Goal: Task Accomplishment & Management: Manage account settings

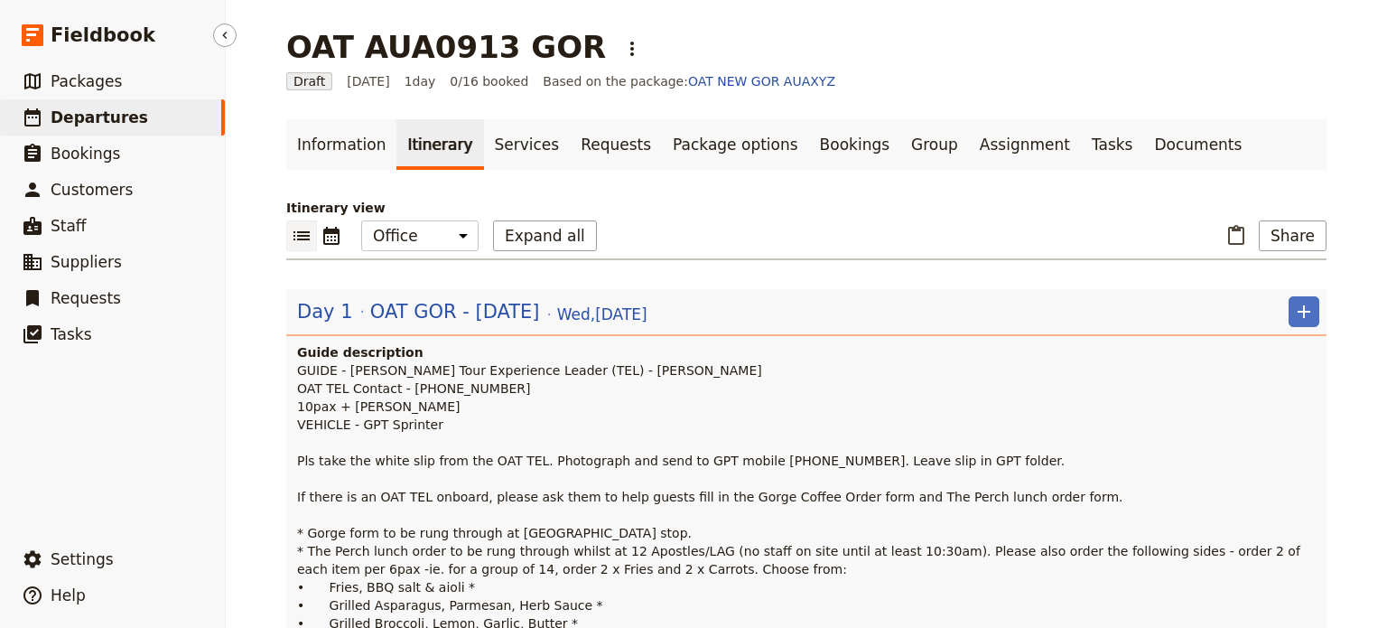
click at [65, 124] on span "Departures" at bounding box center [100, 117] width 98 height 18
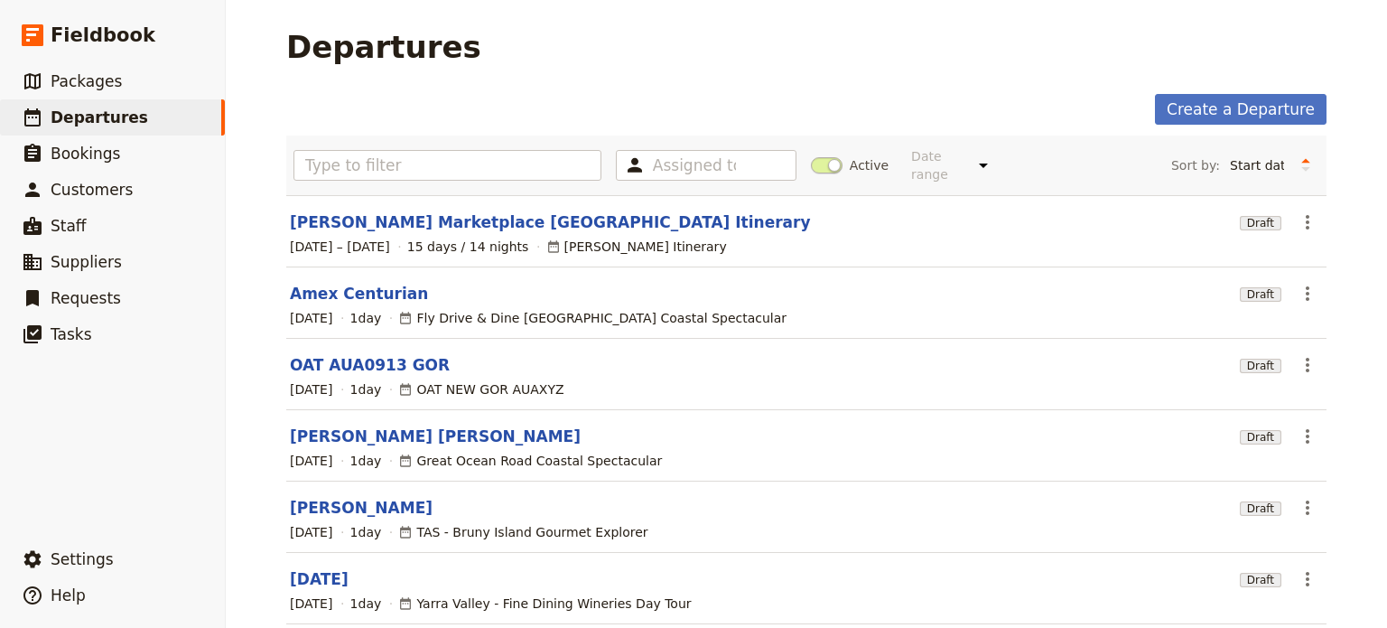
click at [349, 497] on link "[PERSON_NAME]" at bounding box center [361, 508] width 143 height 22
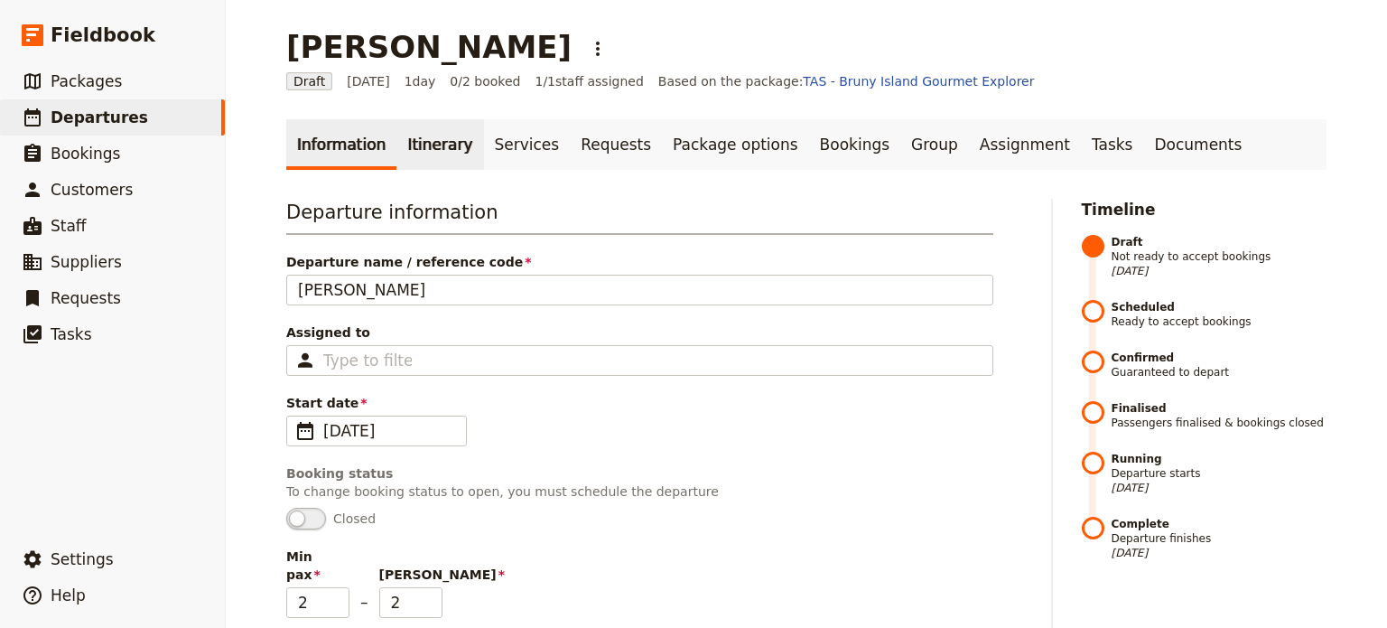
click at [426, 145] on link "Itinerary" at bounding box center [439, 144] width 87 height 51
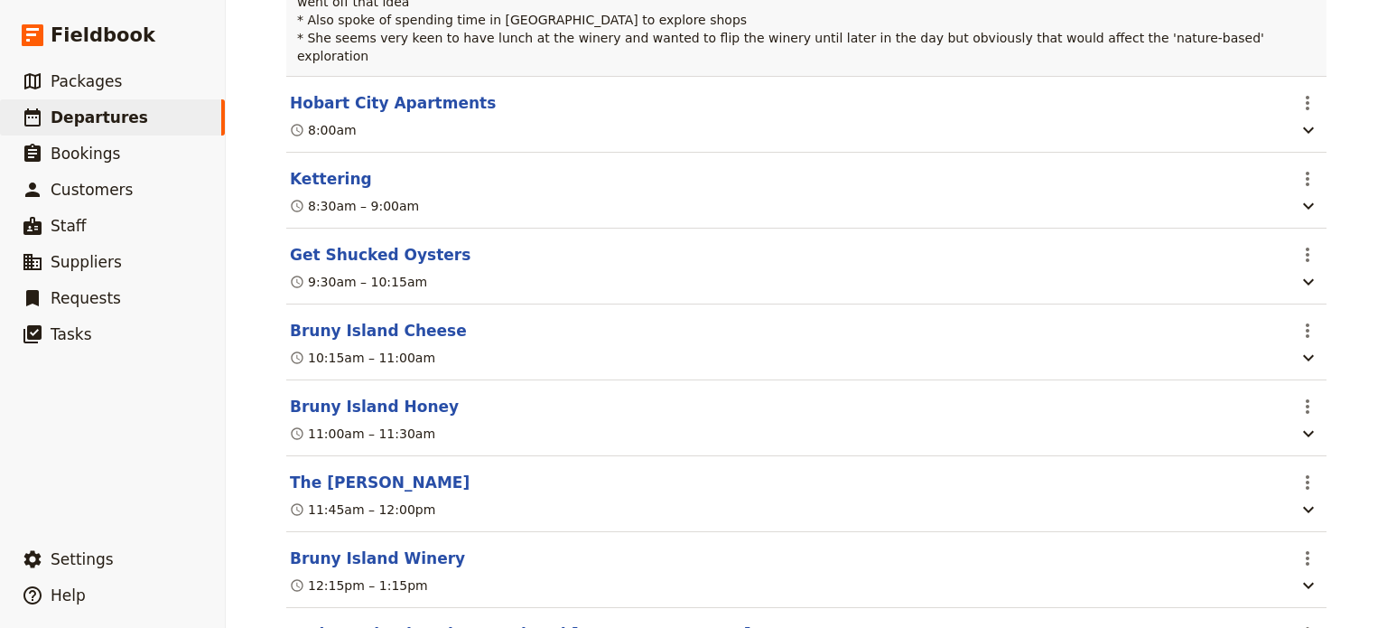
scroll to position [632, 0]
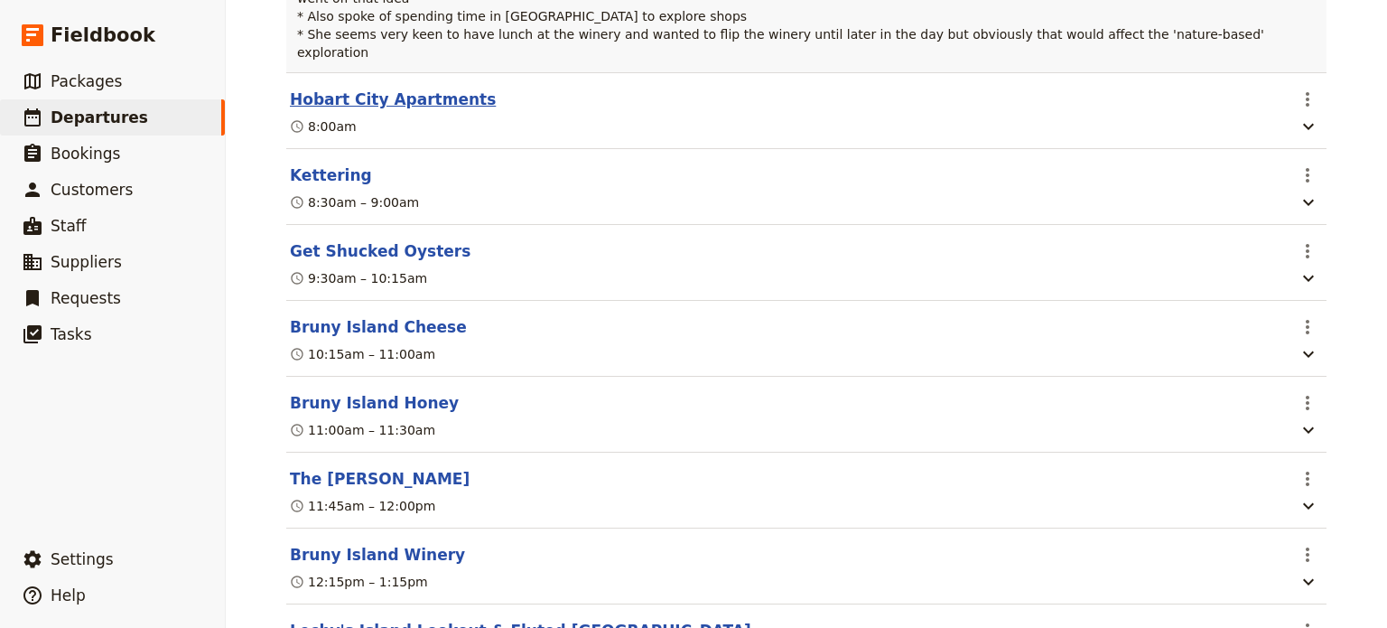
click at [424, 89] on button "Hobart City Apartments" at bounding box center [393, 100] width 206 height 22
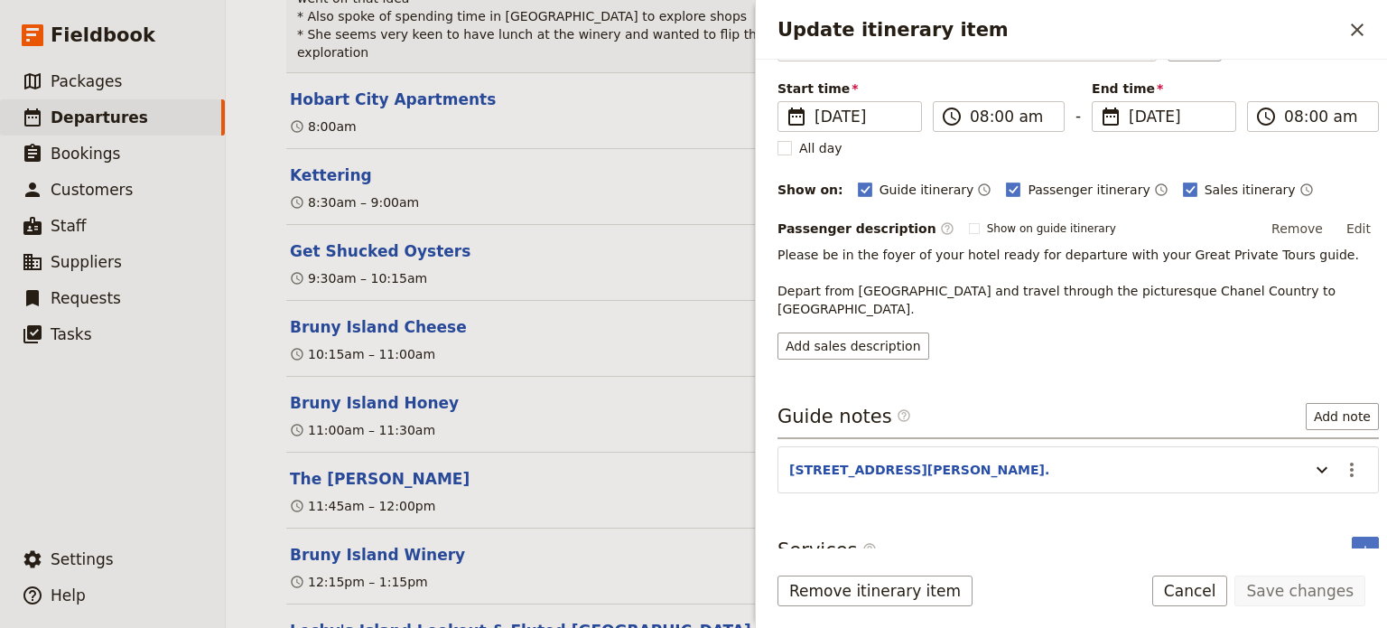
scroll to position [124, 0]
click at [1311, 458] on icon "Update itinerary item" at bounding box center [1322, 469] width 22 height 22
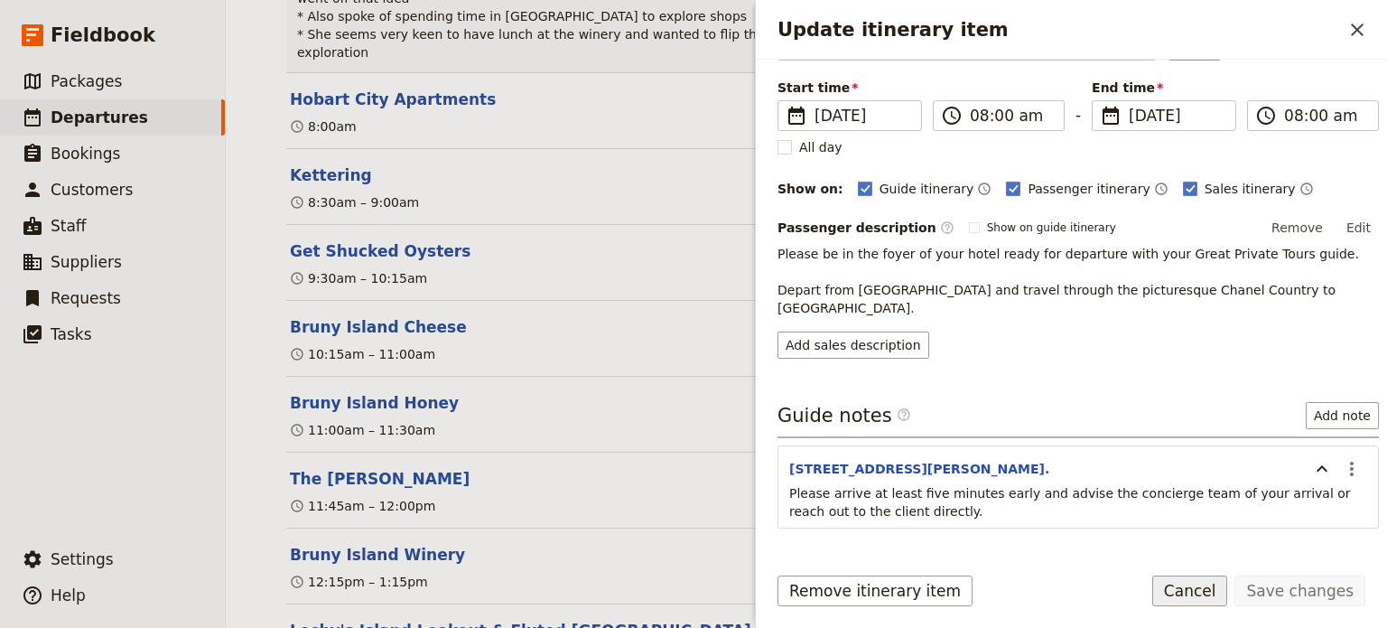
click at [1190, 590] on button "Cancel" at bounding box center [1190, 590] width 76 height 31
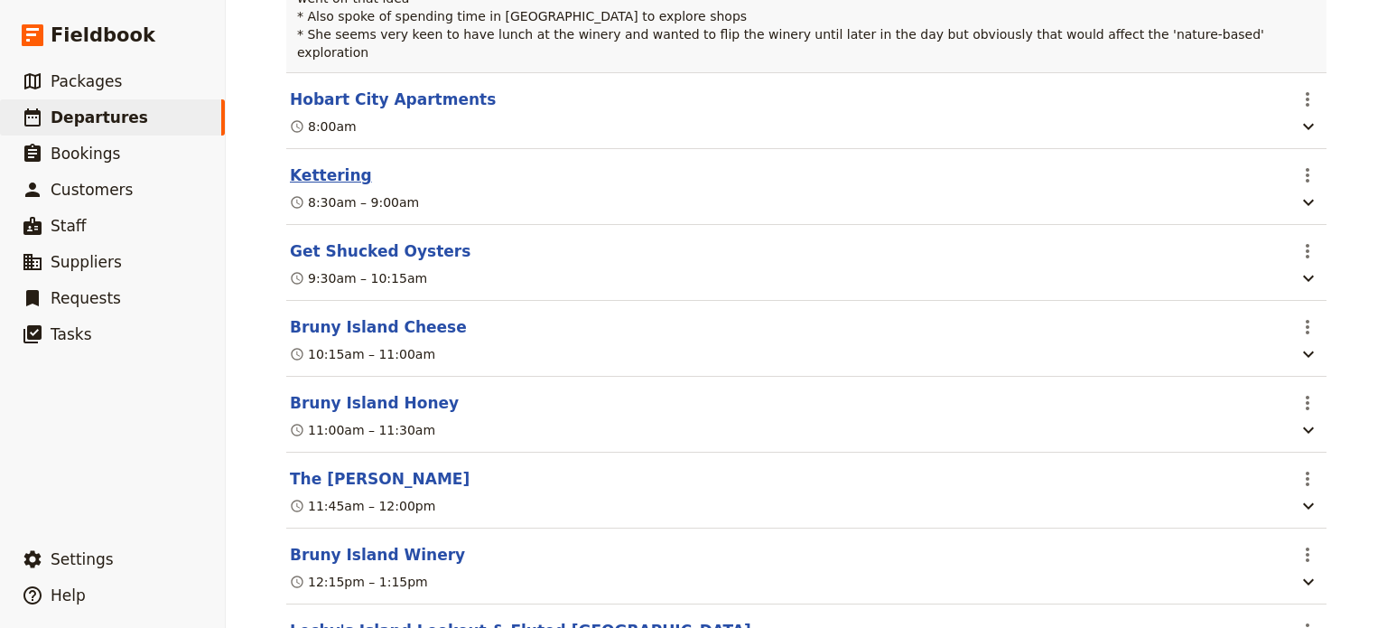
click at [330, 164] on button "Kettering" at bounding box center [331, 175] width 82 height 22
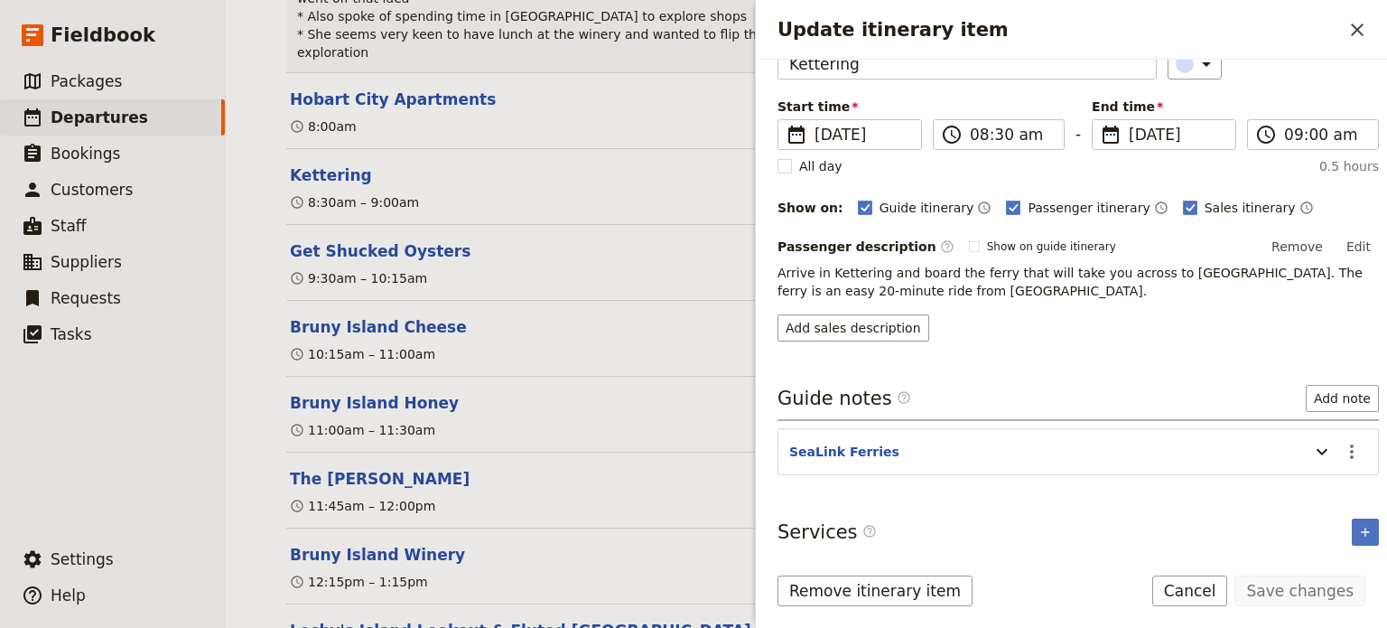
scroll to position [106, 0]
click at [1311, 451] on icon "Update itinerary item" at bounding box center [1322, 451] width 22 height 22
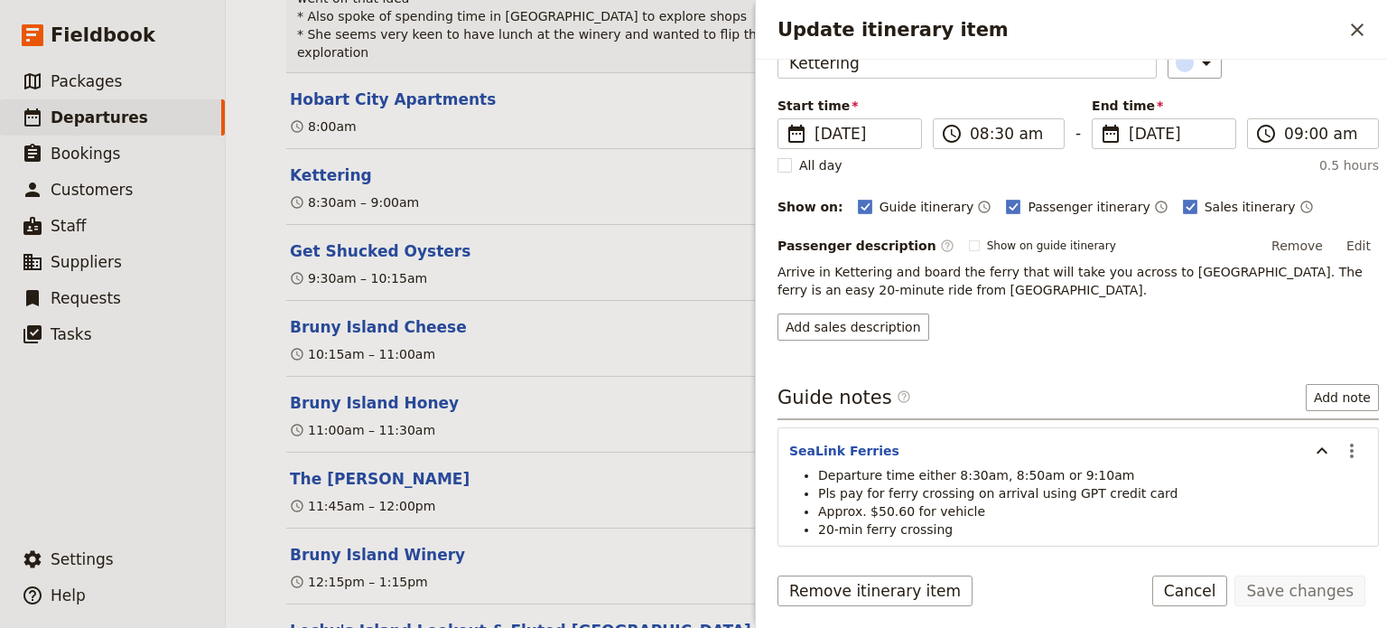
click at [1193, 587] on button "Cancel" at bounding box center [1190, 590] width 76 height 31
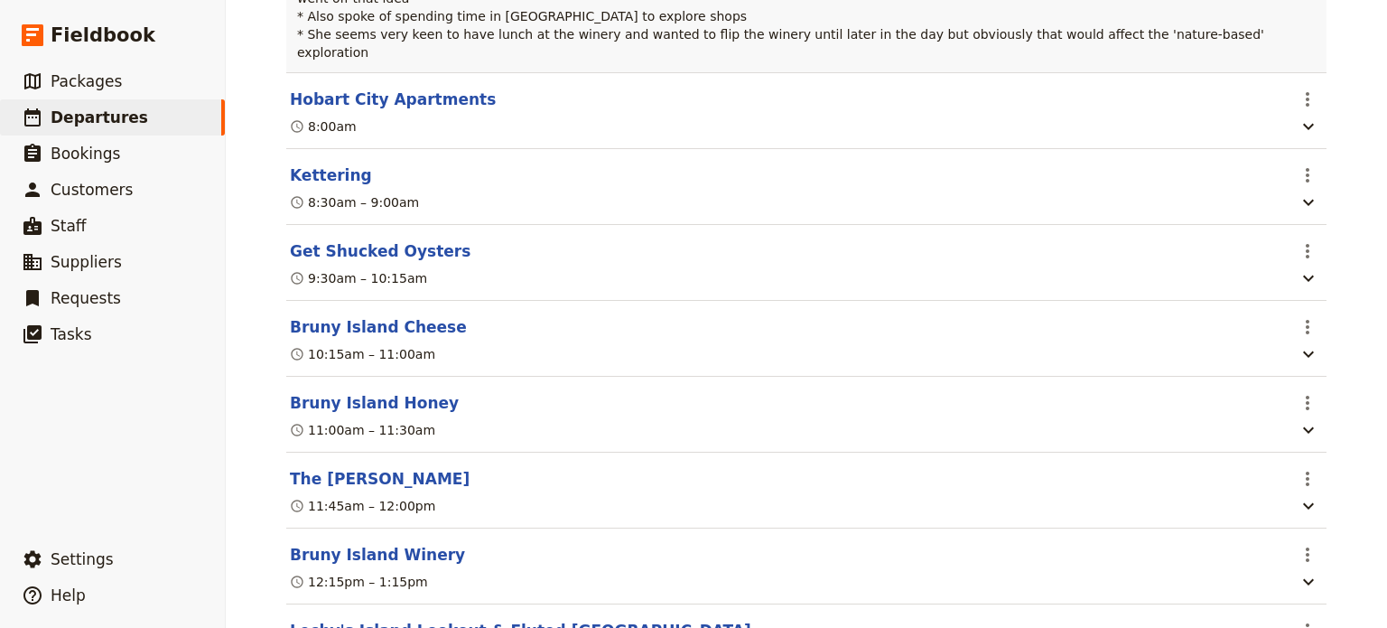
click at [308, 225] on section "Get Shucked Oysters ​ 9:30am – 10:15am" at bounding box center [806, 263] width 1040 height 76
click at [312, 240] on button "Get Shucked Oysters" at bounding box center [380, 251] width 181 height 22
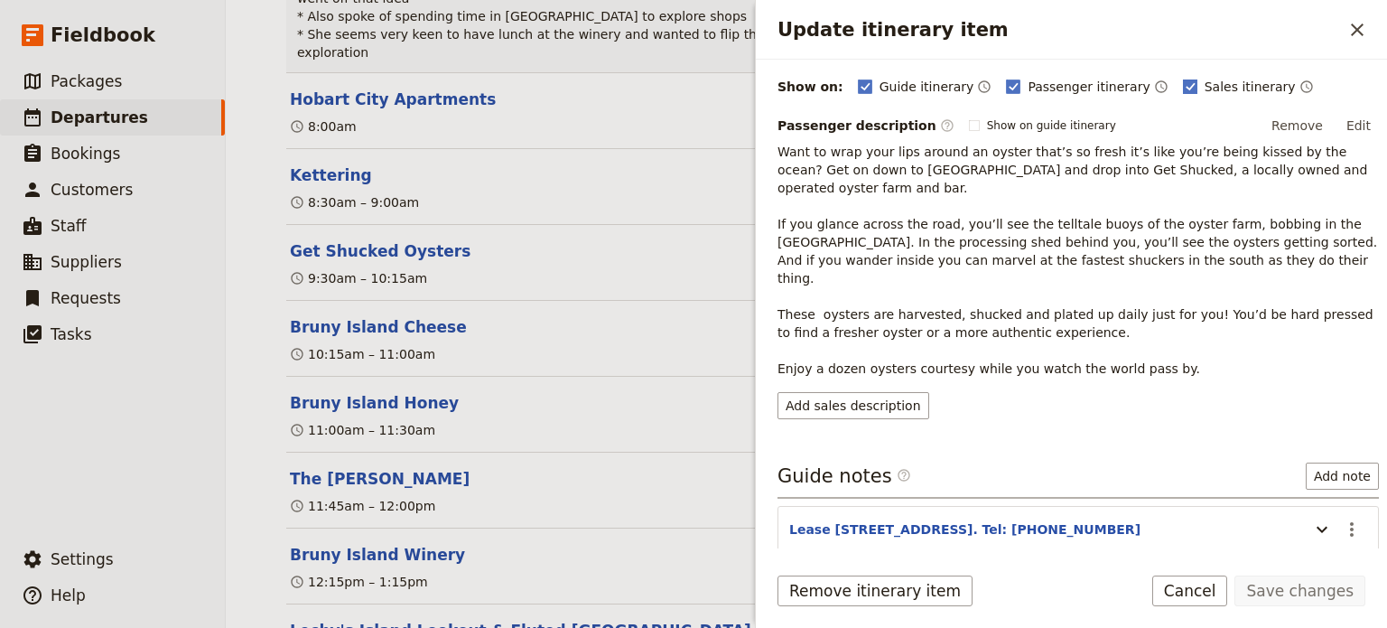
scroll to position [268, 0]
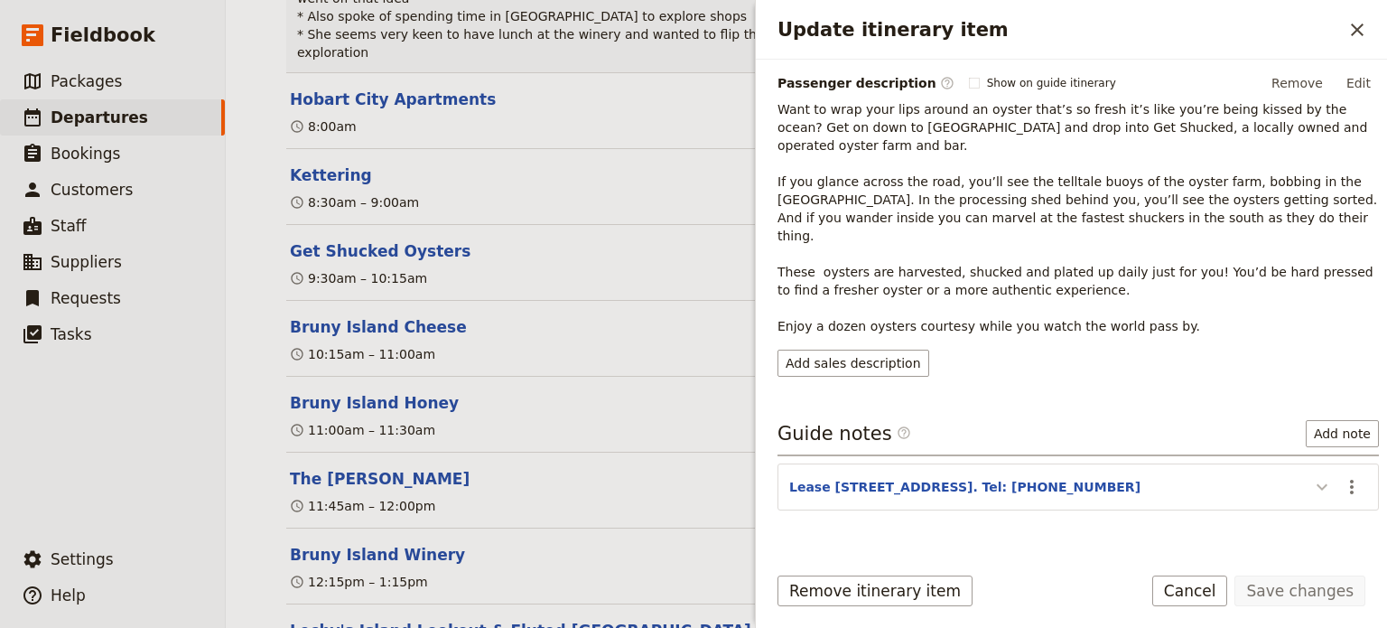
click at [1315, 476] on icon "Update itinerary item" at bounding box center [1322, 487] width 22 height 22
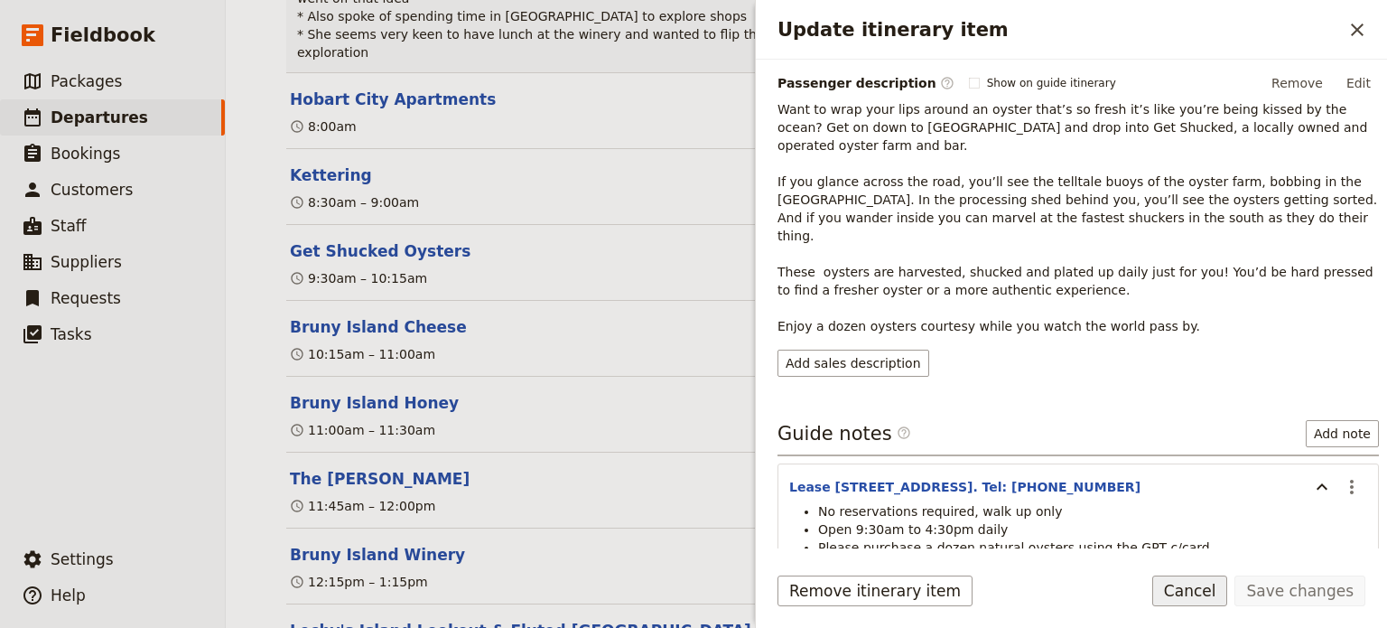
click at [1205, 594] on button "Cancel" at bounding box center [1190, 590] width 76 height 31
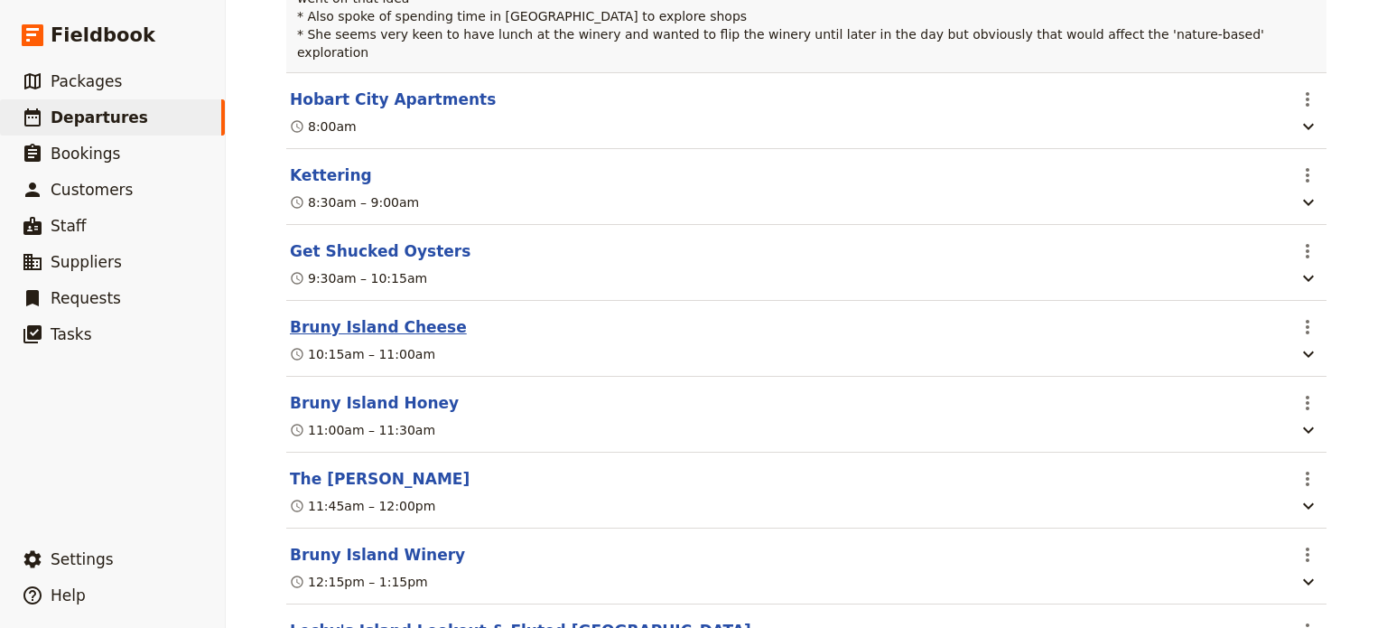
click at [308, 316] on button "Bruny Island Cheese" at bounding box center [378, 327] width 177 height 22
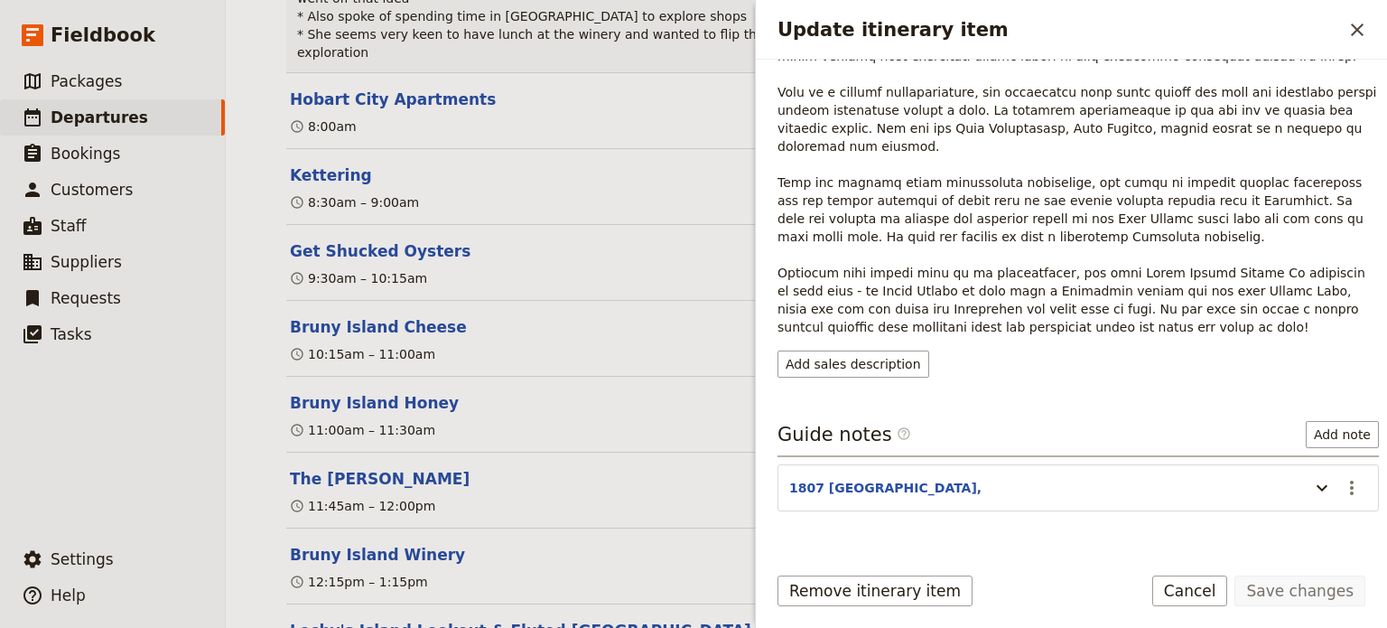
scroll to position [359, 0]
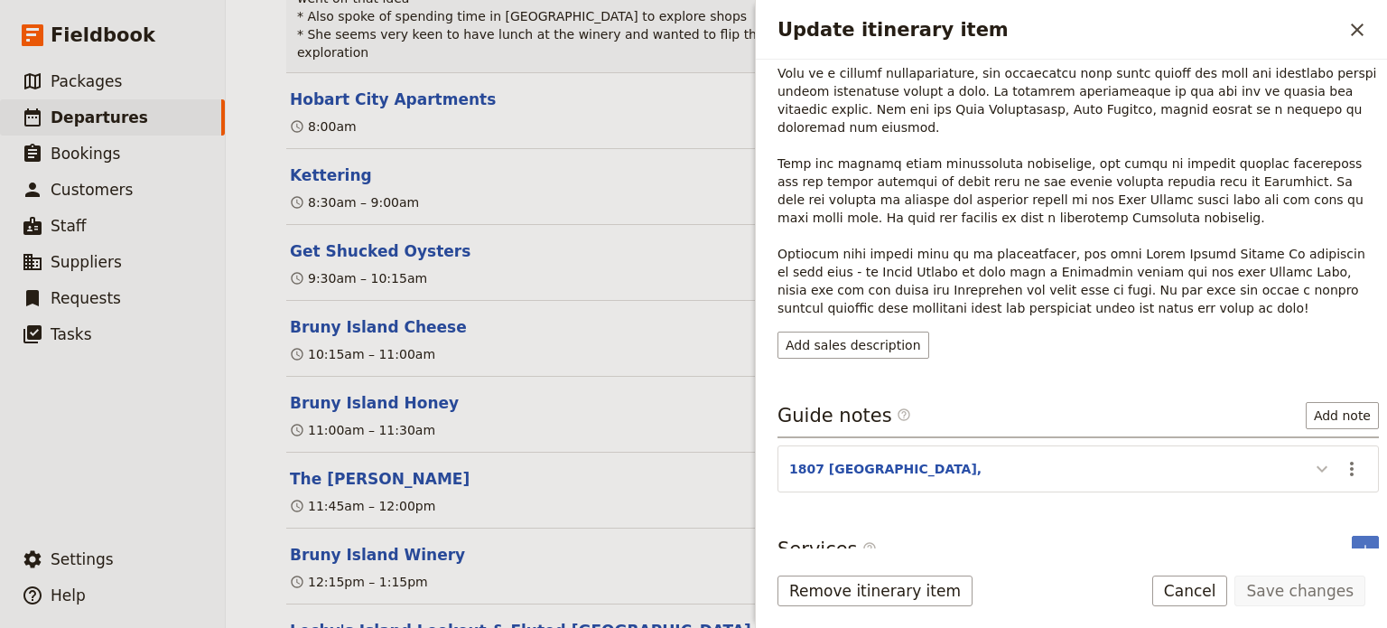
click at [1313, 458] on icon "Update itinerary item" at bounding box center [1322, 469] width 22 height 22
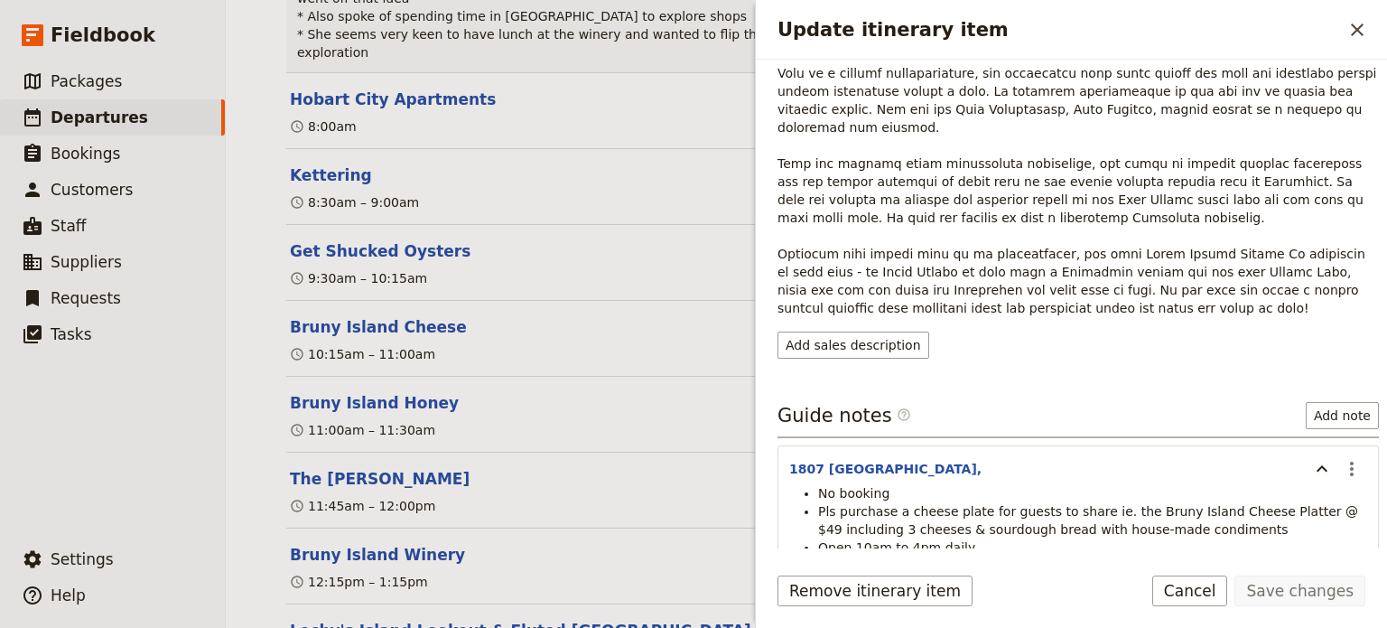
click at [1207, 590] on button "Cancel" at bounding box center [1190, 590] width 76 height 31
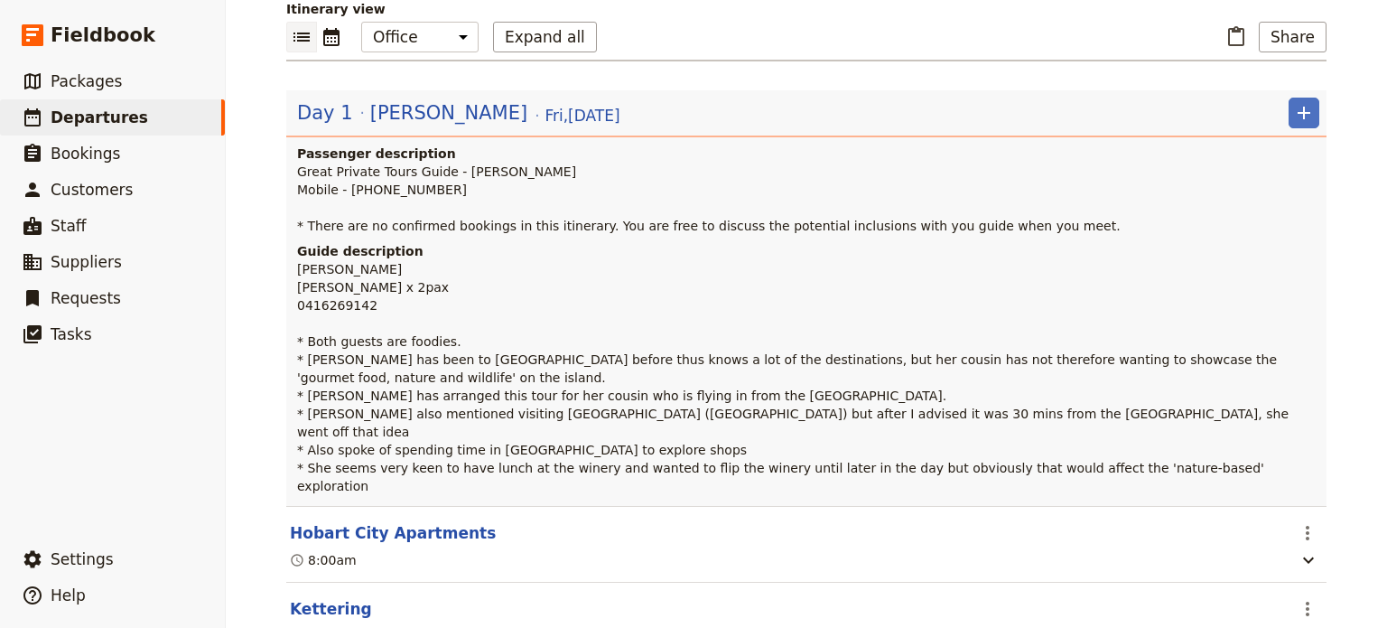
scroll to position [181, 0]
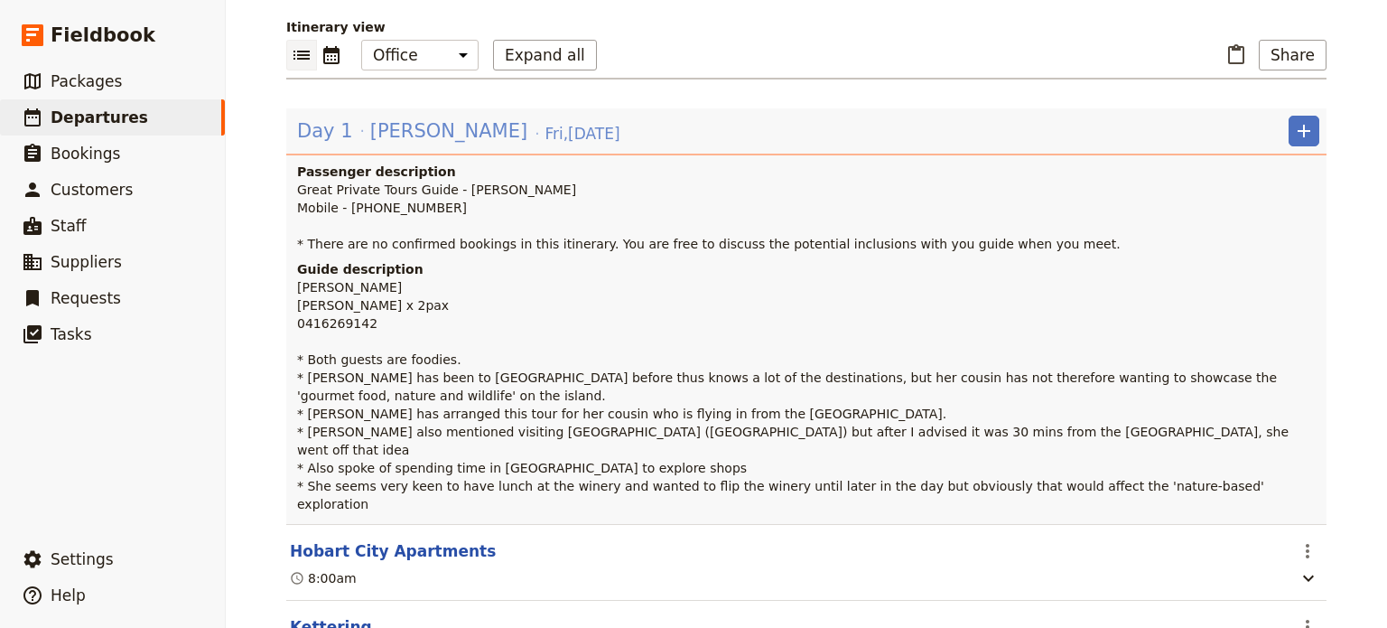
click at [456, 135] on span "[PERSON_NAME]" at bounding box center [448, 130] width 157 height 27
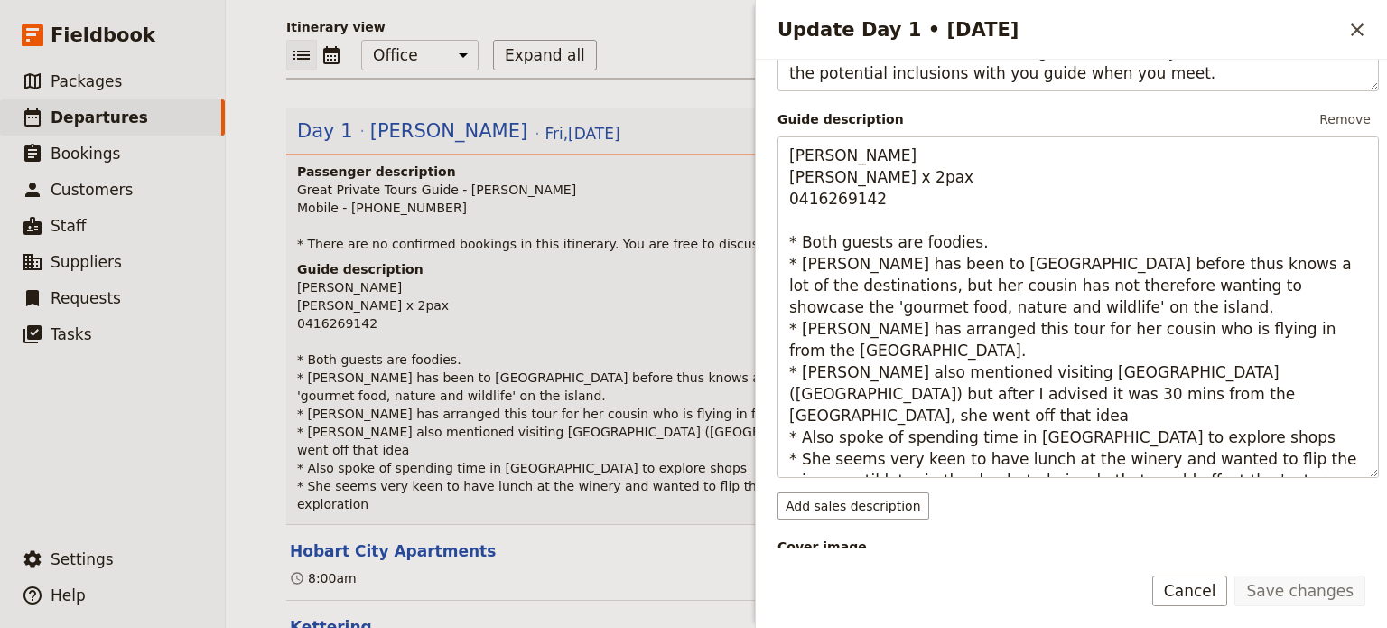
scroll to position [452, 0]
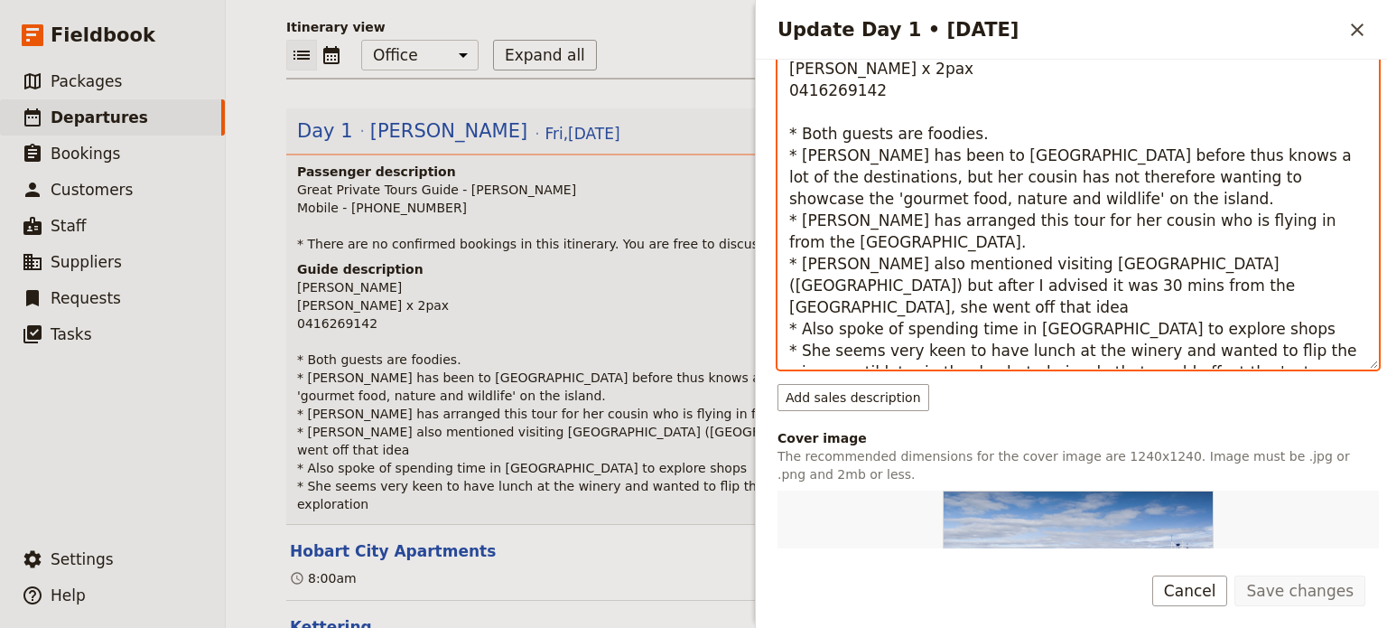
click at [956, 357] on textarea "[PERSON_NAME] [PERSON_NAME] x 2pax 0416269142 * Both guests are foodies. * [PER…" at bounding box center [1078, 198] width 601 height 341
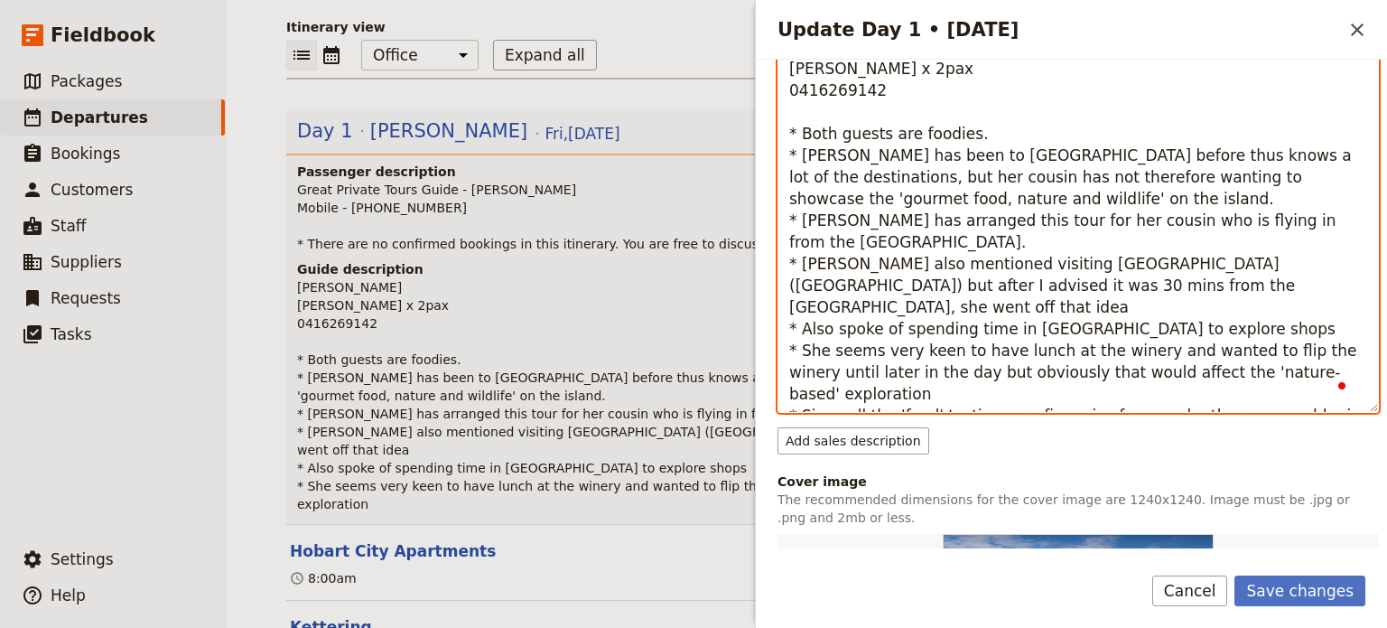
click at [822, 89] on textarea "[PERSON_NAME] [PERSON_NAME] x 2pax 0416269142 * Both guests are foodies. * [PER…" at bounding box center [1078, 220] width 601 height 385
click at [844, 87] on textarea "[PERSON_NAME] [PERSON_NAME] x 2pax 0416 269142 * Both guests are foodies. * [PE…" at bounding box center [1078, 220] width 601 height 385
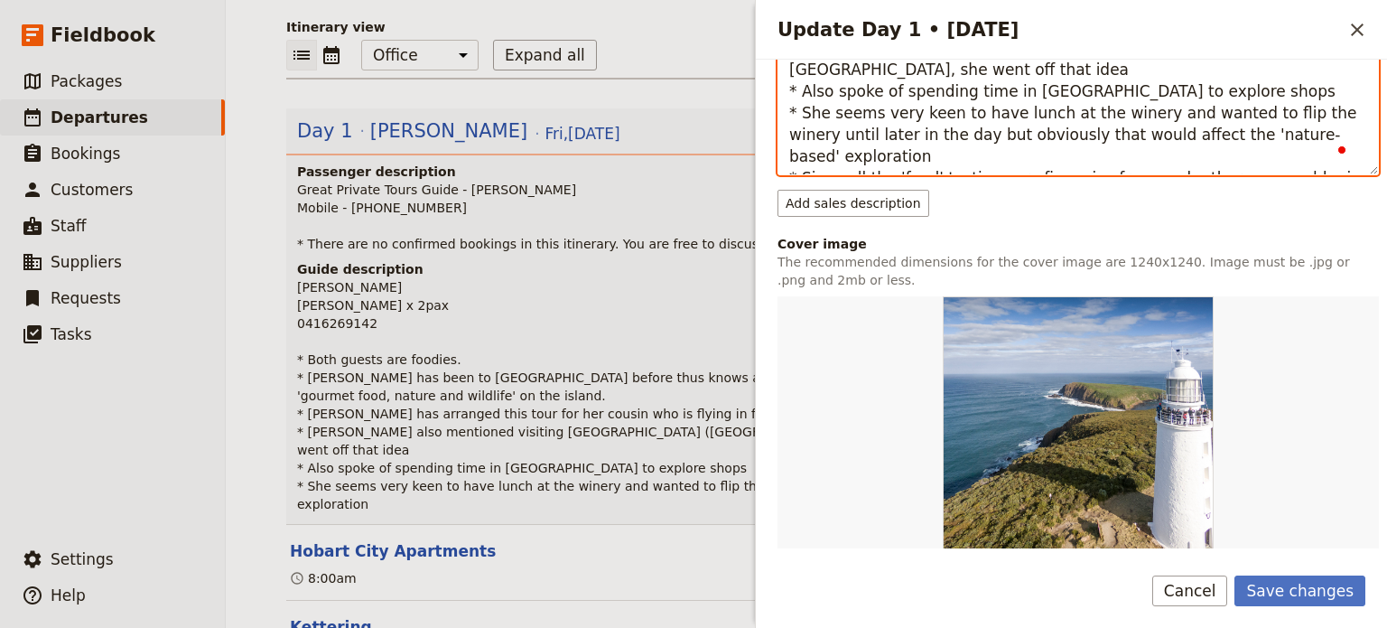
scroll to position [903, 0]
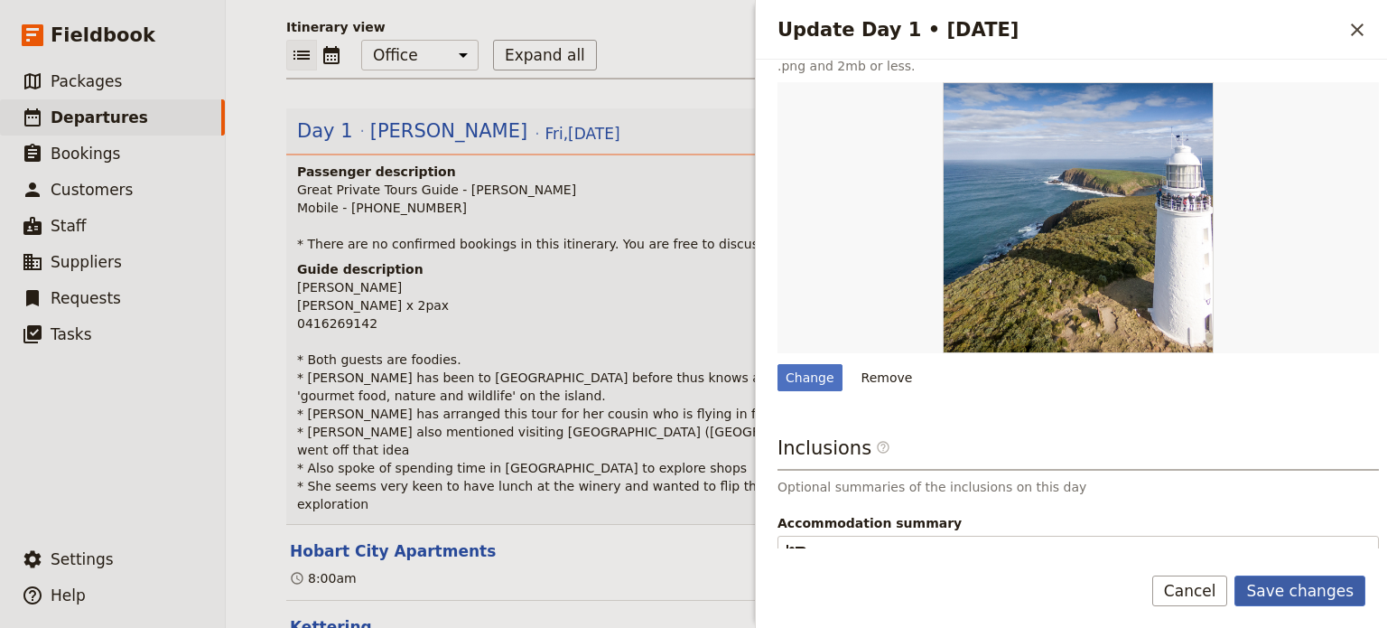
type textarea "[PERSON_NAME] [PERSON_NAME] x 2pax 0416 26 9142 * Both guests are foodies. * [P…"
click at [1285, 592] on button "Save changes" at bounding box center [1300, 590] width 131 height 31
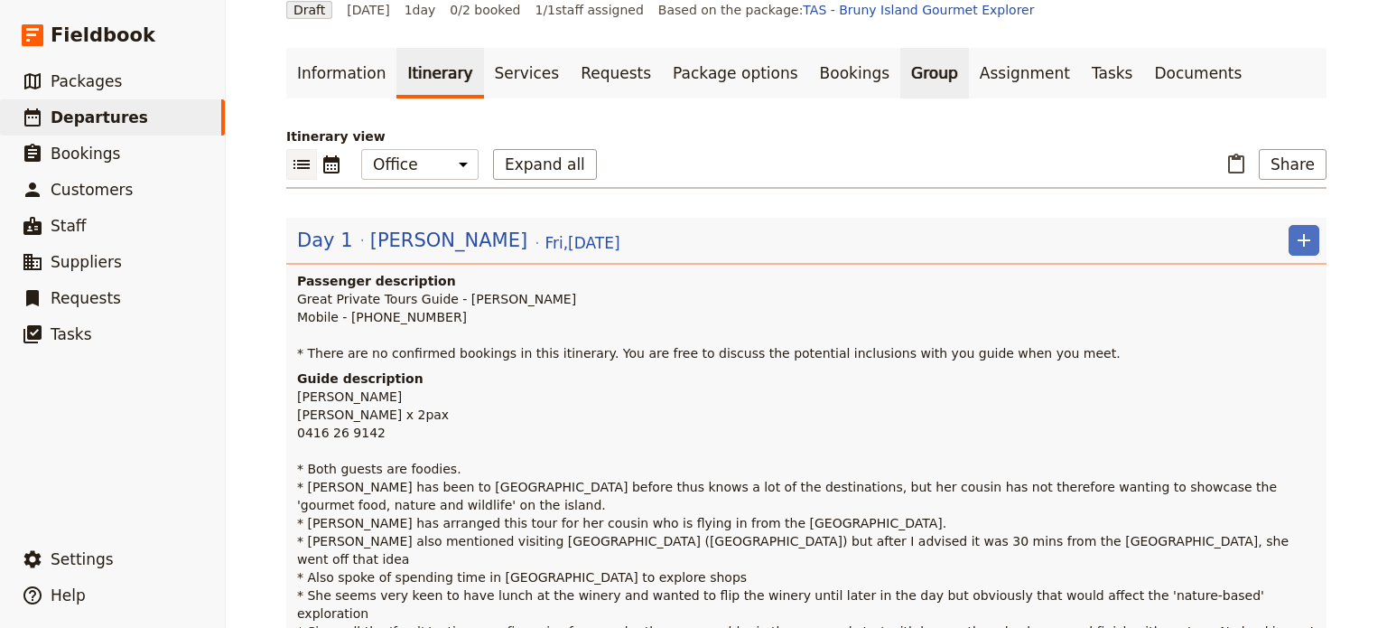
scroll to position [0, 0]
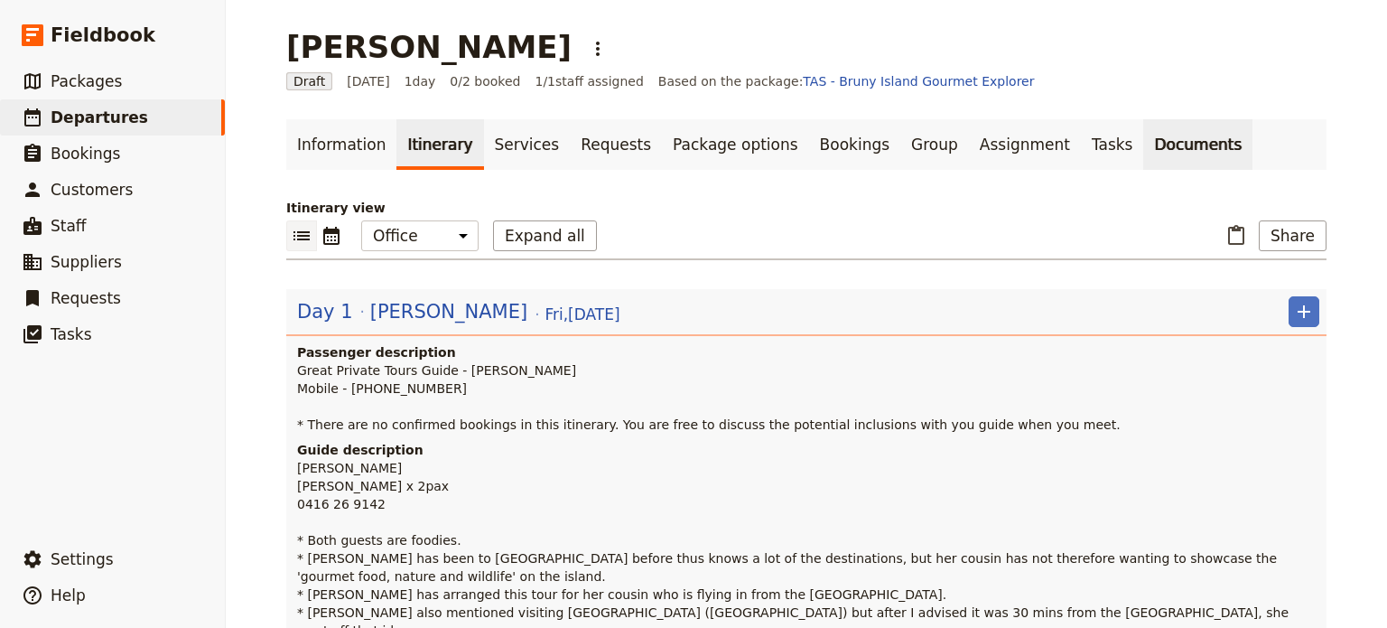
click at [1143, 142] on link "Documents" at bounding box center [1197, 144] width 109 height 51
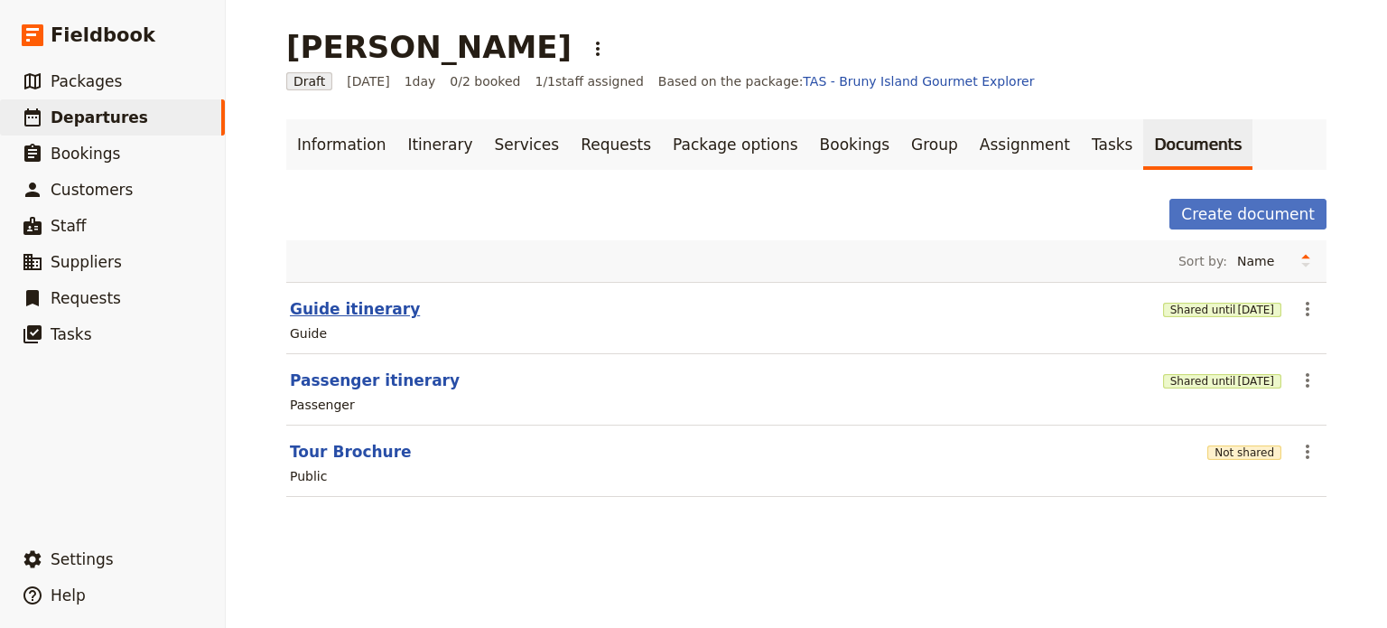
click at [320, 300] on button "Guide itinerary" at bounding box center [355, 309] width 130 height 22
select select "STAFF"
select select "RUN_SHEET"
select select "DEFAULT"
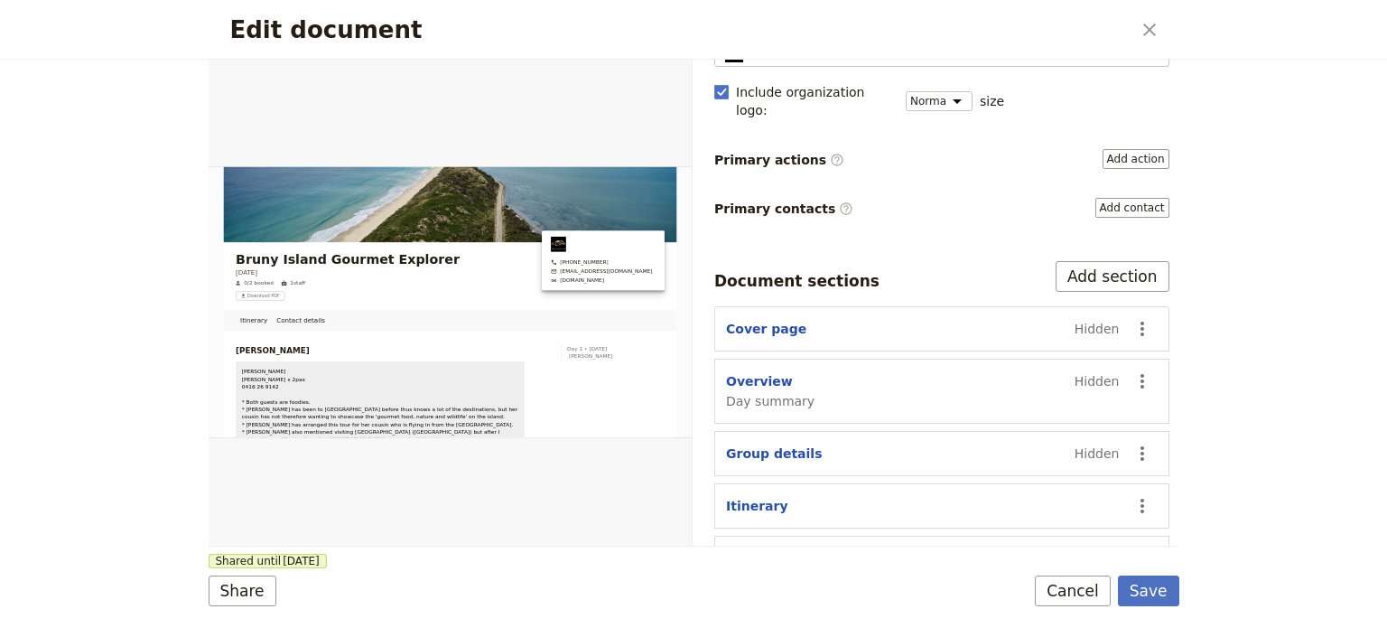
scroll to position [258, 0]
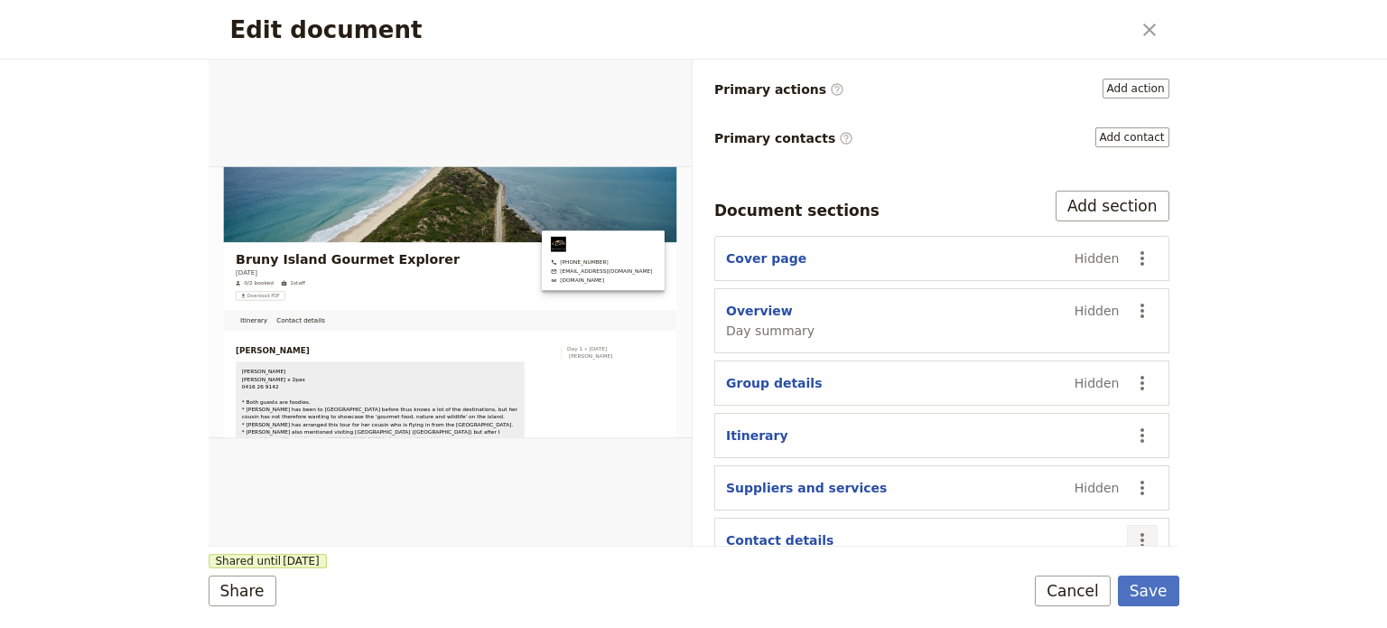
click at [1132, 529] on icon "Actions" at bounding box center [1143, 540] width 22 height 22
click at [1071, 480] on span "Hide section" at bounding box center [1059, 475] width 146 height 18
click at [1160, 588] on button "Save" at bounding box center [1148, 590] width 61 height 31
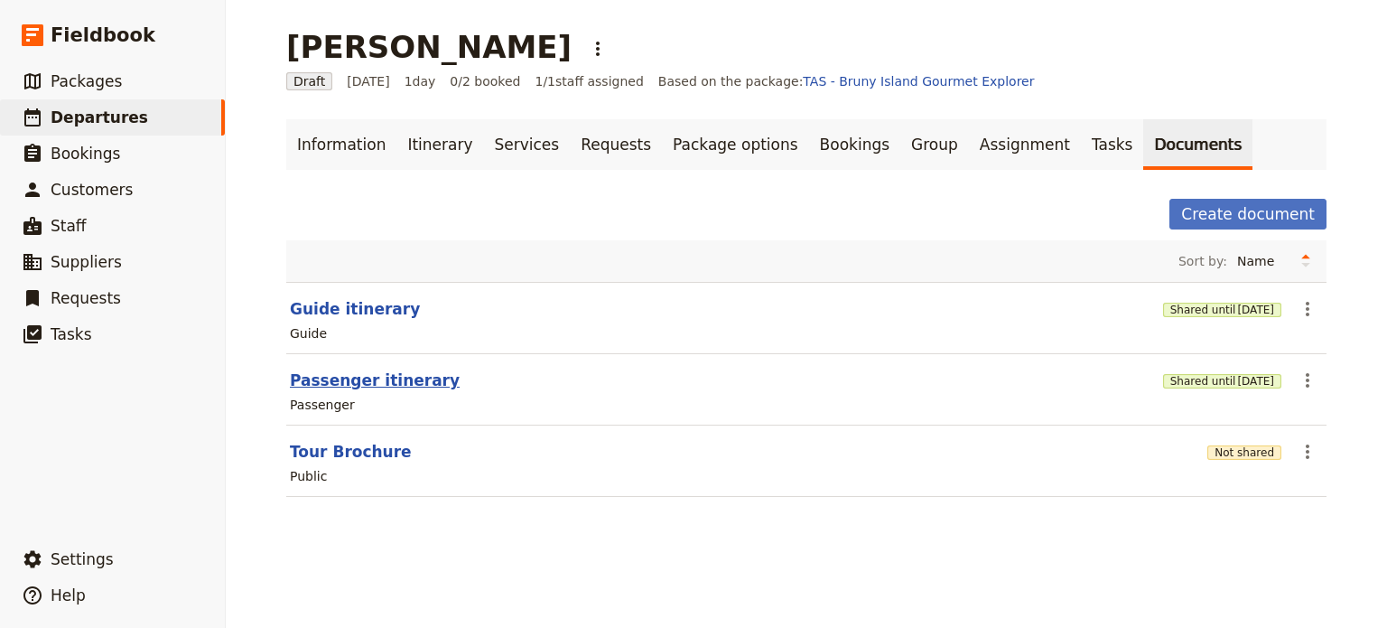
click at [384, 380] on button "Passenger itinerary" at bounding box center [375, 380] width 170 height 22
select select "PASSENGER"
select select "DEFAULT"
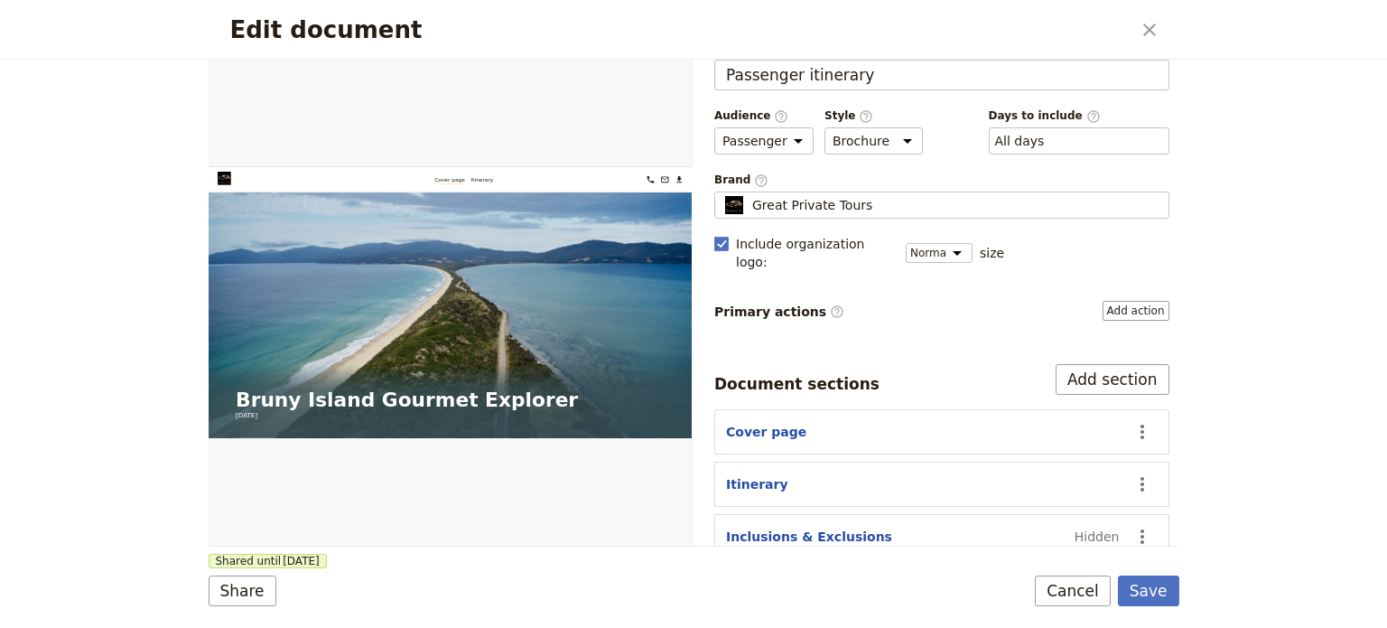
scroll to position [54, 0]
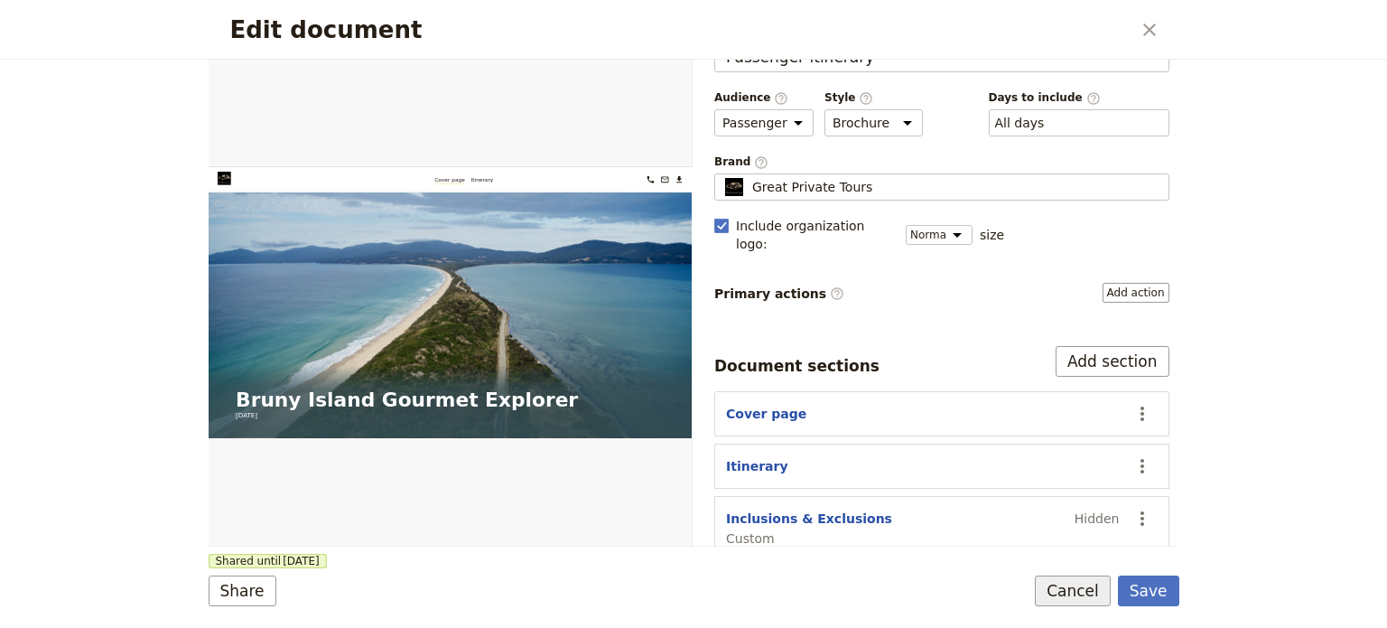
click at [1104, 592] on button "Cancel" at bounding box center [1073, 590] width 76 height 31
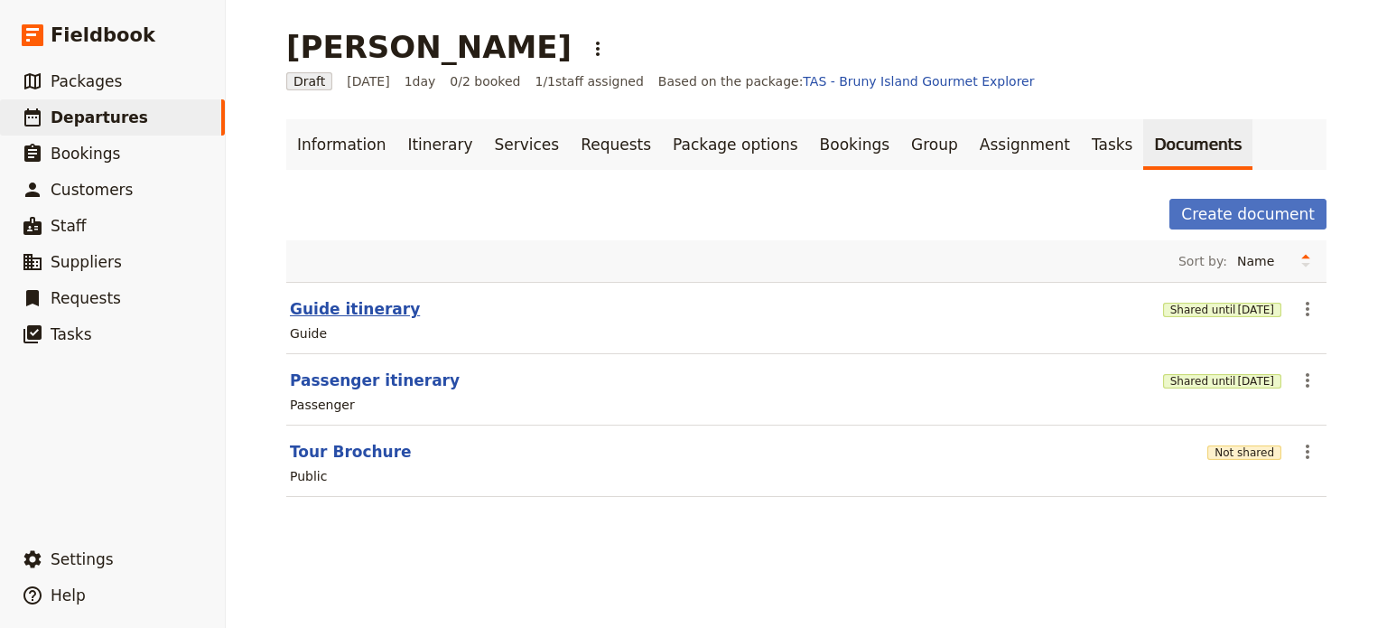
click at [360, 309] on button "Guide itinerary" at bounding box center [355, 309] width 130 height 22
select select "STAFF"
select select "RUN_SHEET"
select select "DEFAULT"
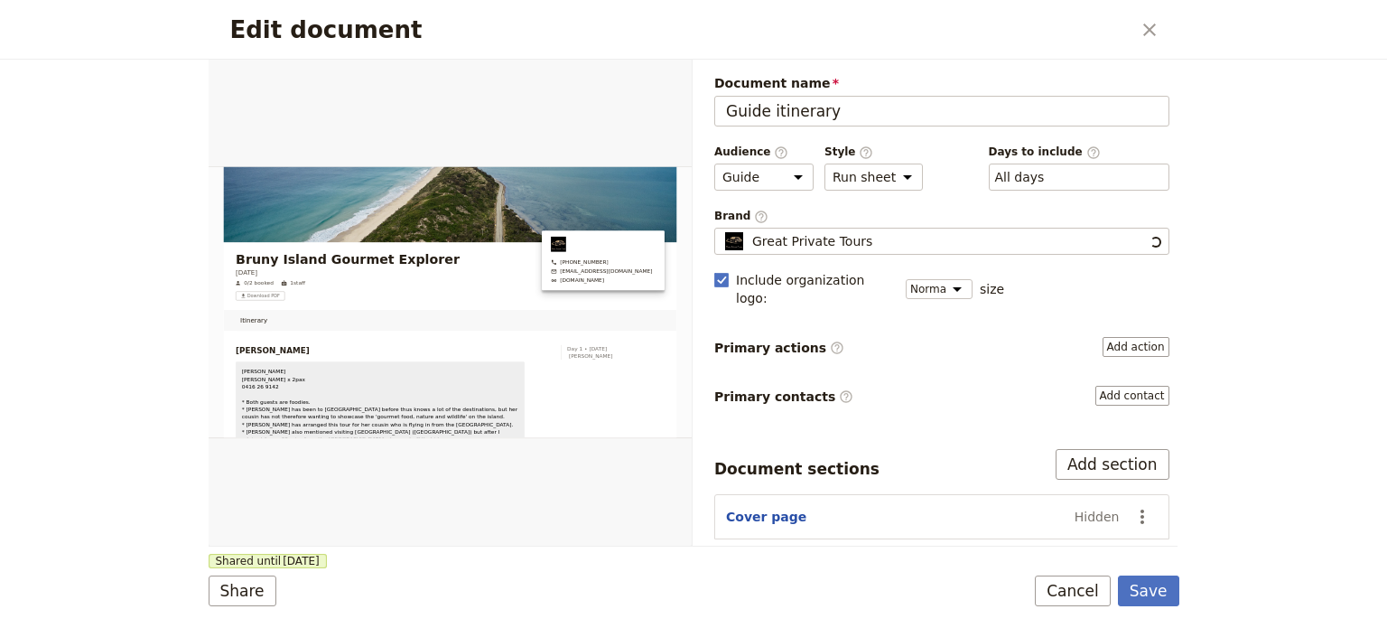
scroll to position [0, 0]
click at [672, 78] on icon "Open full preview" at bounding box center [671, 80] width 14 height 14
click at [1085, 592] on button "Cancel" at bounding box center [1073, 590] width 76 height 31
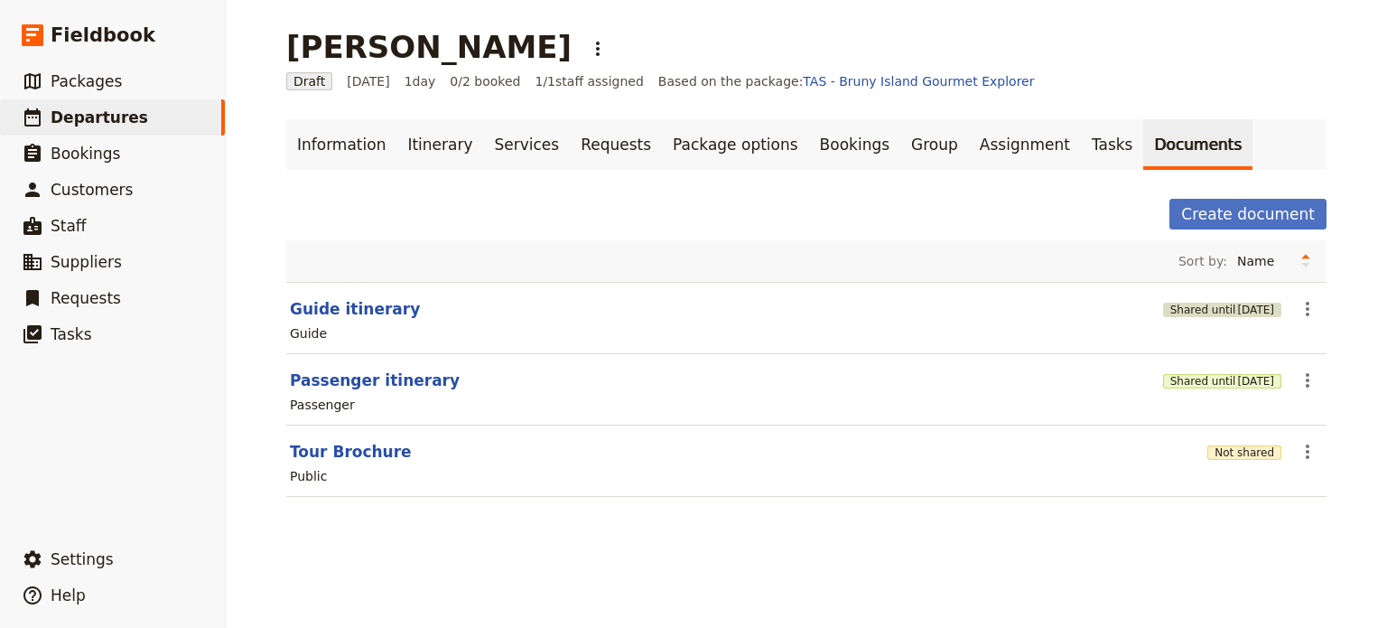
click at [1237, 305] on span "[DATE]" at bounding box center [1255, 310] width 37 height 14
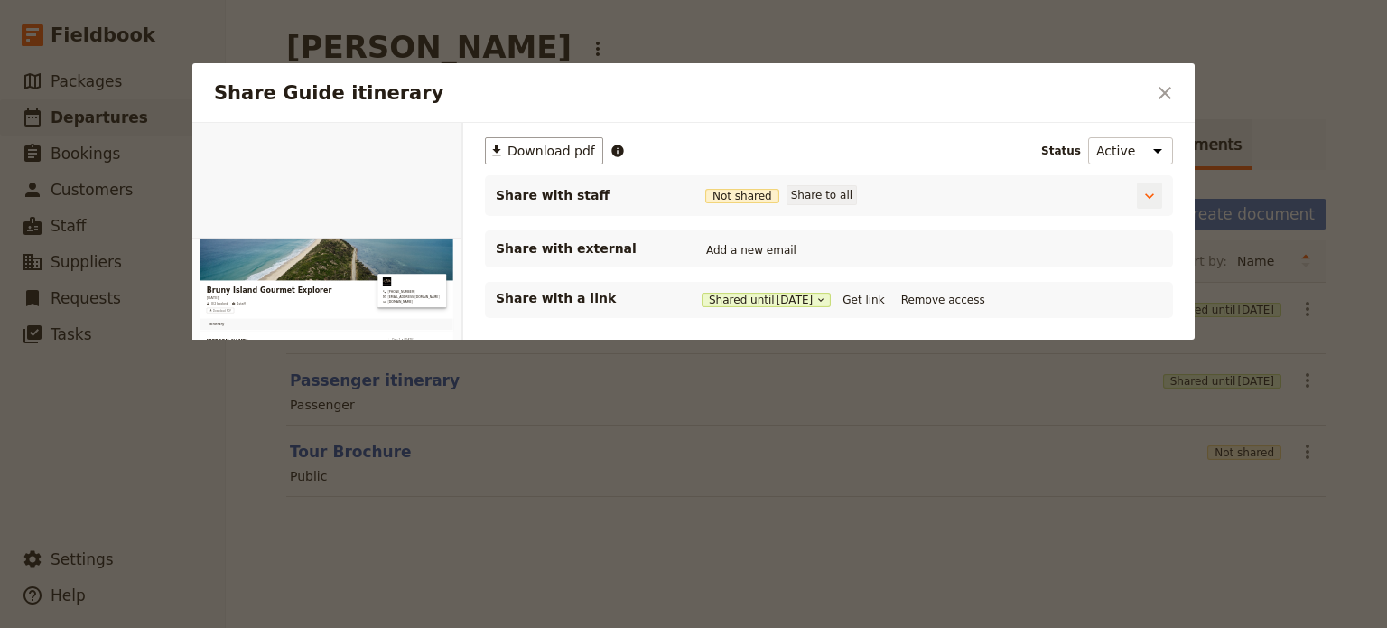
click at [802, 193] on button "Share to all" at bounding box center [822, 195] width 70 height 20
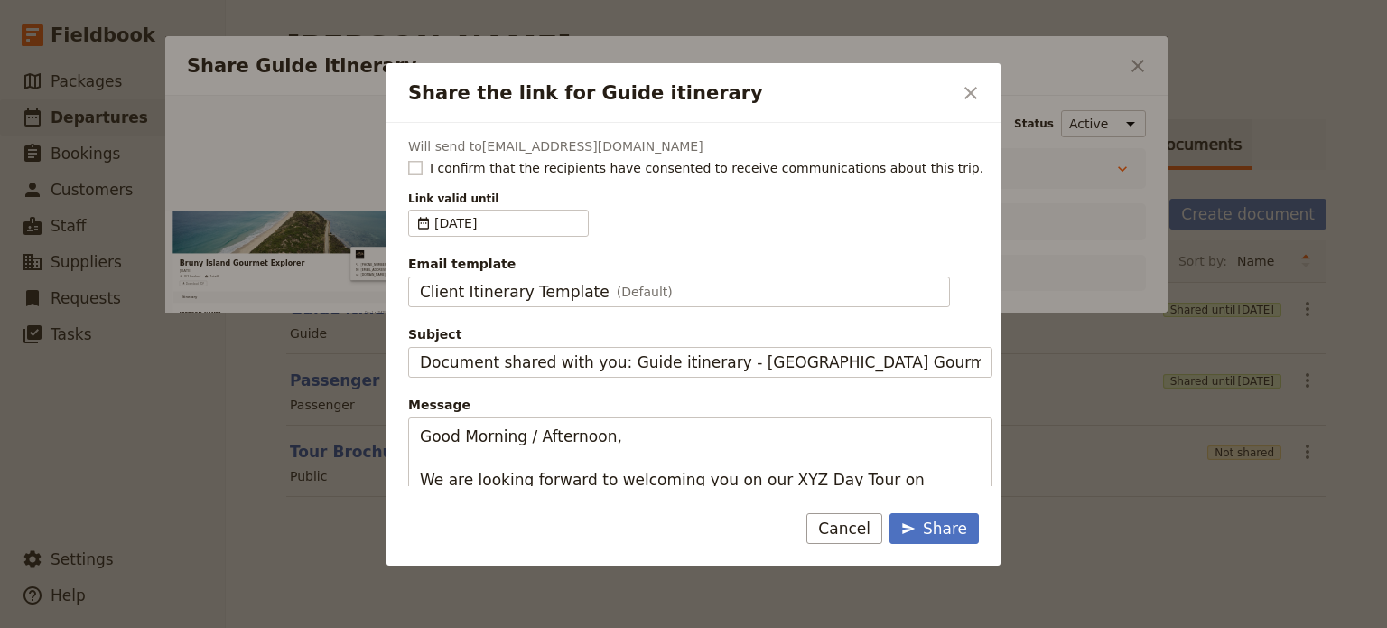
click at [413, 164] on rect "Share the link for Guide itinerary" at bounding box center [415, 168] width 14 height 14
click at [408, 159] on input "I confirm that the recipients have consented to receive communications about th…" at bounding box center [407, 158] width 1 height 1
checkbox input "true"
click at [625, 286] on span "(Default)" at bounding box center [645, 292] width 56 height 18
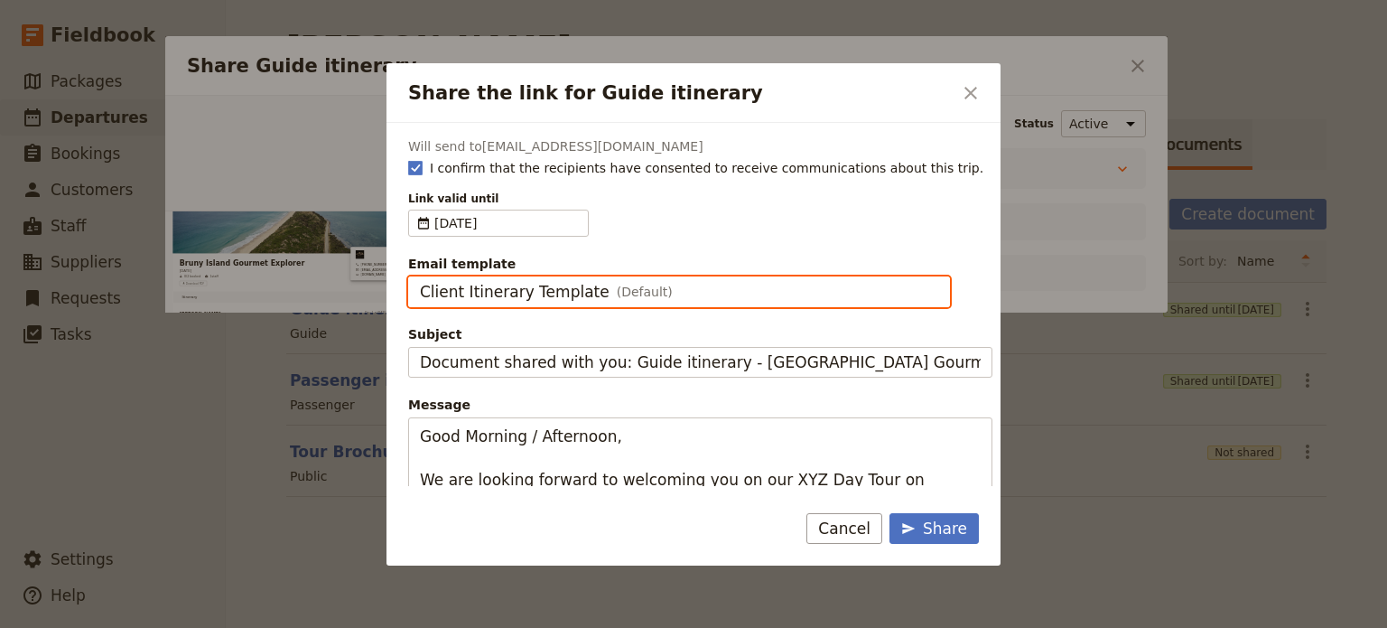
click at [420, 277] on input "Client Itinerary Template" at bounding box center [419, 276] width 1 height 1
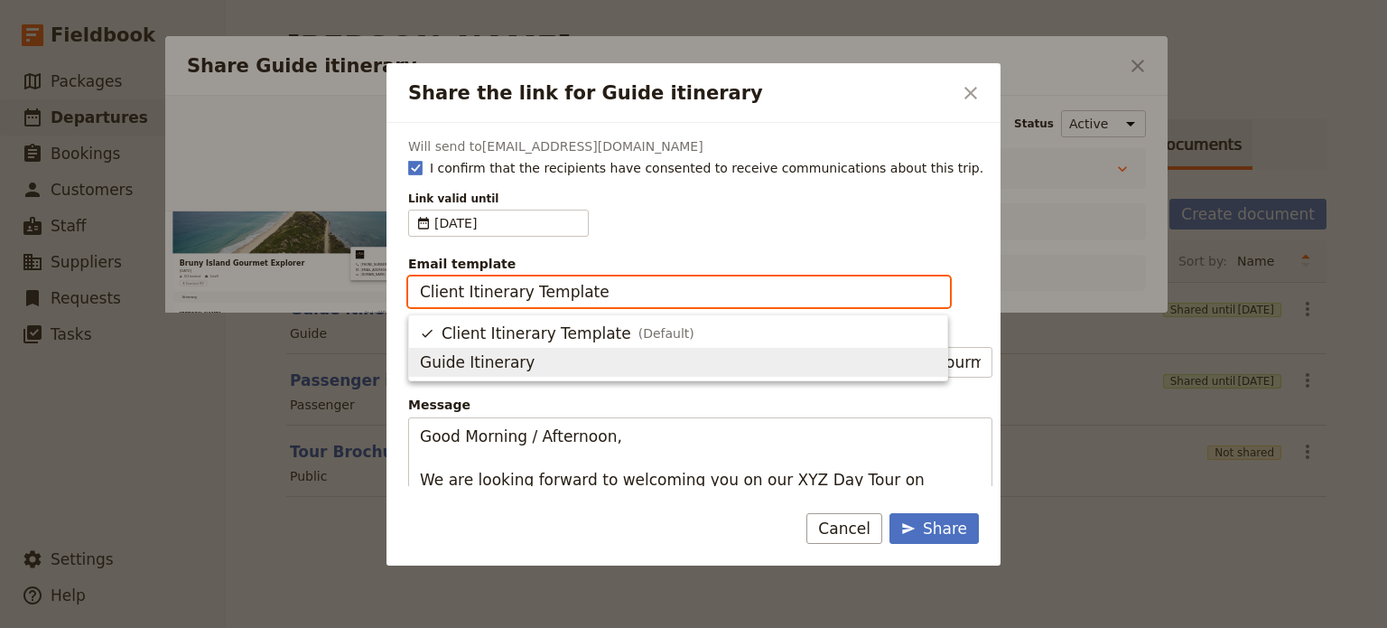
click at [582, 360] on span "Guide Itinerary" at bounding box center [678, 362] width 517 height 22
type input "Guide Itinerary"
type input "TOUR NAME & Date"
type textarea "Hi {{ contact_name }} Please find a link to your upcoming tour of [GEOGRAPHIC_D…"
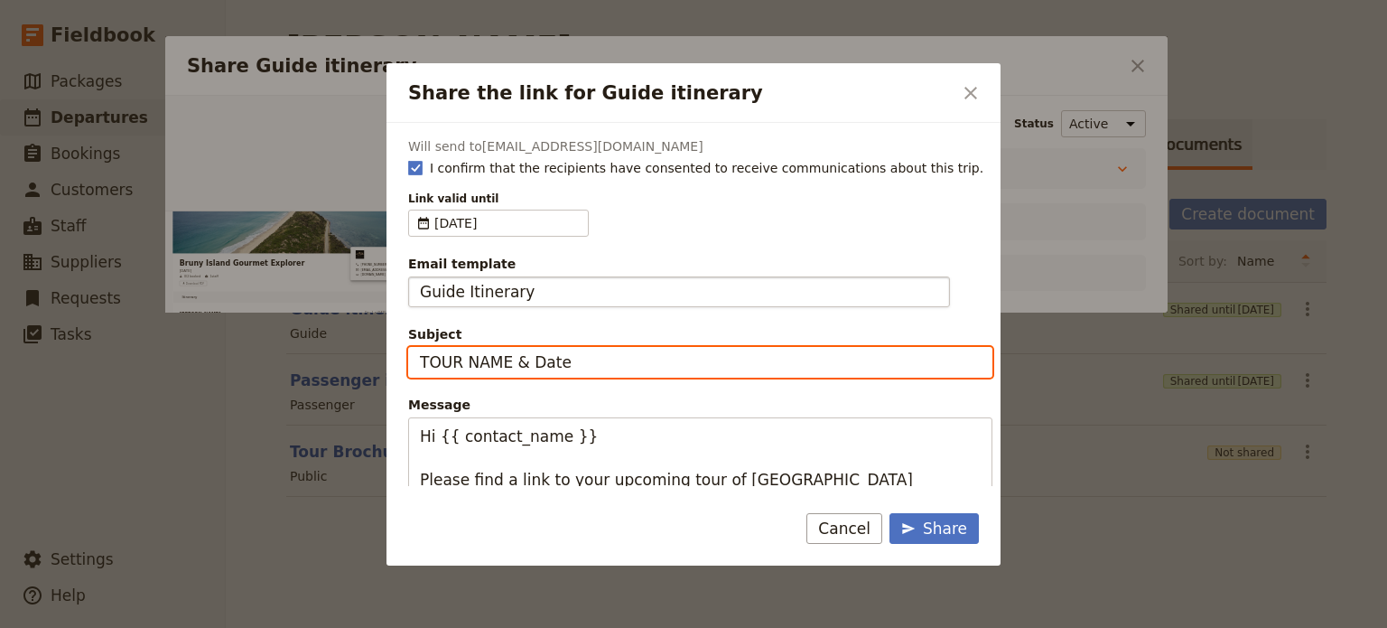
drag, startPoint x: 582, startPoint y: 360, endPoint x: 305, endPoint y: 344, distance: 276.8
click at [307, 628] on div "Share the link for Guide itinerary ​ Will send to [EMAIL_ADDRESS][DOMAIN_NAME] …" at bounding box center [693, 628] width 1387 height 0
type input "Bruny Island Gourmet - [DATE]"
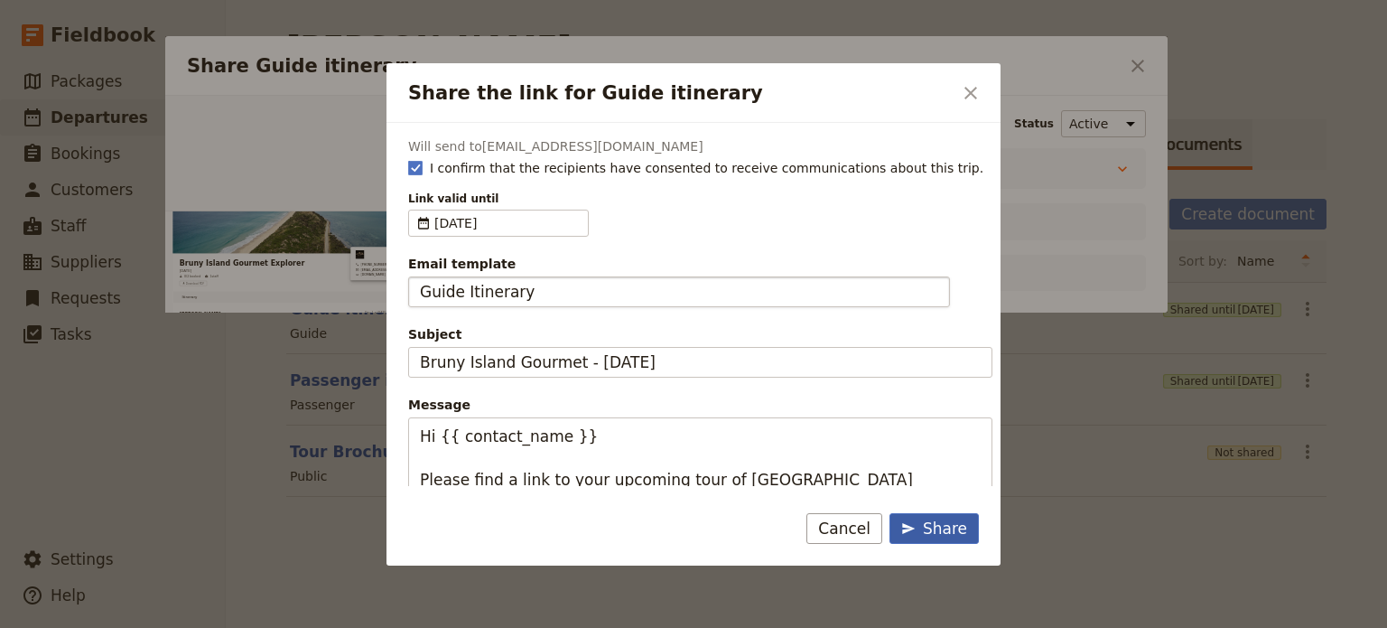
click at [936, 535] on div "Share" at bounding box center [934, 528] width 66 height 22
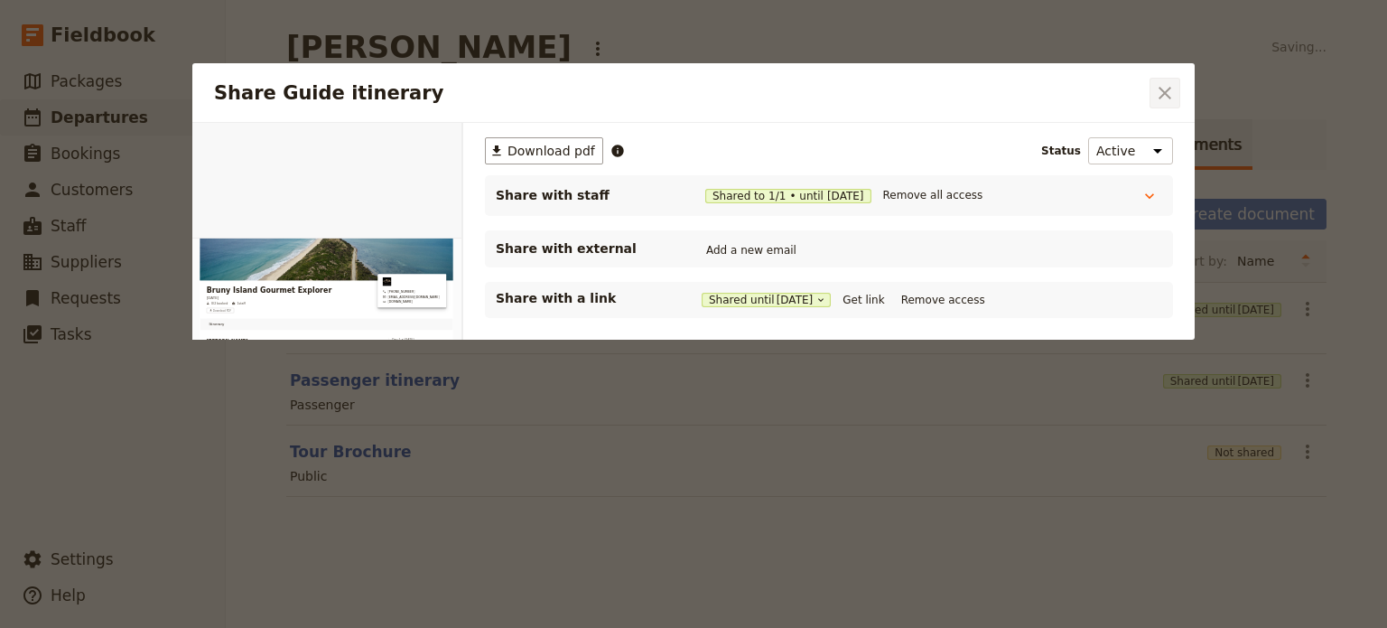
click at [1158, 82] on icon "Close dialog" at bounding box center [1165, 93] width 22 height 22
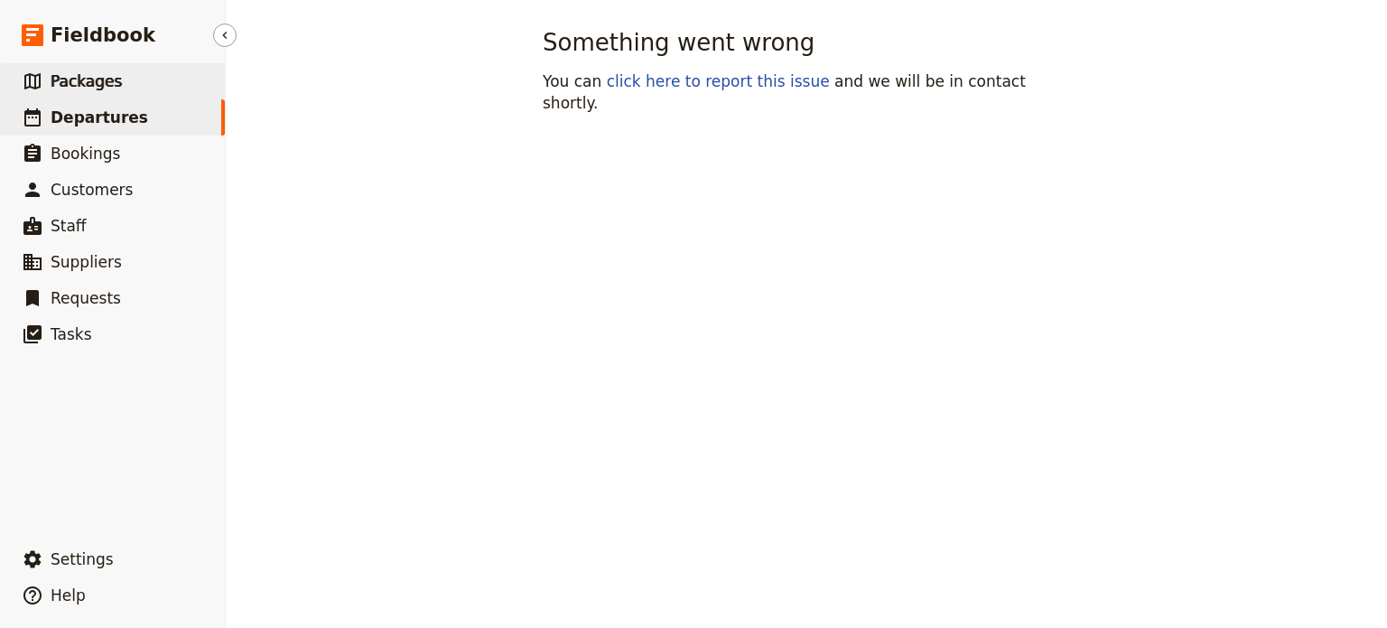
click at [94, 77] on span "Packages" at bounding box center [86, 81] width 71 height 18
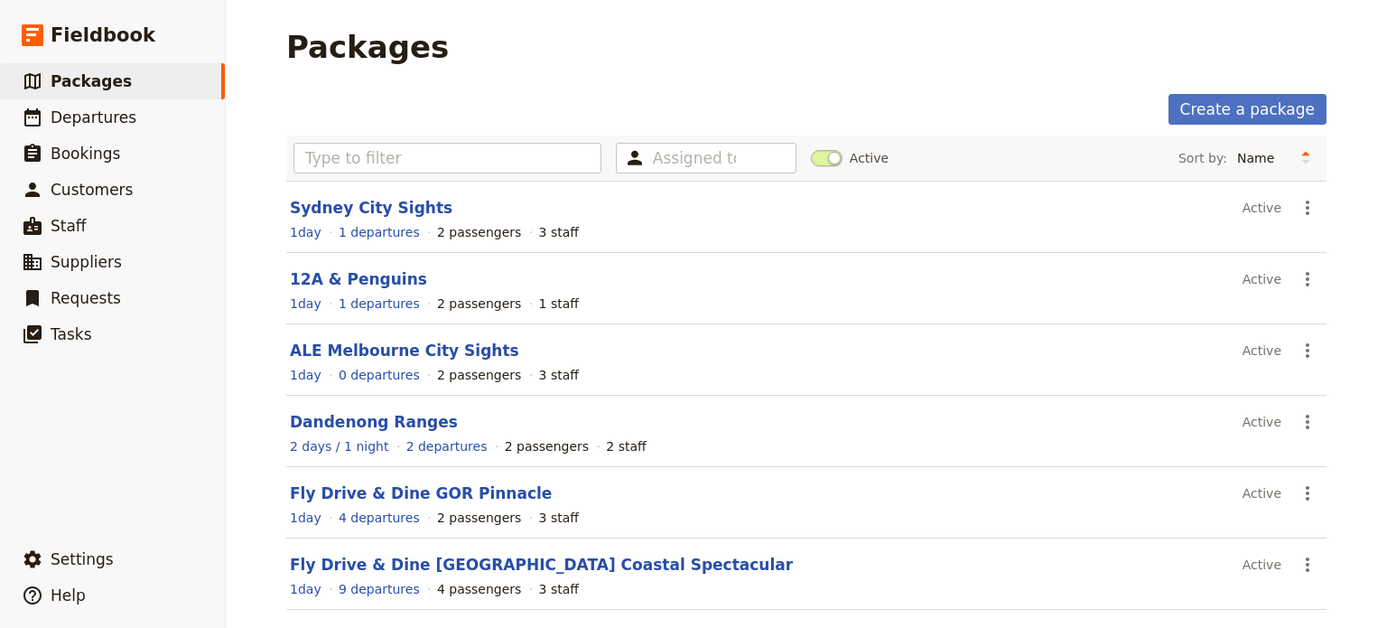
scroll to position [353, 0]
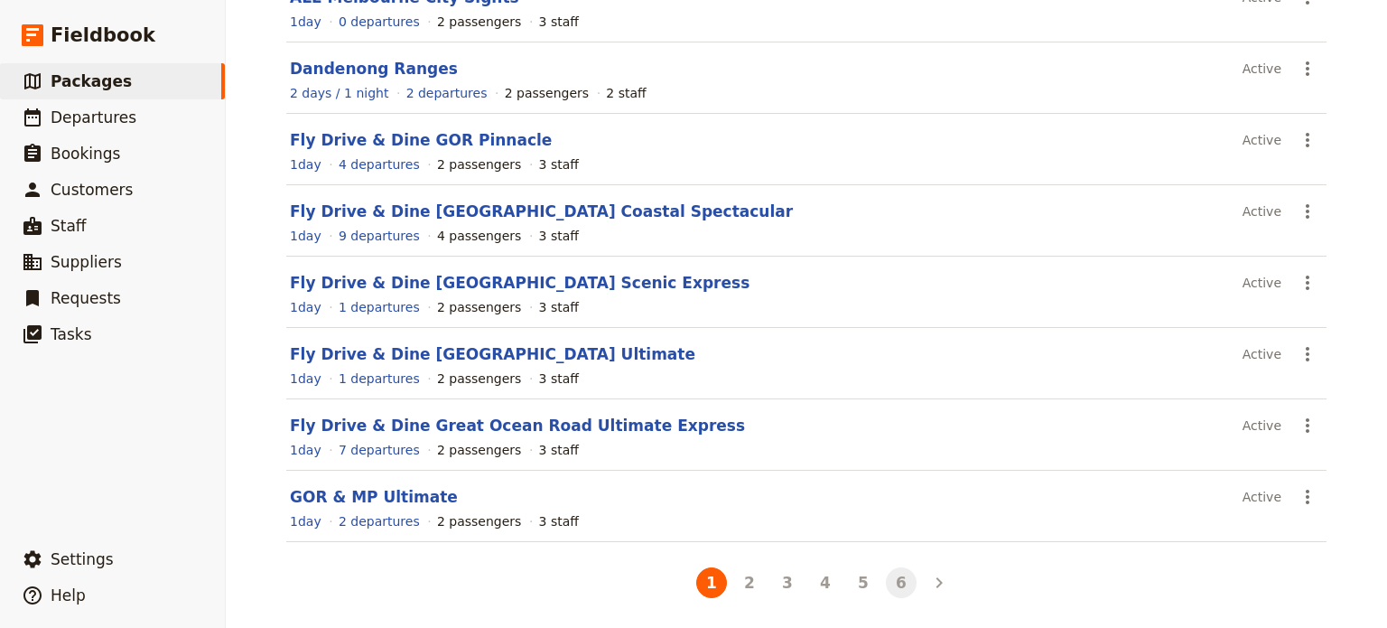
click at [903, 582] on button "6" at bounding box center [901, 582] width 31 height 31
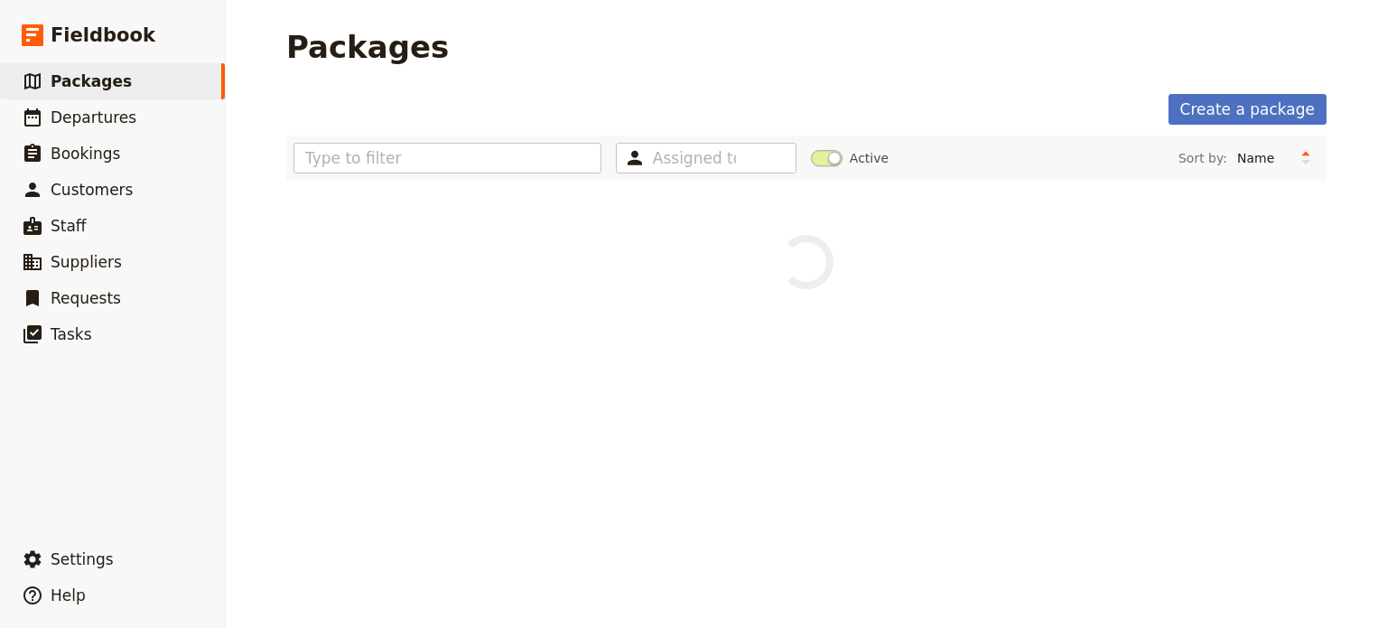
scroll to position [0, 0]
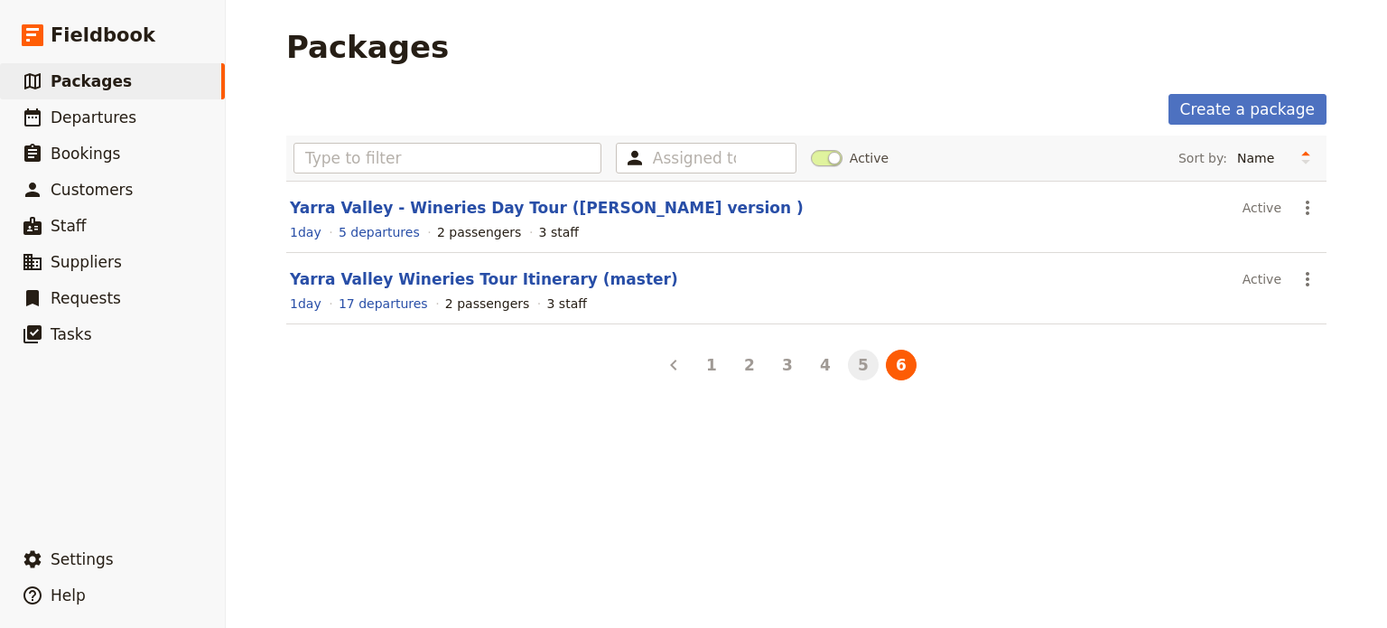
click at [860, 366] on button "5" at bounding box center [863, 364] width 31 height 31
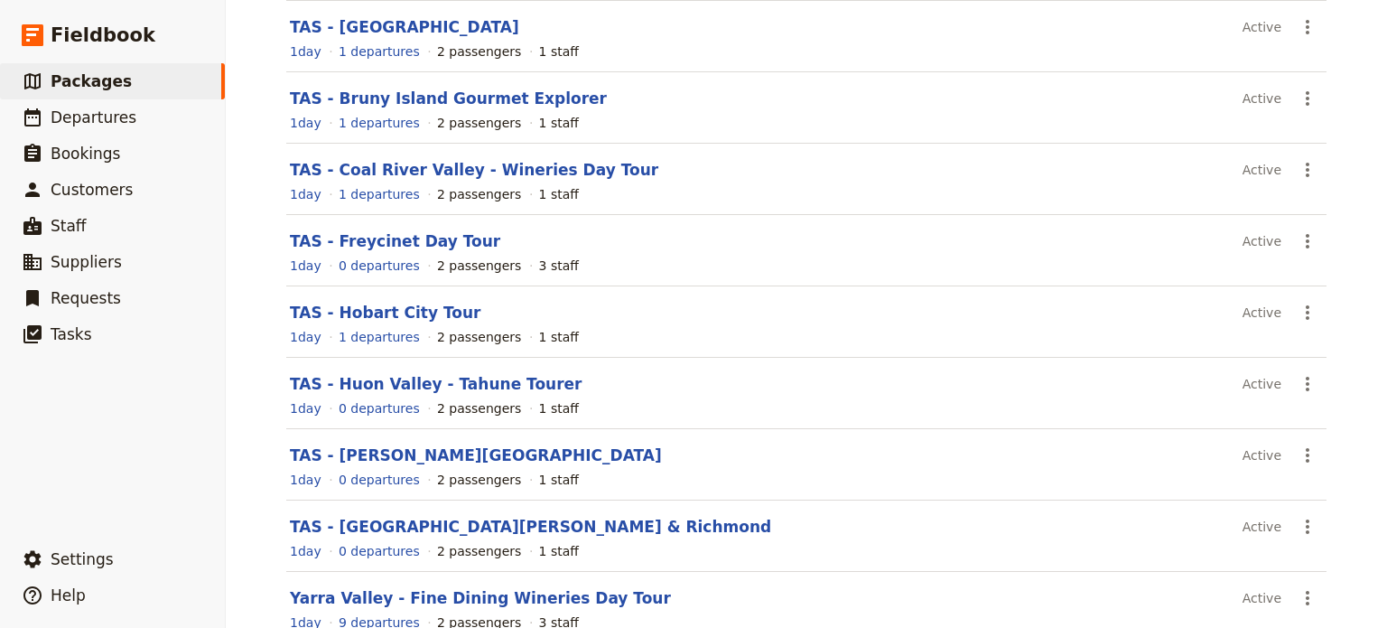
scroll to position [353, 0]
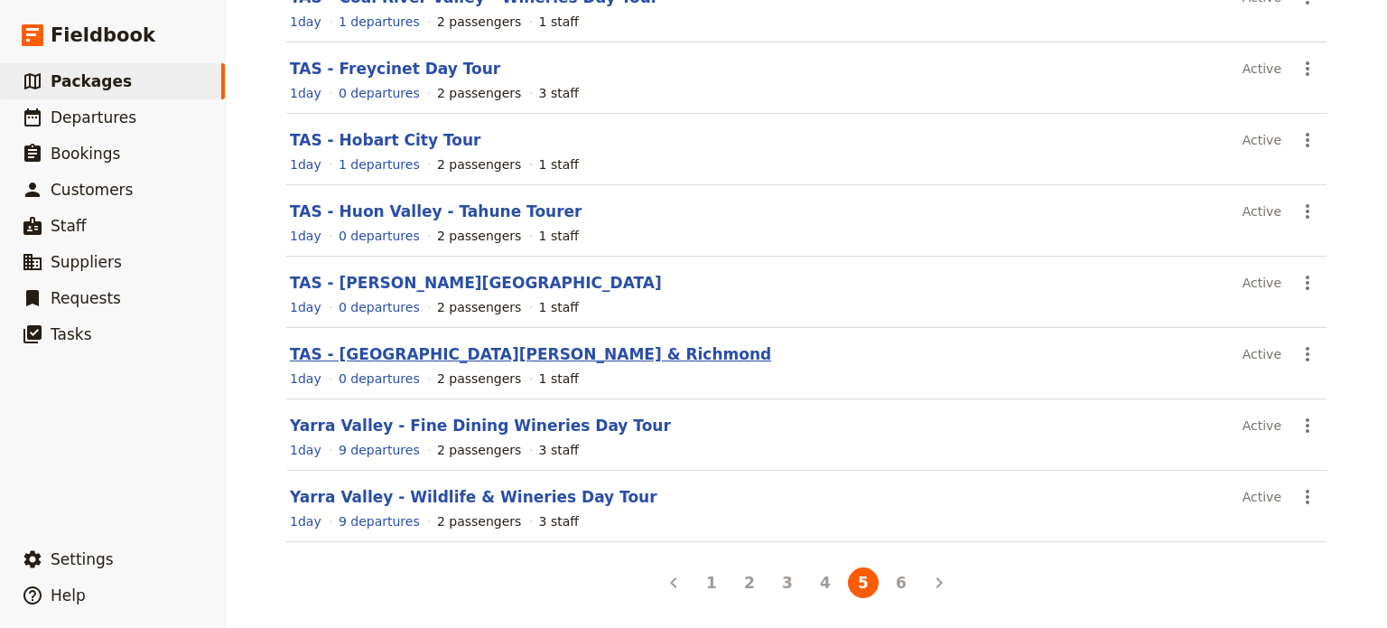
click at [419, 353] on link "TAS - [GEOGRAPHIC_DATA][PERSON_NAME] & Richmond" at bounding box center [530, 354] width 481 height 18
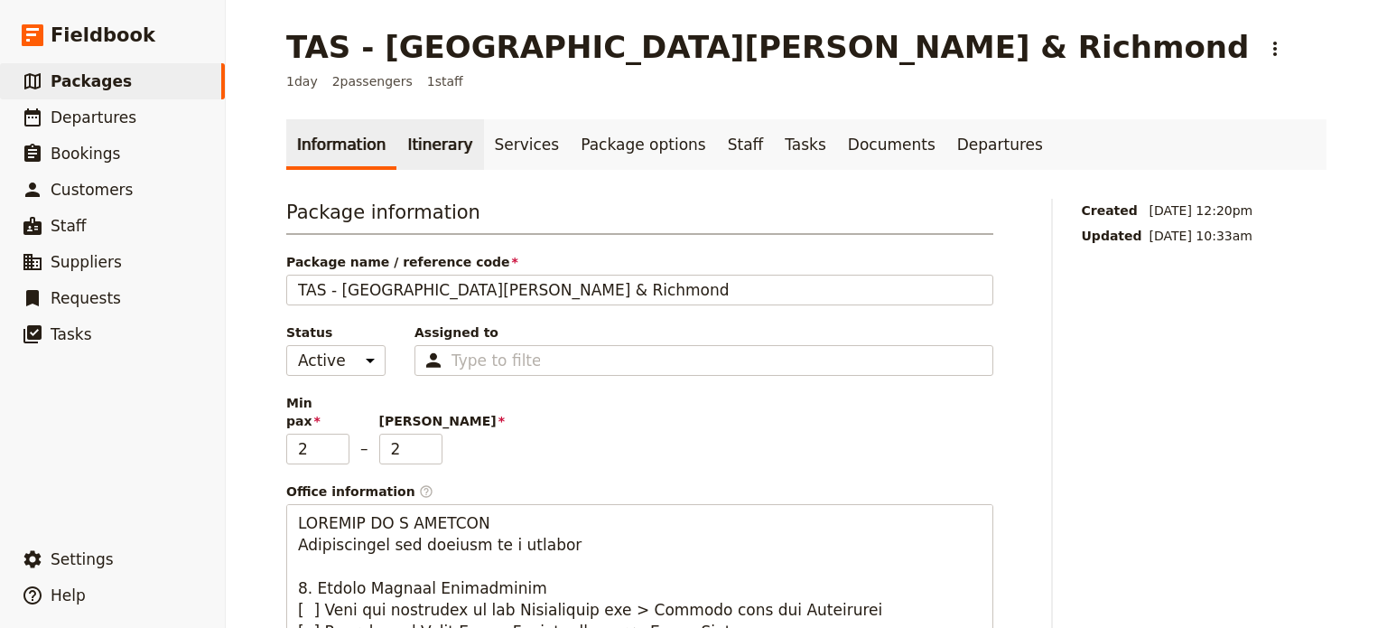
click at [412, 134] on link "Itinerary" at bounding box center [439, 144] width 87 height 51
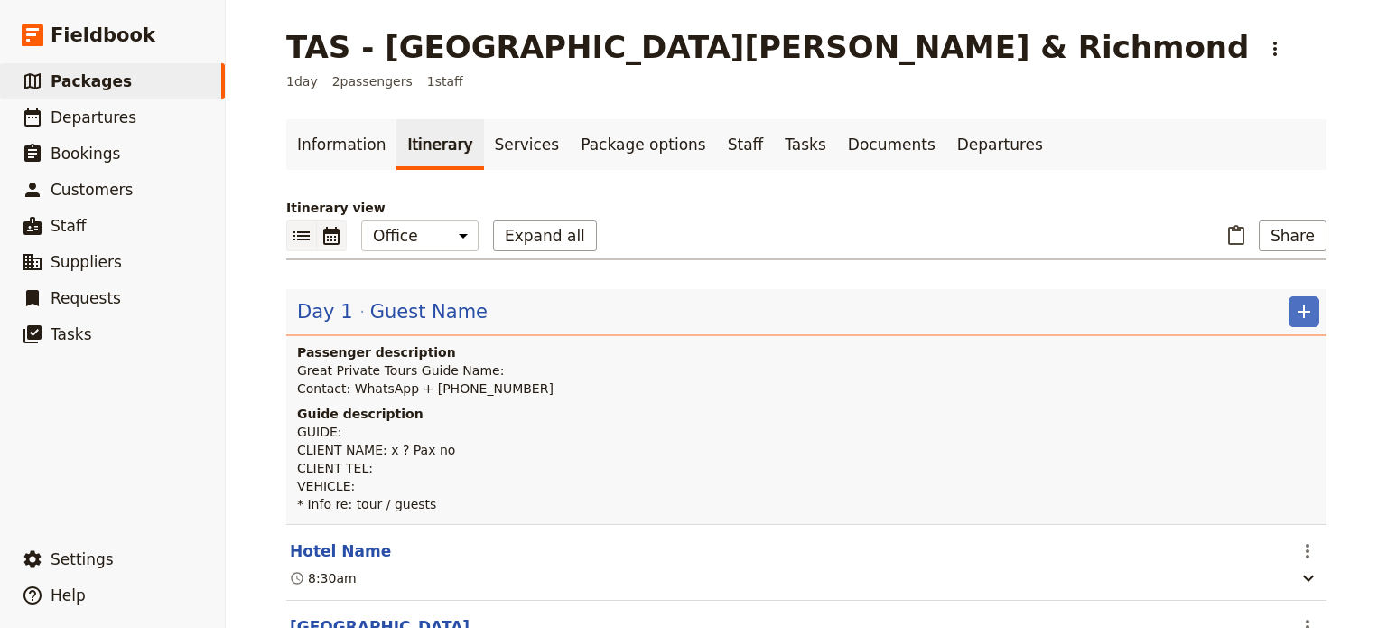
click at [323, 233] on icon "Calendar view" at bounding box center [331, 236] width 16 height 18
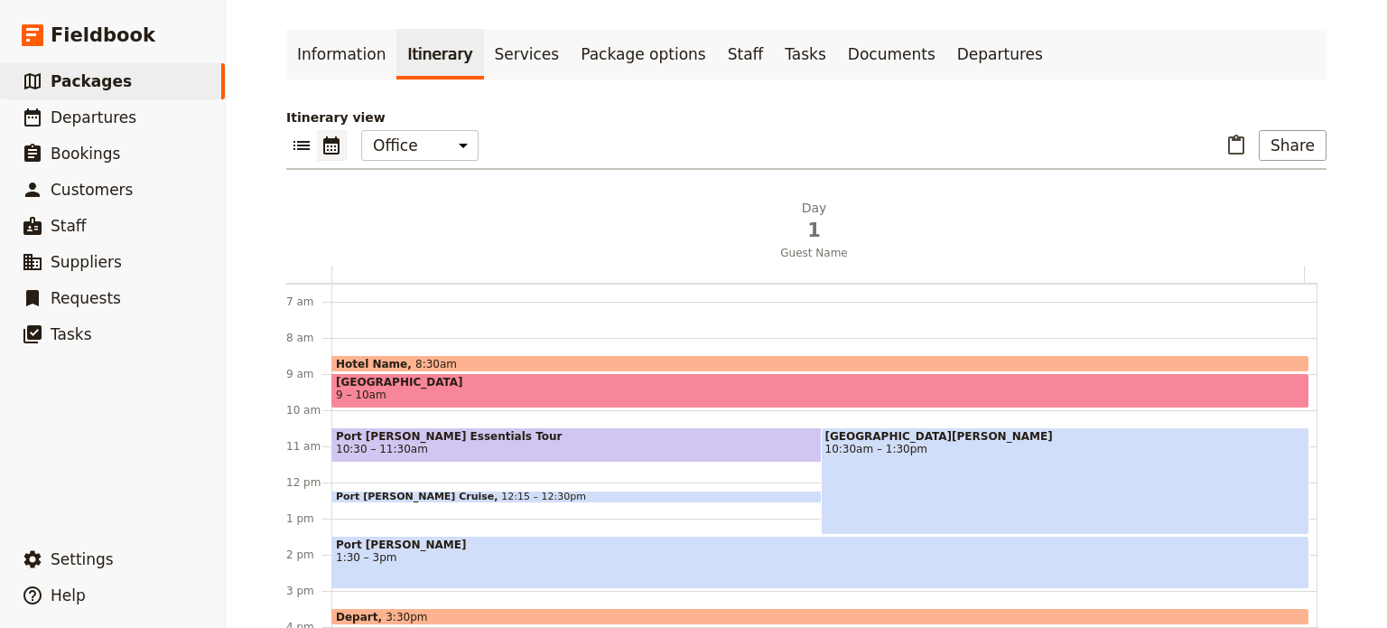
scroll to position [181, 0]
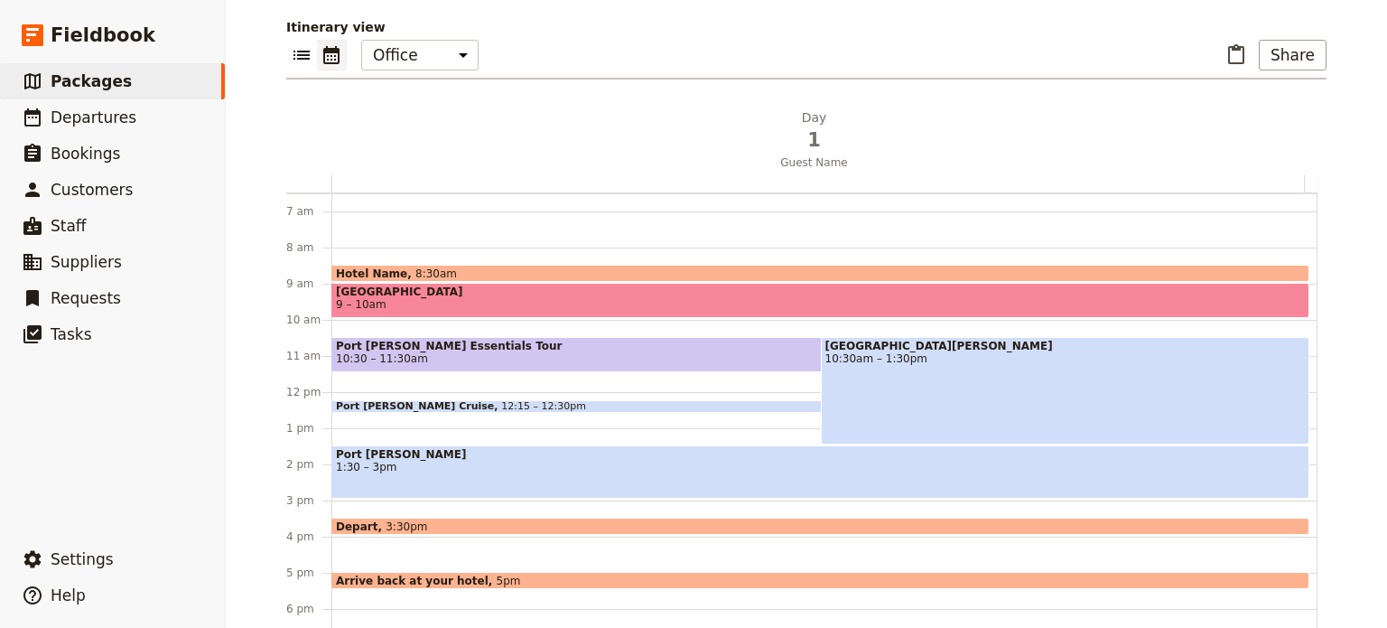
click at [438, 505] on div "Hotel Name 8:30am [GEOGRAPHIC_DATA] 9 – 10am [GEOGRAPHIC_DATA][PERSON_NAME] Ess…" at bounding box center [824, 391] width 986 height 867
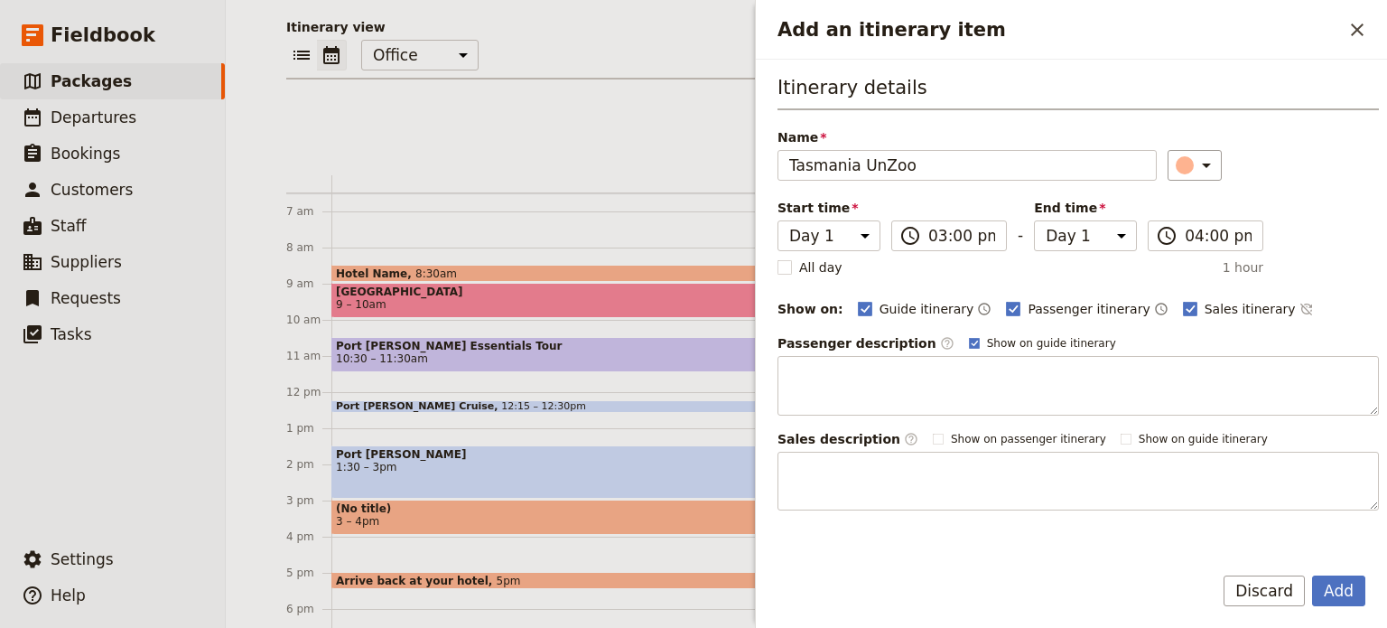
type input "Tasmania UnZoo"
drag, startPoint x: 1263, startPoint y: 303, endPoint x: 1257, endPoint y: 314, distance: 12.9
click at [1262, 304] on div "Guide itinerary ​ Passenger itinerary ​ Sales itinerary ​" at bounding box center [1118, 309] width 521 height 22
click at [1257, 316] on div "Guide itinerary ​ Passenger itinerary ​ Sales itinerary ​" at bounding box center [1118, 309] width 521 height 22
click at [1300, 310] on icon "Time not shown on sales itinerary" at bounding box center [1306, 309] width 12 height 12
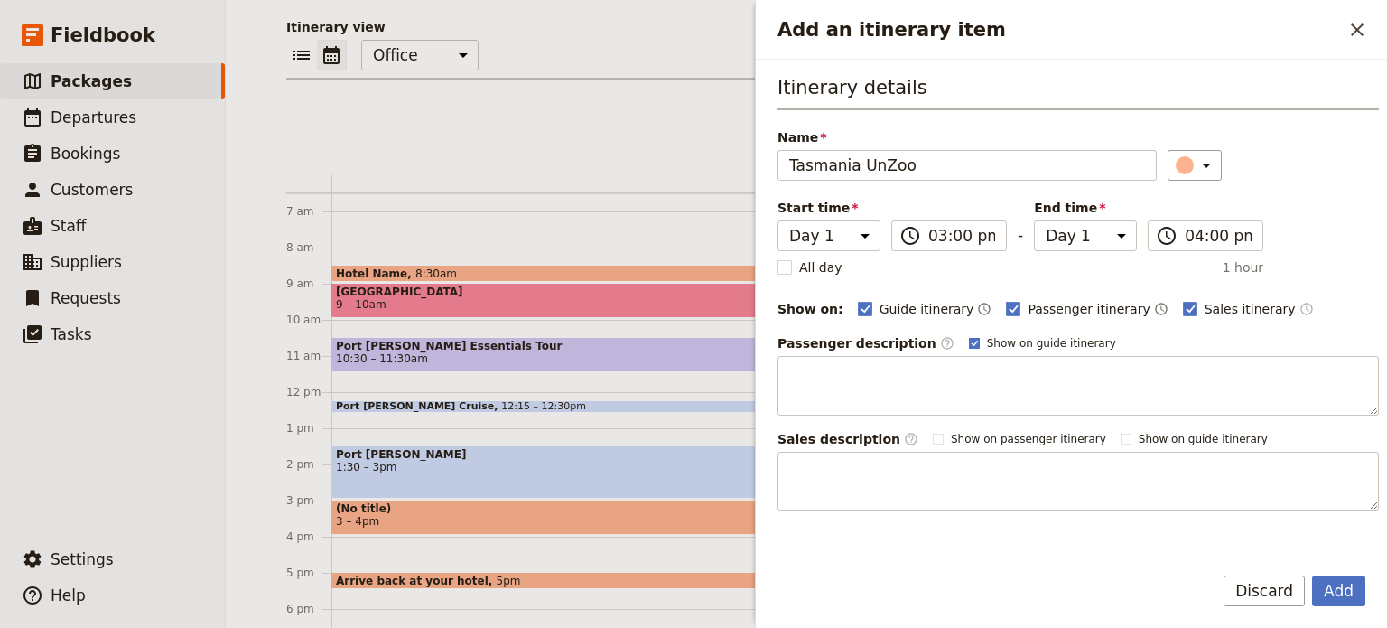
click at [971, 342] on polygon "Add an itinerary item" at bounding box center [974, 342] width 7 height 7
click at [968, 336] on input "Show on guide itinerary" at bounding box center [968, 335] width 1 height 1
checkbox input "false"
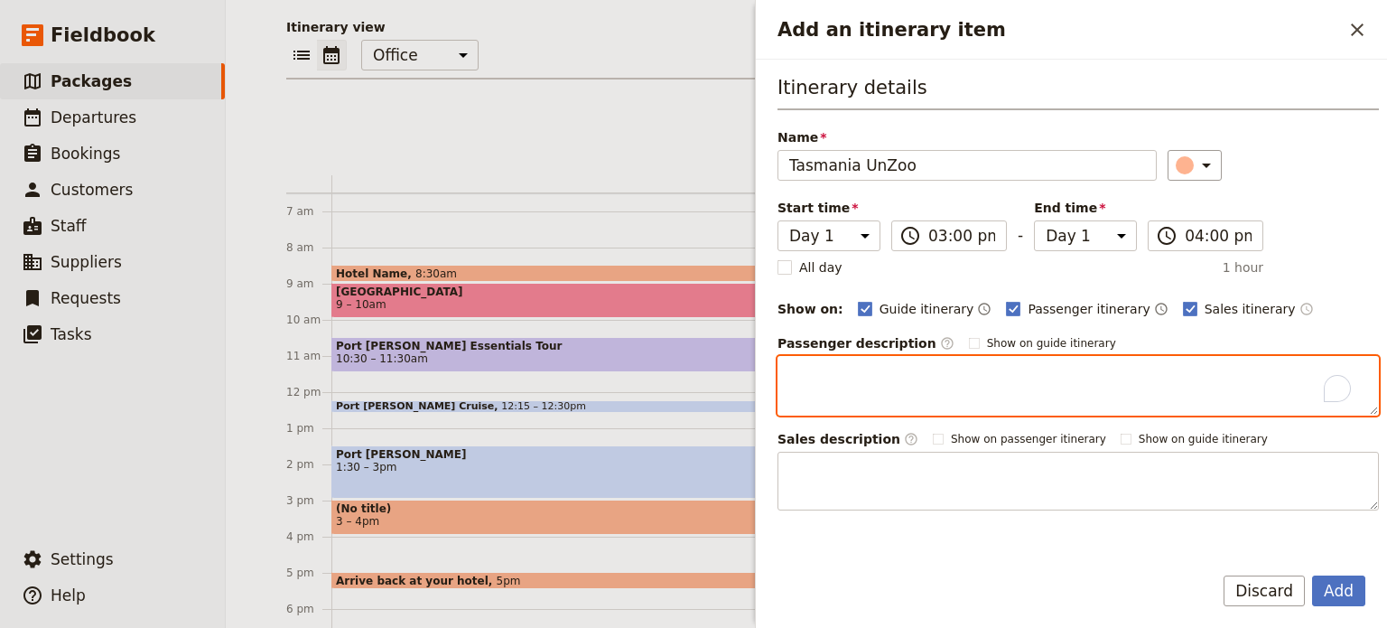
paste textarea "Tasmanian Devil Unzoo, the world’s first intentional Unzoo project, embraces na…"
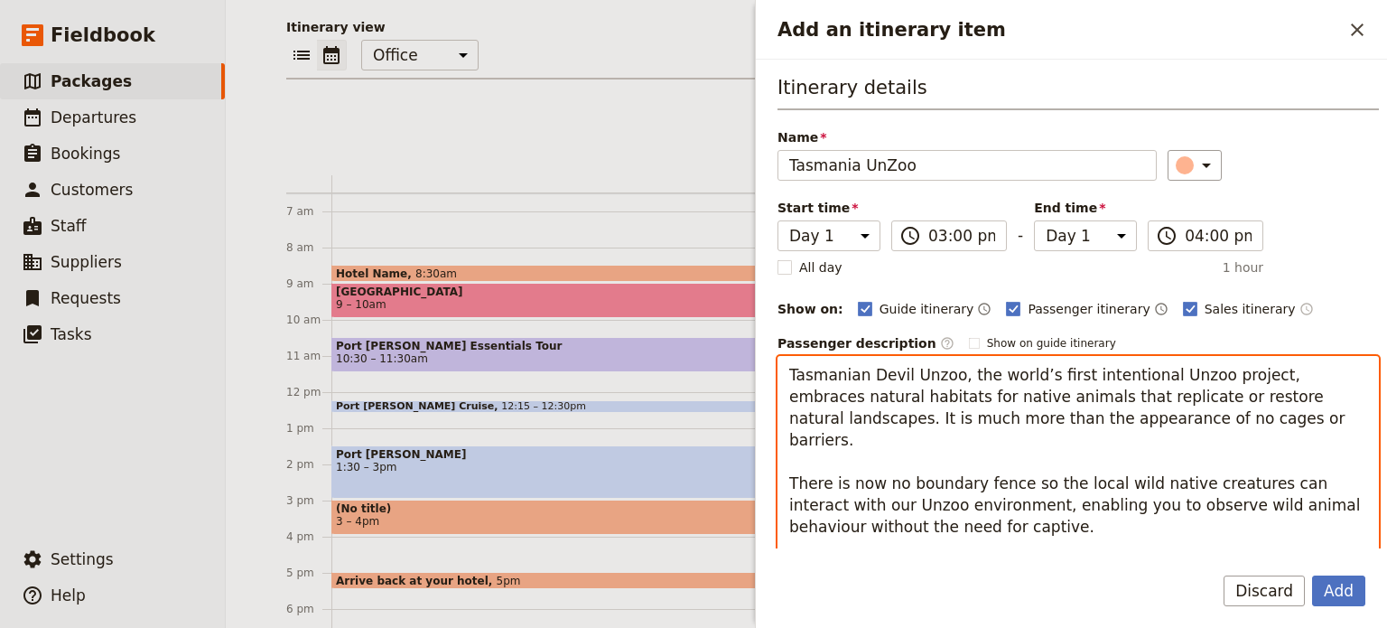
scroll to position [0, 0]
type textarea "Tasmanian Devil Unzoo, the world’s first intentional Unzoo project, embraces na…"
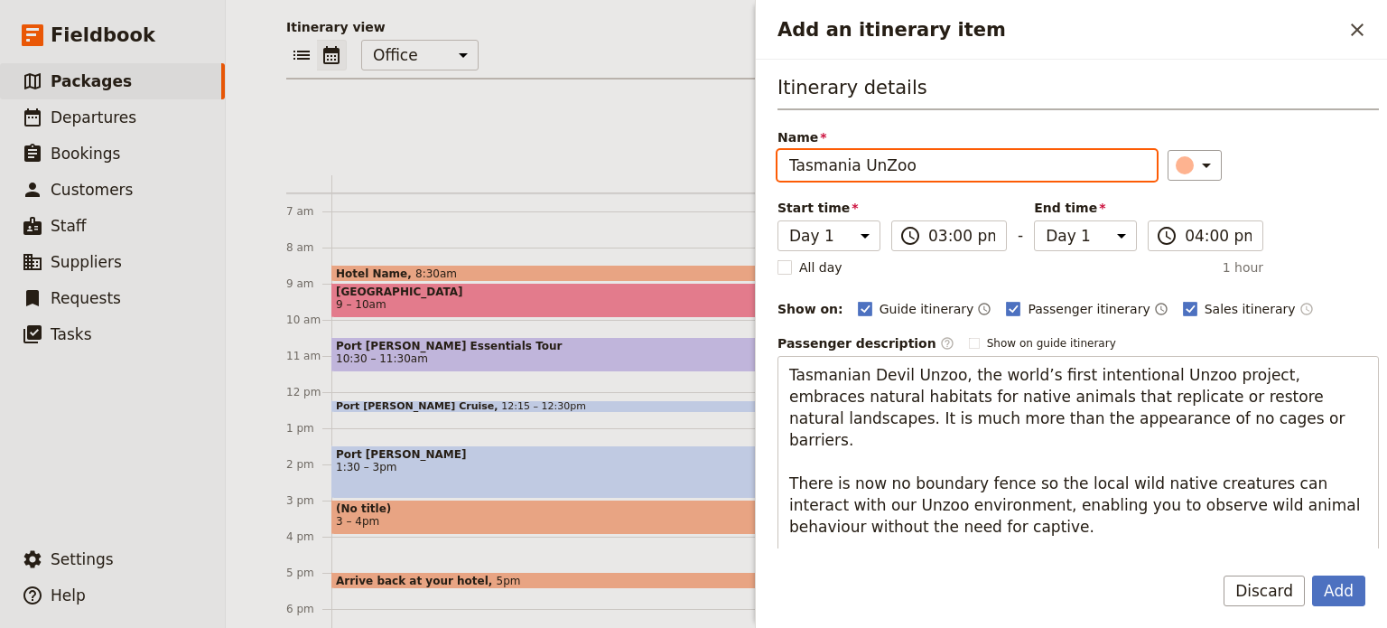
click at [853, 166] on input "Tasmania UnZoo" at bounding box center [967, 165] width 379 height 31
type input "Tasmania Devil UnZoo"
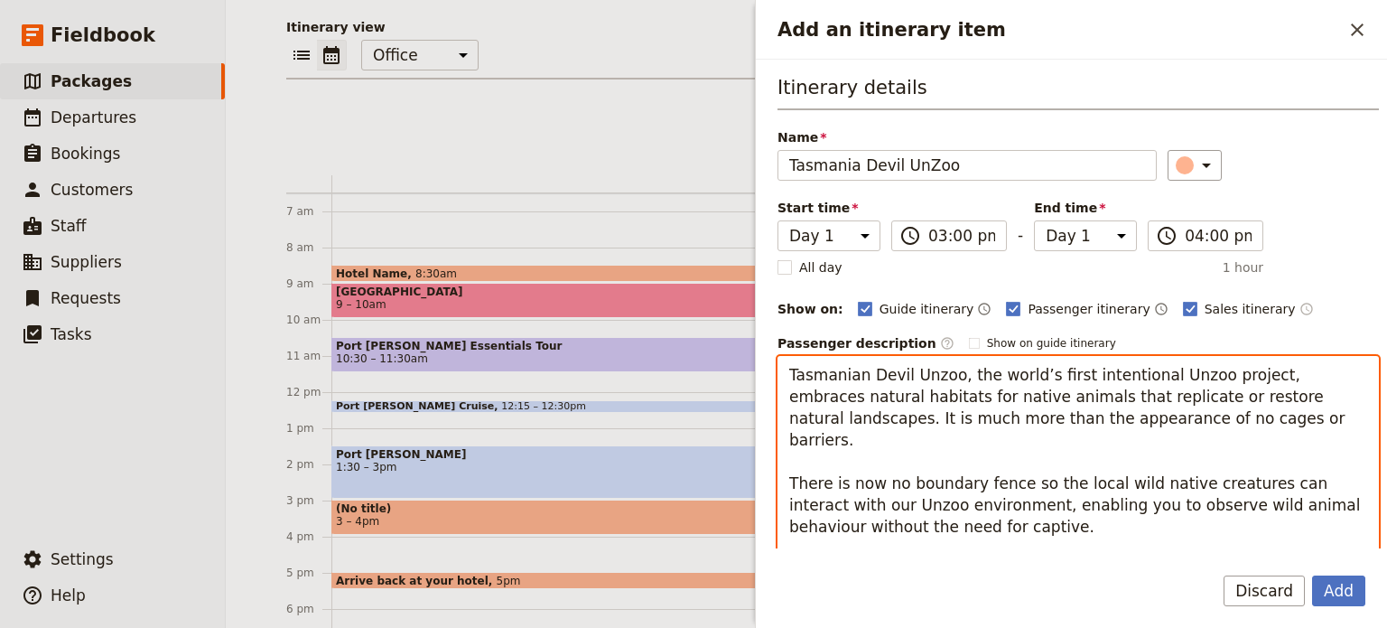
click at [856, 461] on textarea "Tasmanian Devil Unzoo, the world’s first intentional Unzoo project, embraces na…" at bounding box center [1078, 526] width 601 height 341
click at [1331, 464] on textarea "Tasmanian Devil Unzoo, the world’s first intentional Unzoo project, embraces na…" at bounding box center [1078, 526] width 601 height 341
click at [1331, 463] on textarea "Tasmanian Devil Unzoo, the world’s first intentional Unzoo project, embraces na…" at bounding box center [1078, 526] width 601 height 341
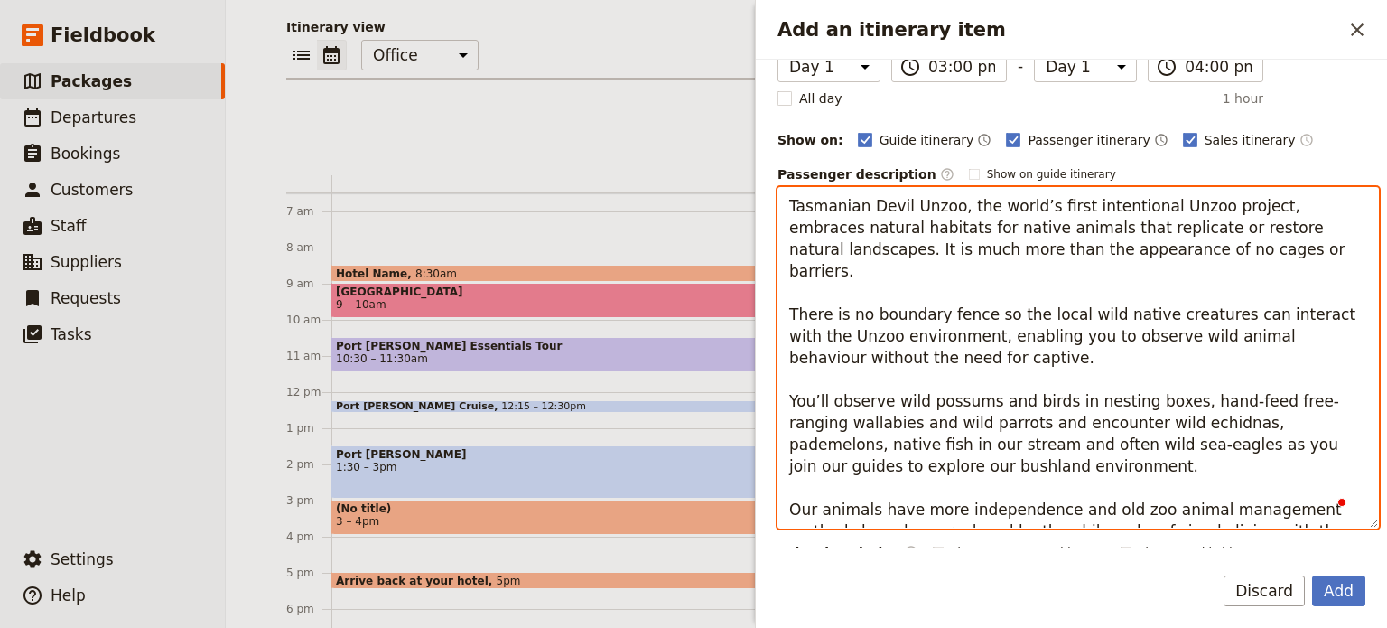
scroll to position [181, 0]
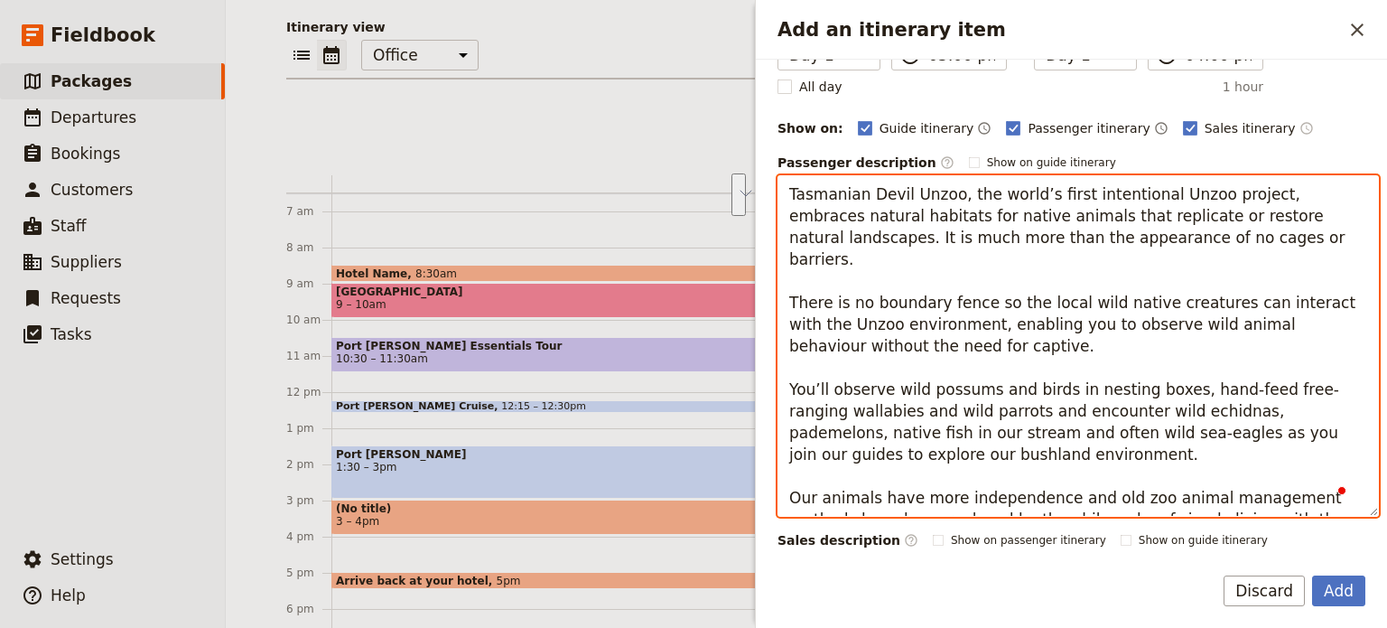
drag, startPoint x: 1253, startPoint y: 323, endPoint x: 1245, endPoint y: 303, distance: 22.3
click at [1245, 303] on textarea "Tasmanian Devil Unzoo, the world’s first intentional Unzoo project, embraces na…" at bounding box center [1078, 345] width 601 height 341
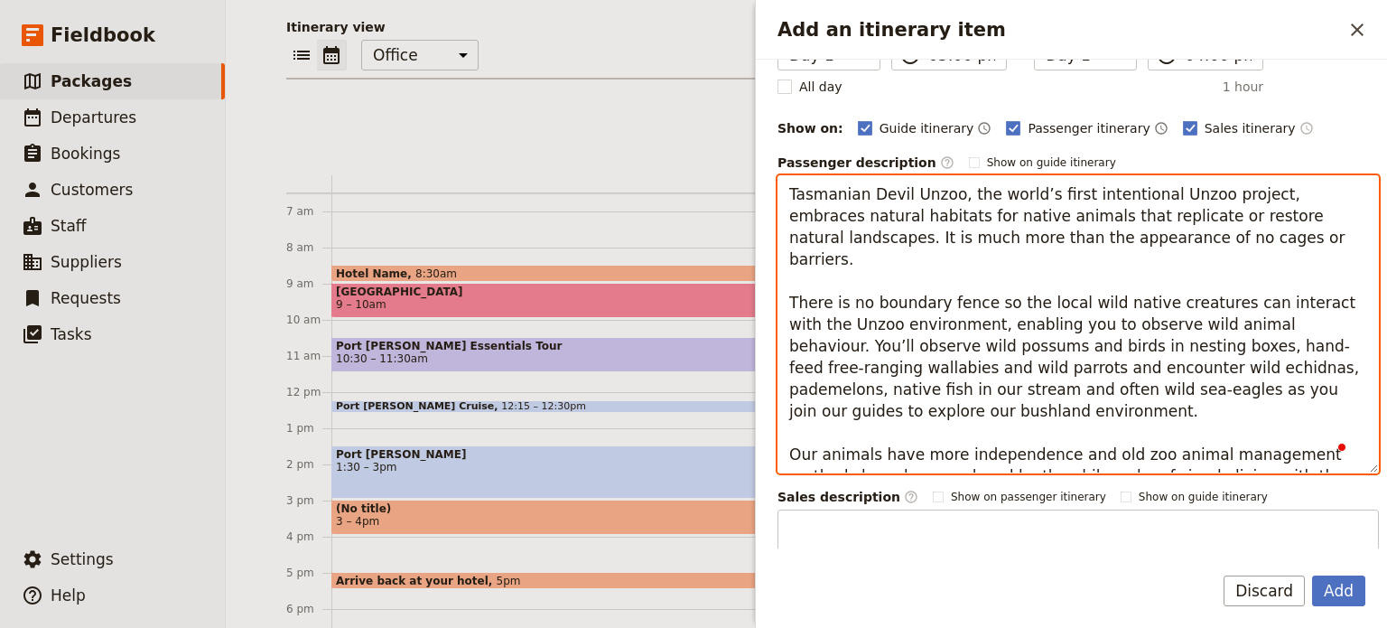
click at [1268, 344] on textarea "Tasmanian Devil Unzoo, the world’s first intentional Unzoo project, embraces na…" at bounding box center [1078, 324] width 601 height 298
click at [1053, 369] on textarea "Tasmanian Devil Unzoo, the world’s first intentional Unzoo project, embraces na…" at bounding box center [1078, 324] width 601 height 298
click at [1003, 402] on textarea "Tasmanian Devil Unzoo, the world’s first intentional Unzoo project, embraces na…" at bounding box center [1078, 324] width 601 height 298
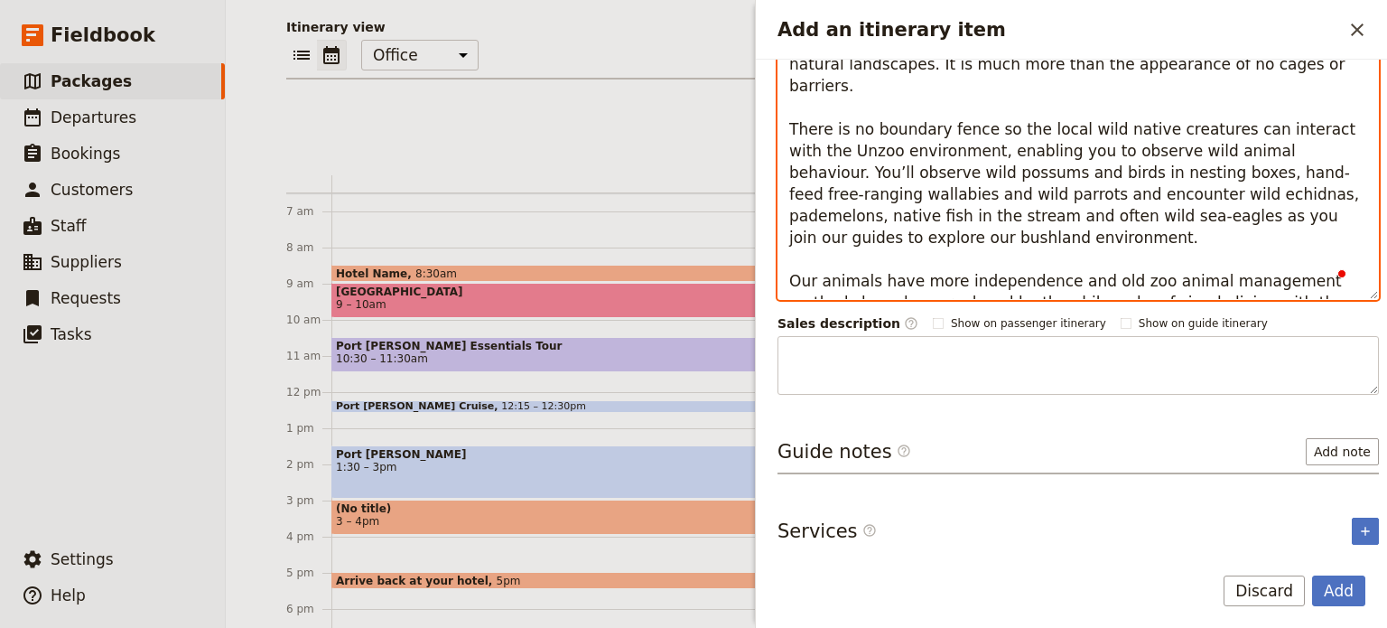
scroll to position [0, 0]
click at [802, 254] on textarea "Tasmanian Devil Unzoo, the world’s first intentional Unzoo project, embraces na…" at bounding box center [1078, 150] width 601 height 298
type textarea "Tasmanian Devil Unzoo, the world’s first intentional Unzoo project, embraces na…"
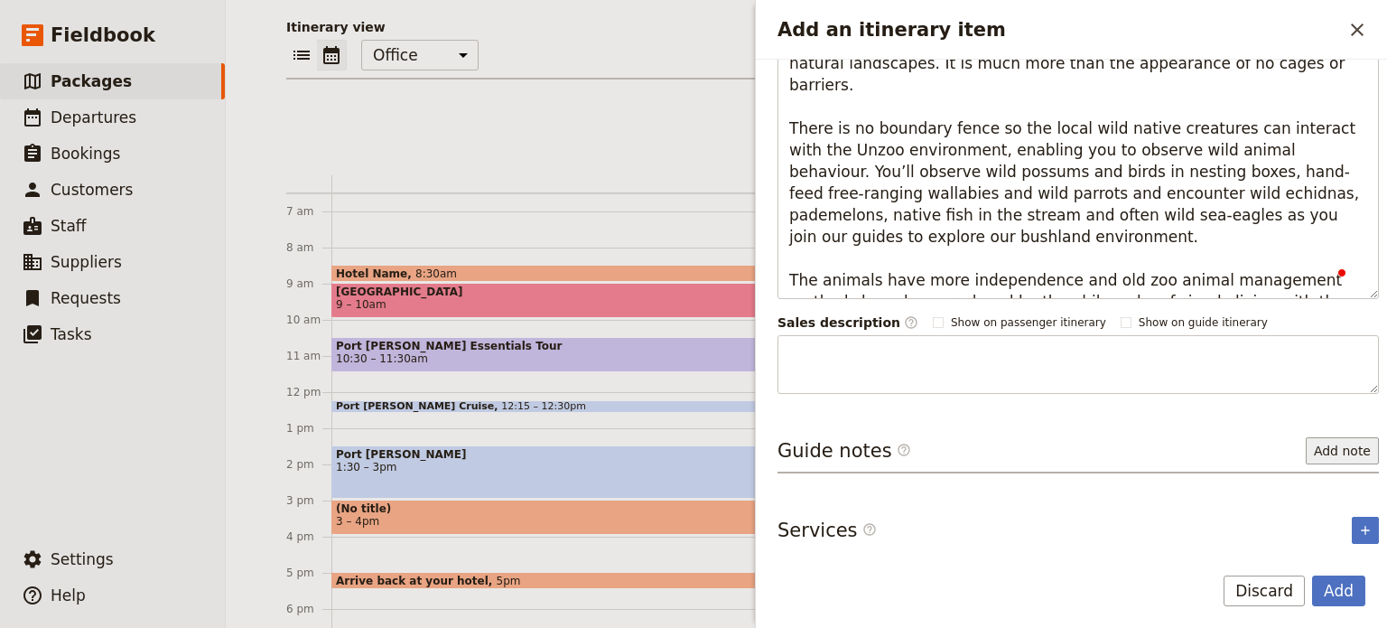
click at [1338, 446] on button "Add note" at bounding box center [1342, 450] width 73 height 27
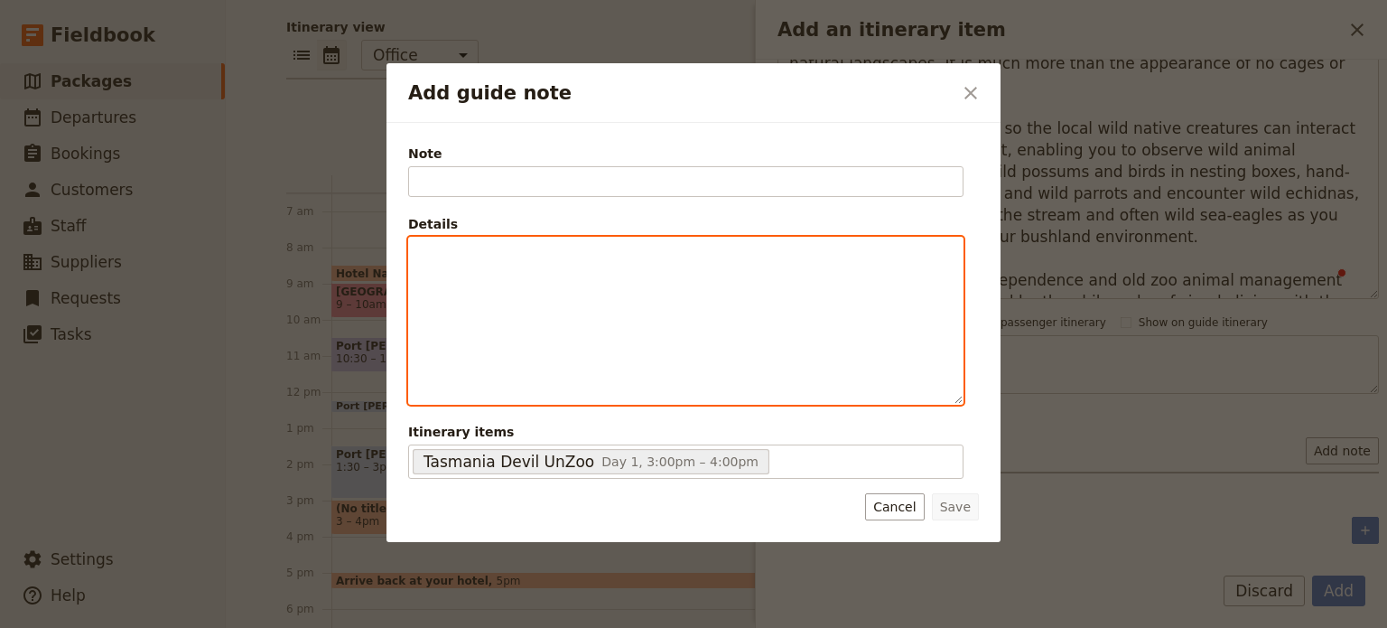
click at [585, 256] on p "Add guide note" at bounding box center [686, 254] width 532 height 18
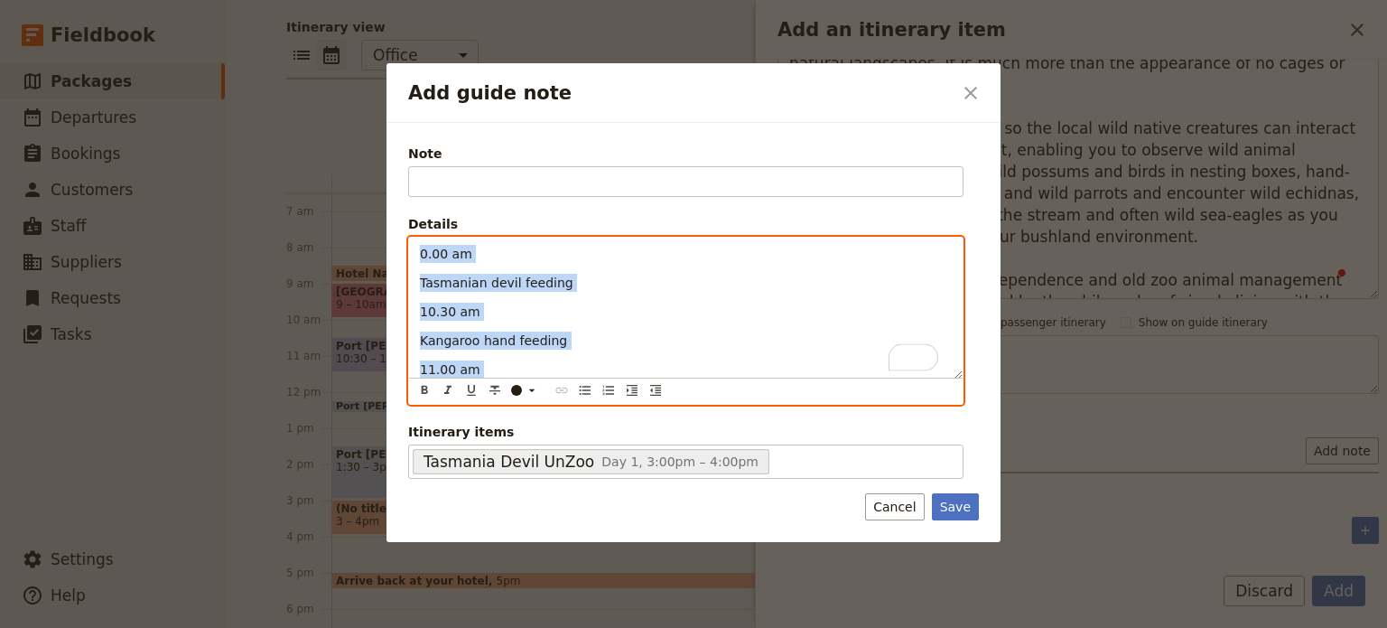
drag, startPoint x: 727, startPoint y: 342, endPoint x: 260, endPoint y: 172, distance: 496.8
click at [260, 628] on div "Add guide note ​ Note Please fill in this field. Details 0.00 am Tasmanian devi…" at bounding box center [693, 628] width 1387 height 0
click at [582, 388] on icon "Bulleted list" at bounding box center [585, 390] width 14 height 14
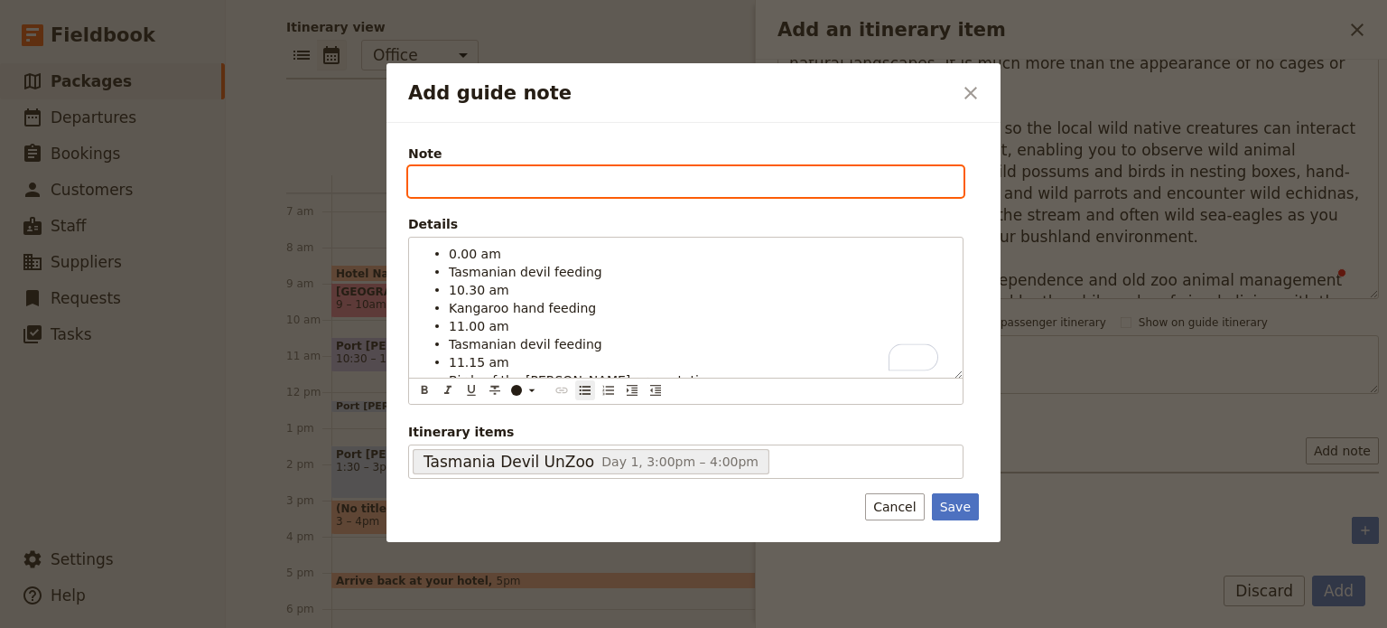
click at [481, 168] on input "Note" at bounding box center [685, 181] width 555 height 31
type input "Presentations"
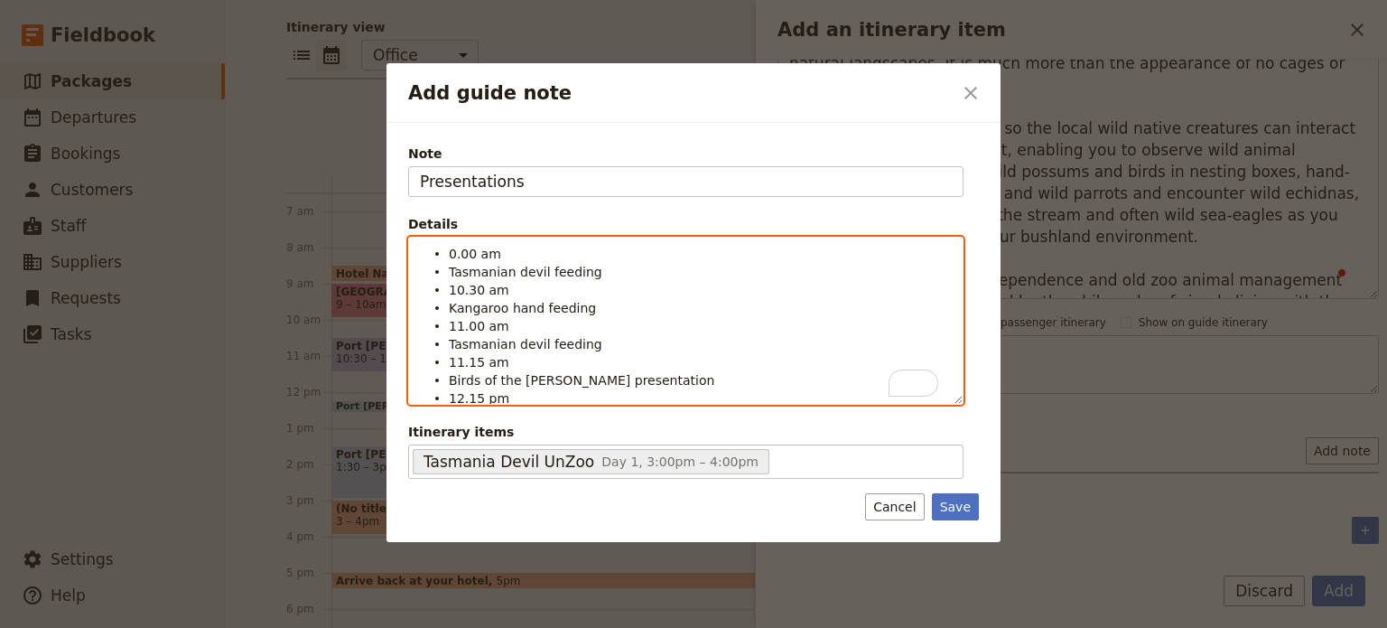
click at [452, 253] on span "0.00 am" at bounding box center [475, 254] width 52 height 14
click at [451, 258] on span "0.00 am" at bounding box center [475, 254] width 52 height 14
click at [509, 250] on li "10.00 am" at bounding box center [700, 253] width 503 height 18
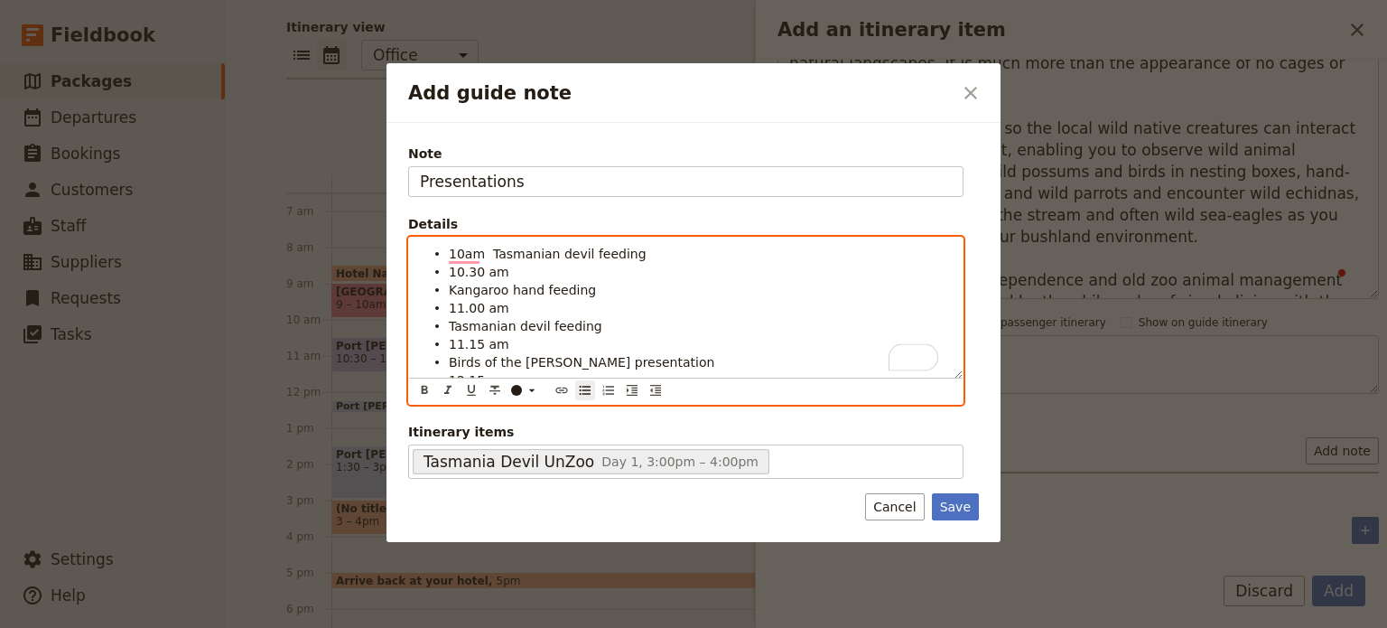
click at [482, 269] on span "10.30 am" at bounding box center [479, 272] width 61 height 14
click at [542, 274] on li "10.30am" at bounding box center [700, 271] width 503 height 18
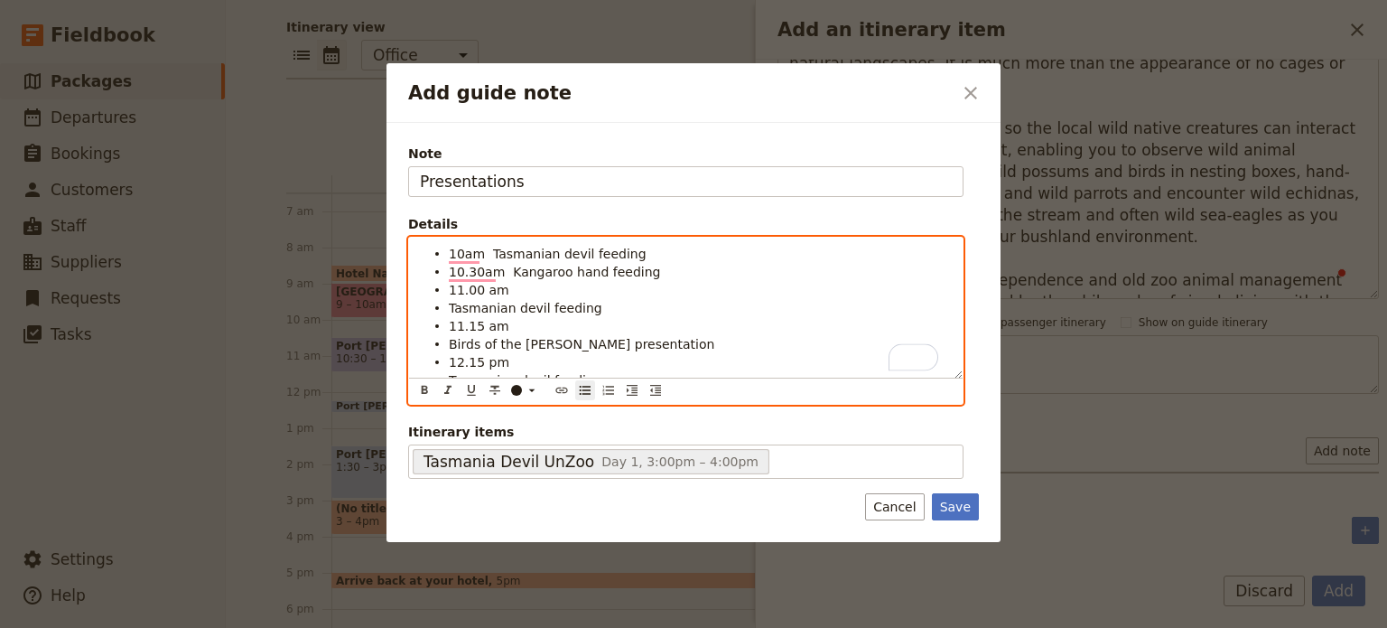
click at [483, 288] on span "11.00 am" at bounding box center [479, 290] width 61 height 14
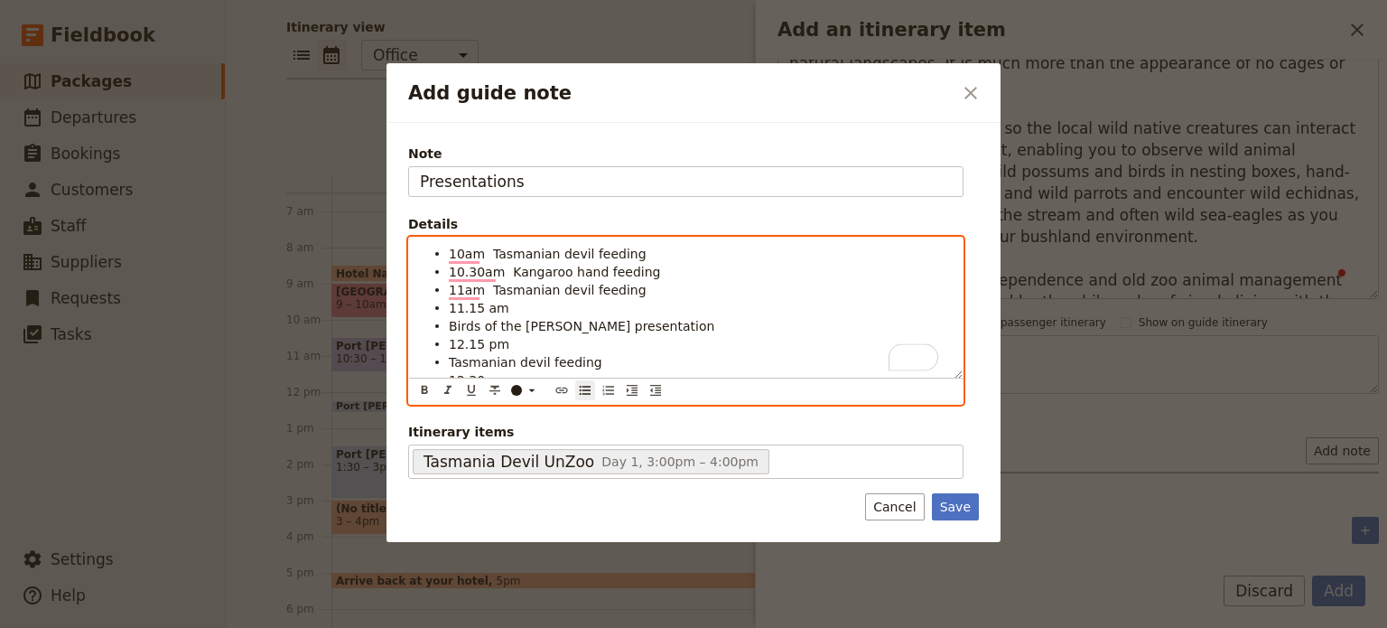
click at [475, 316] on li "Birds of the [PERSON_NAME] presentation" at bounding box center [700, 325] width 503 height 18
click at [477, 303] on span "11.15 am" at bounding box center [479, 308] width 61 height 14
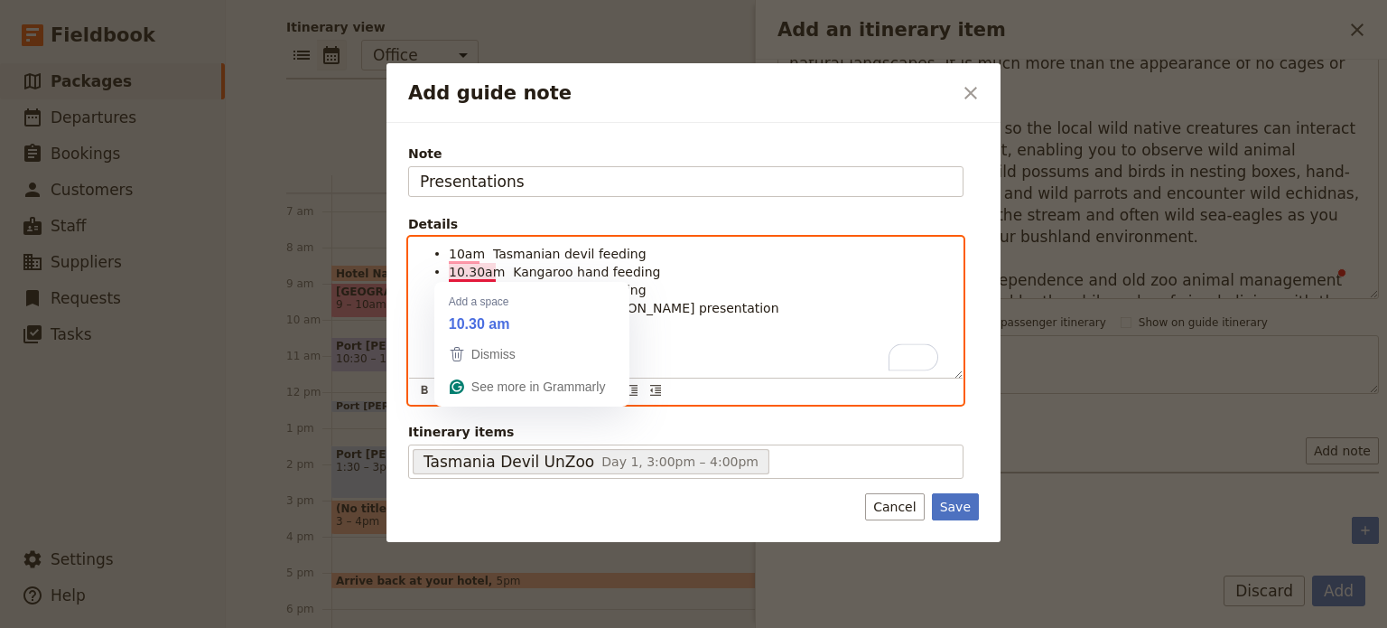
click at [658, 270] on li "10.30am Kangaroo hand feeding" at bounding box center [700, 271] width 503 height 18
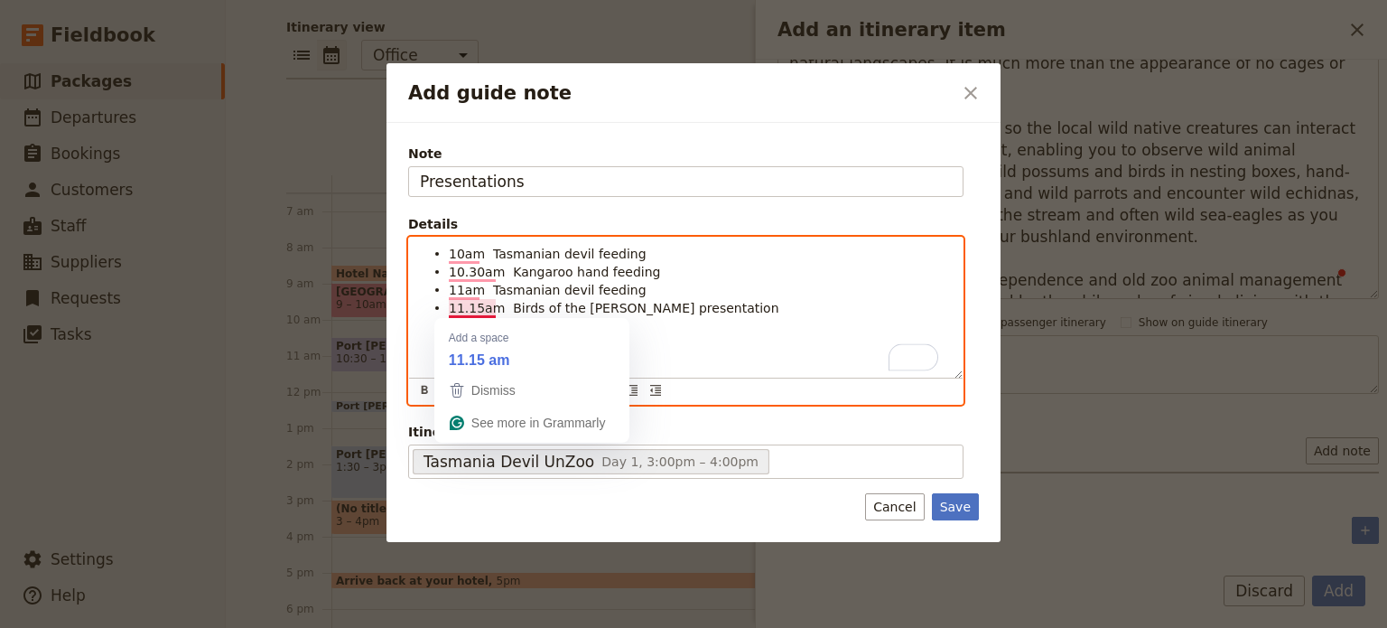
click at [647, 301] on span "11.15am Birds of the [PERSON_NAME] presentation" at bounding box center [614, 308] width 331 height 14
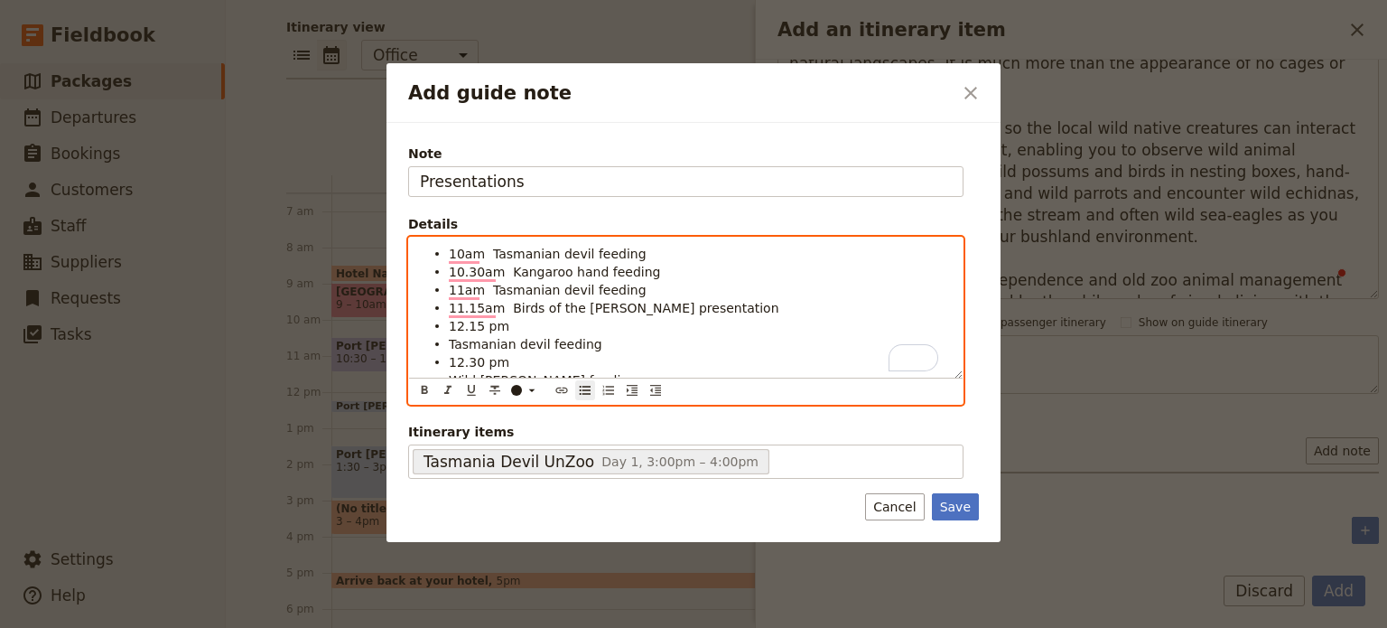
click at [484, 337] on span "Tasmanian devil feeding" at bounding box center [526, 344] width 154 height 14
click at [482, 324] on span "12.15 pm" at bounding box center [479, 326] width 61 height 14
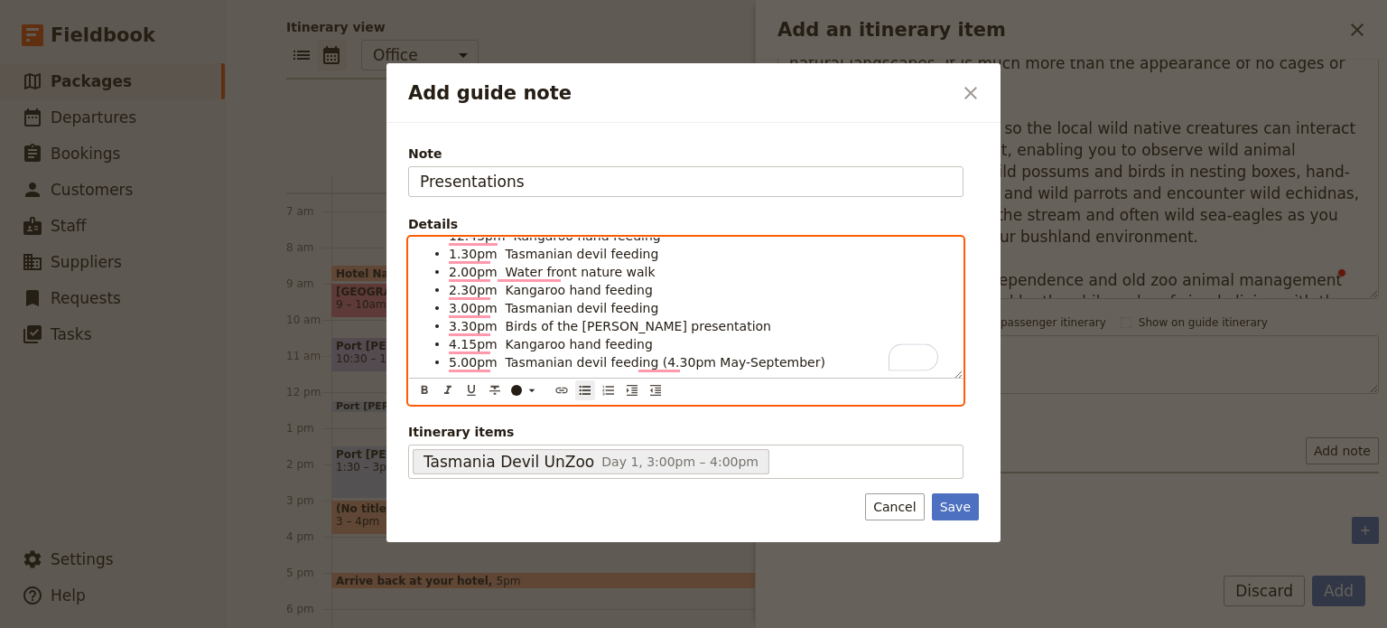
scroll to position [126, 0]
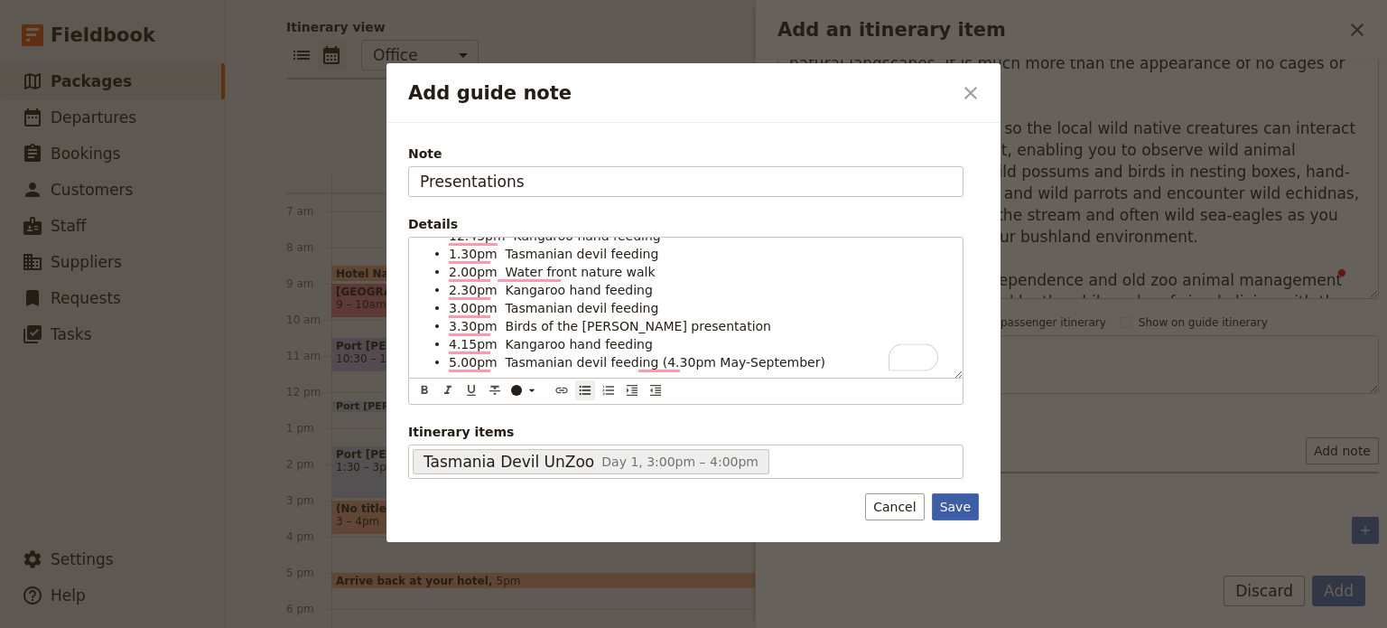
click at [952, 499] on button "Save" at bounding box center [955, 506] width 47 height 27
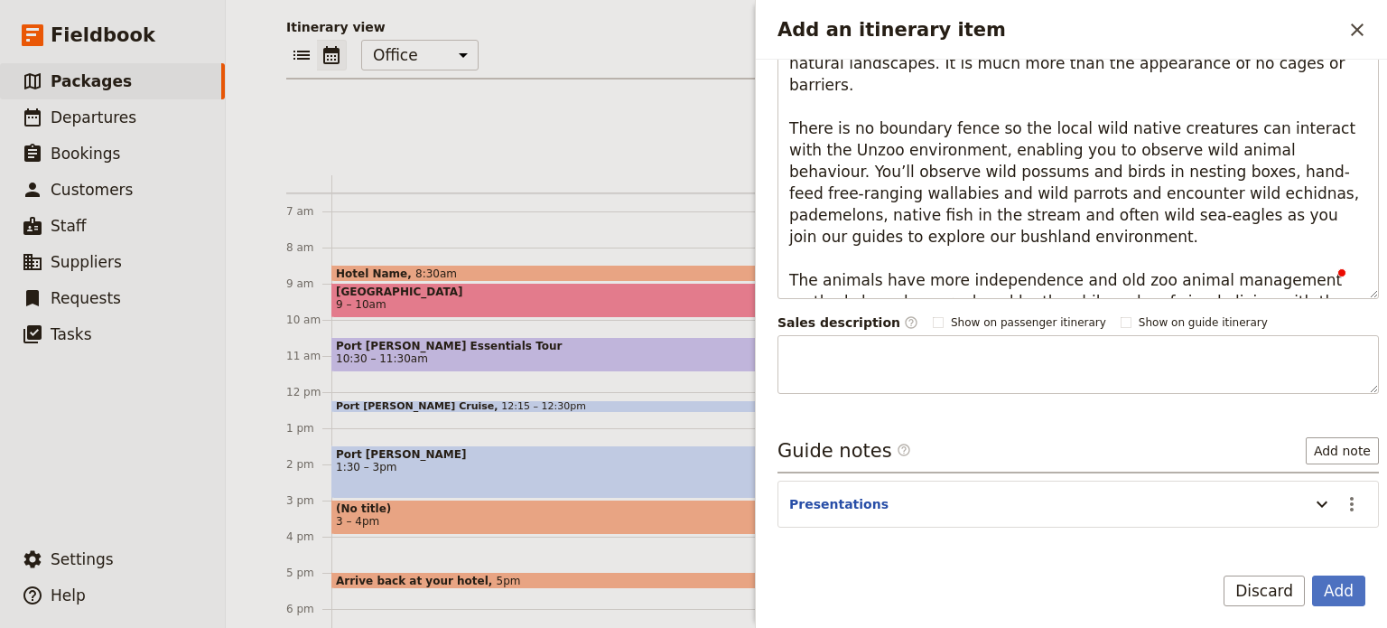
drag, startPoint x: 1328, startPoint y: 591, endPoint x: 1382, endPoint y: 575, distance: 55.4
click at [1328, 592] on button "Add" at bounding box center [1338, 590] width 53 height 31
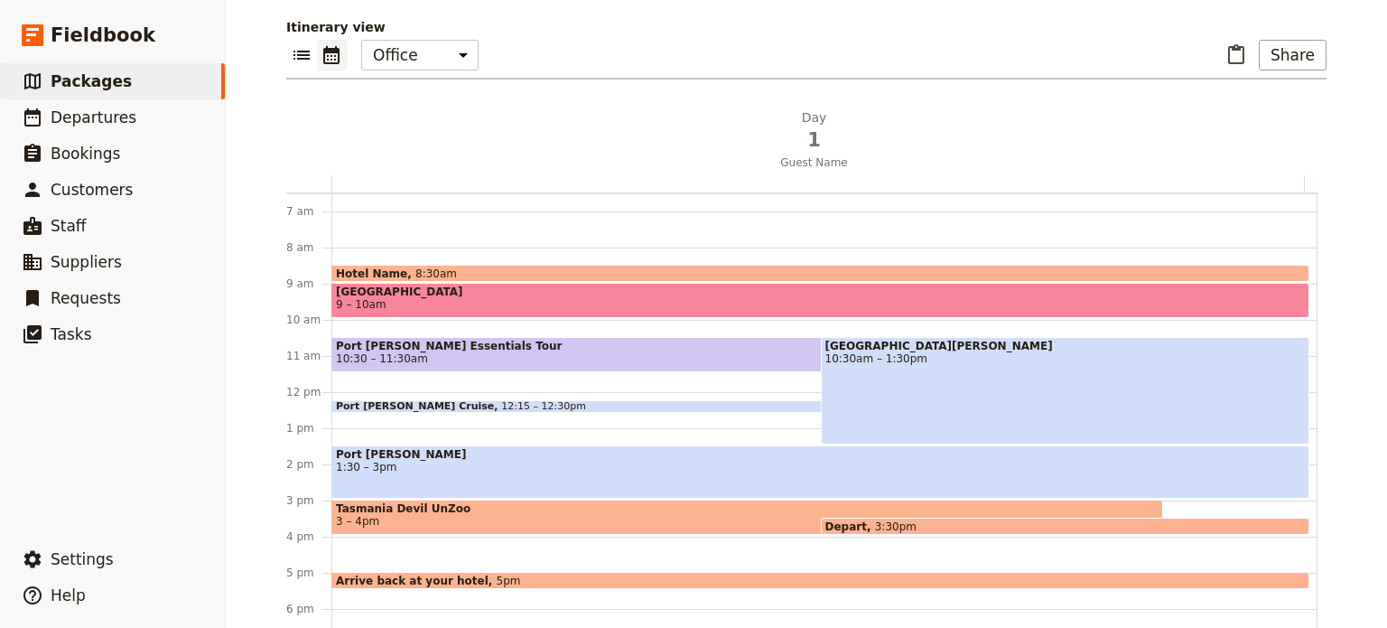
click at [500, 515] on span "3 – 4pm" at bounding box center [747, 521] width 823 height 13
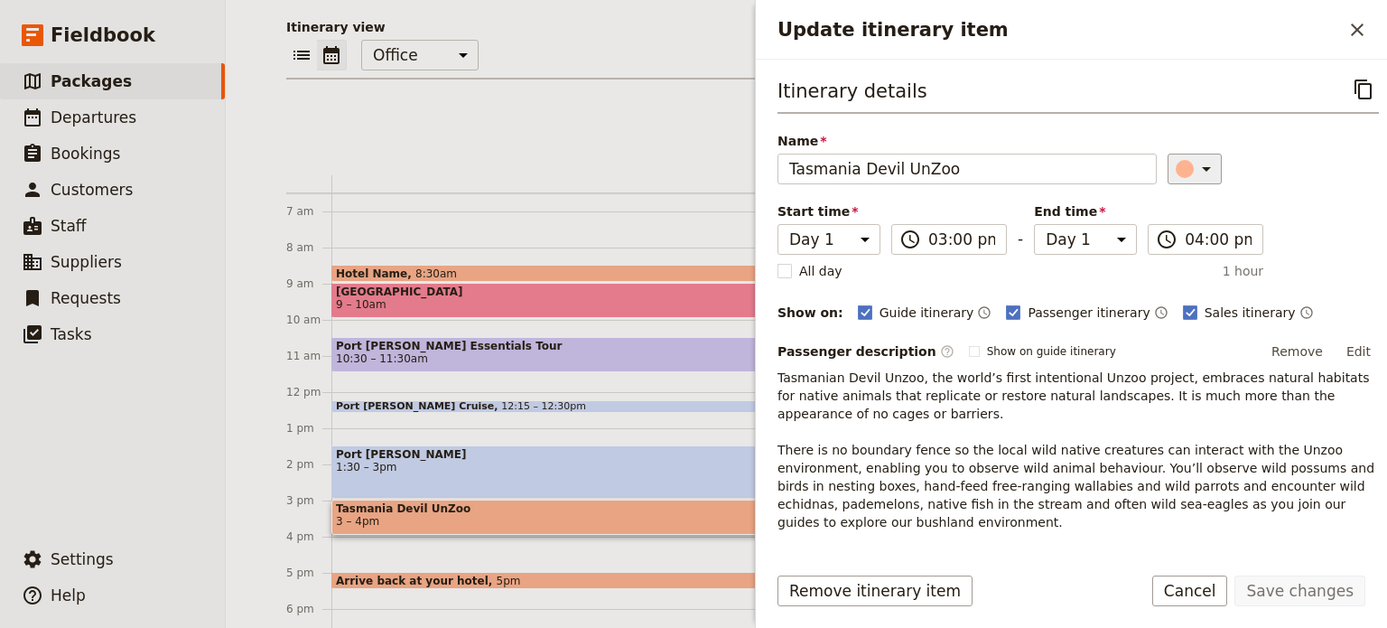
click at [1196, 177] on icon "Update itinerary item" at bounding box center [1207, 169] width 22 height 22
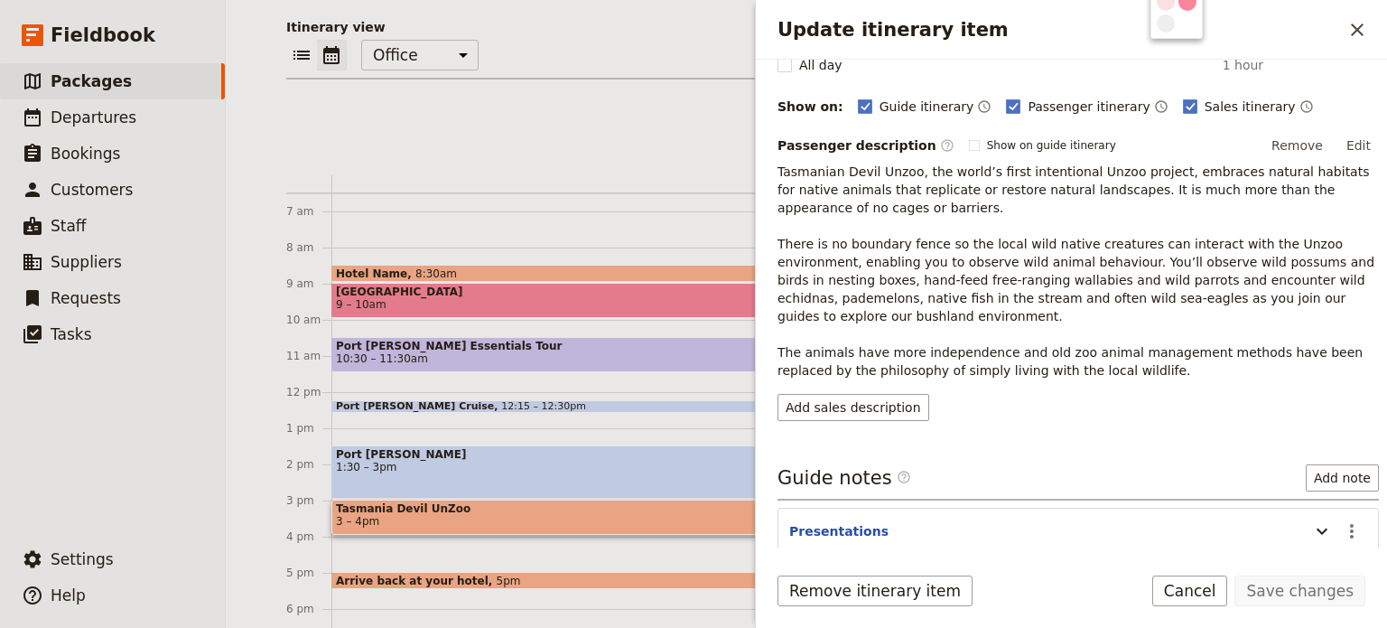
scroll to position [268, 0]
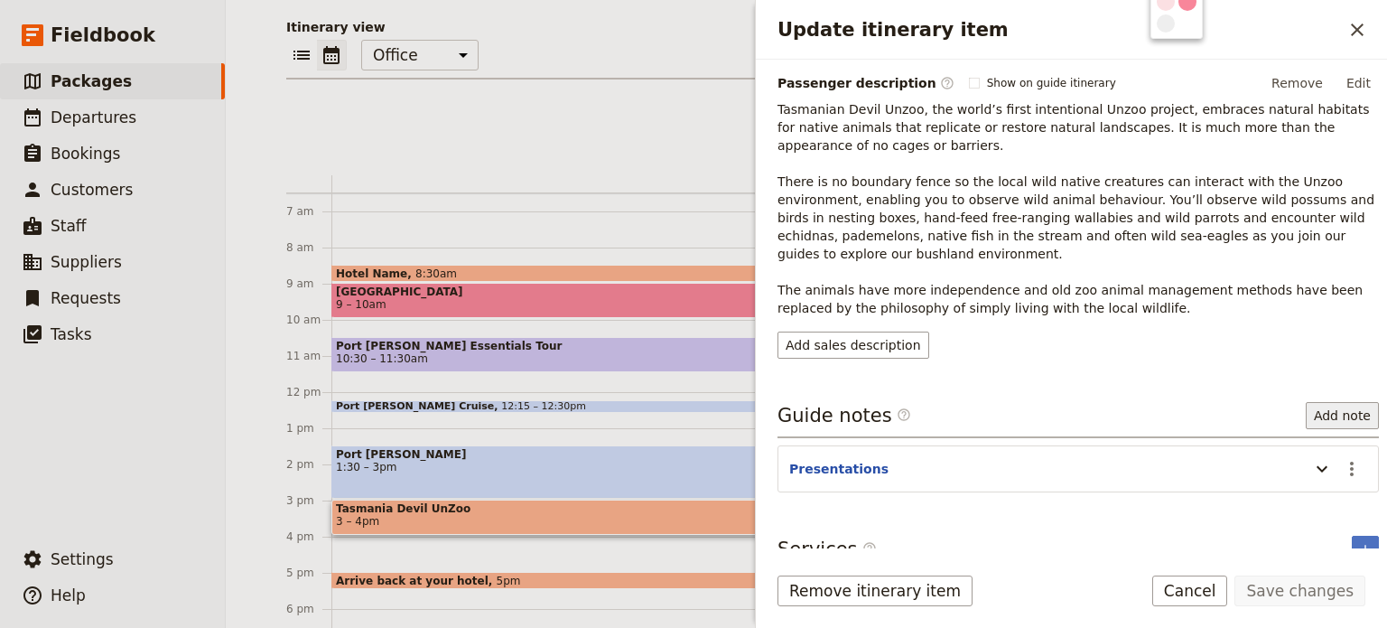
click at [1344, 402] on button "Add note" at bounding box center [1342, 415] width 73 height 27
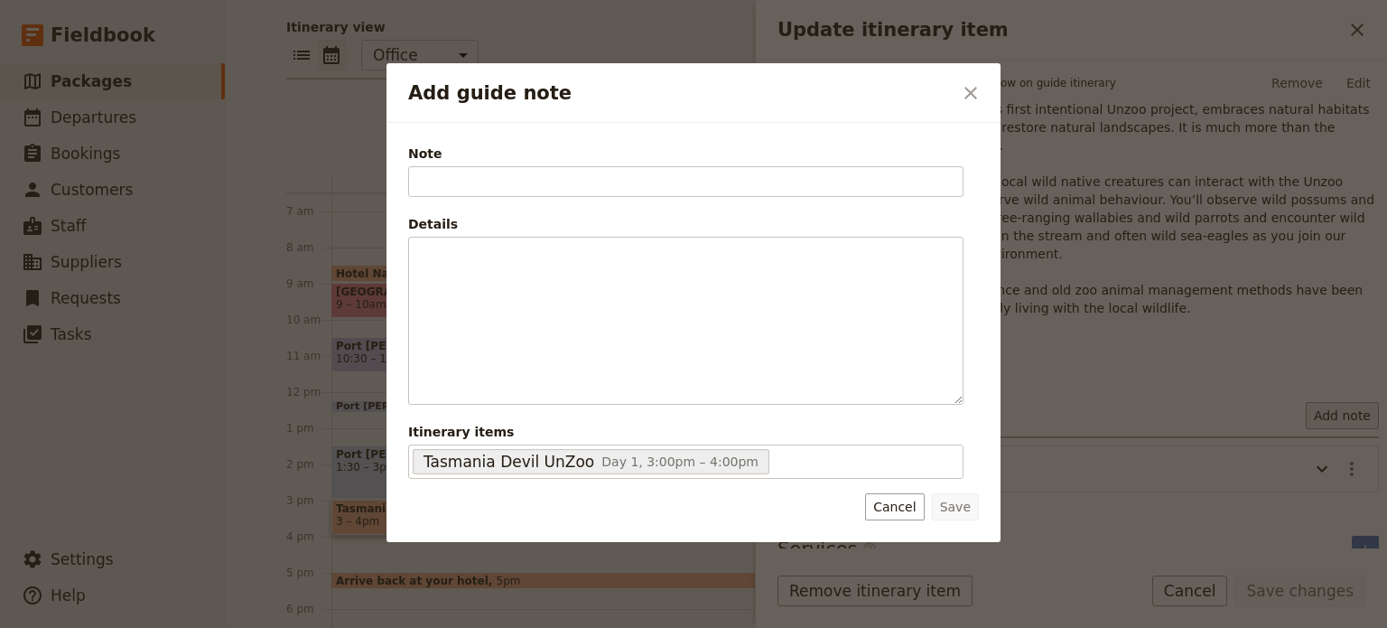
scroll to position [0, 0]
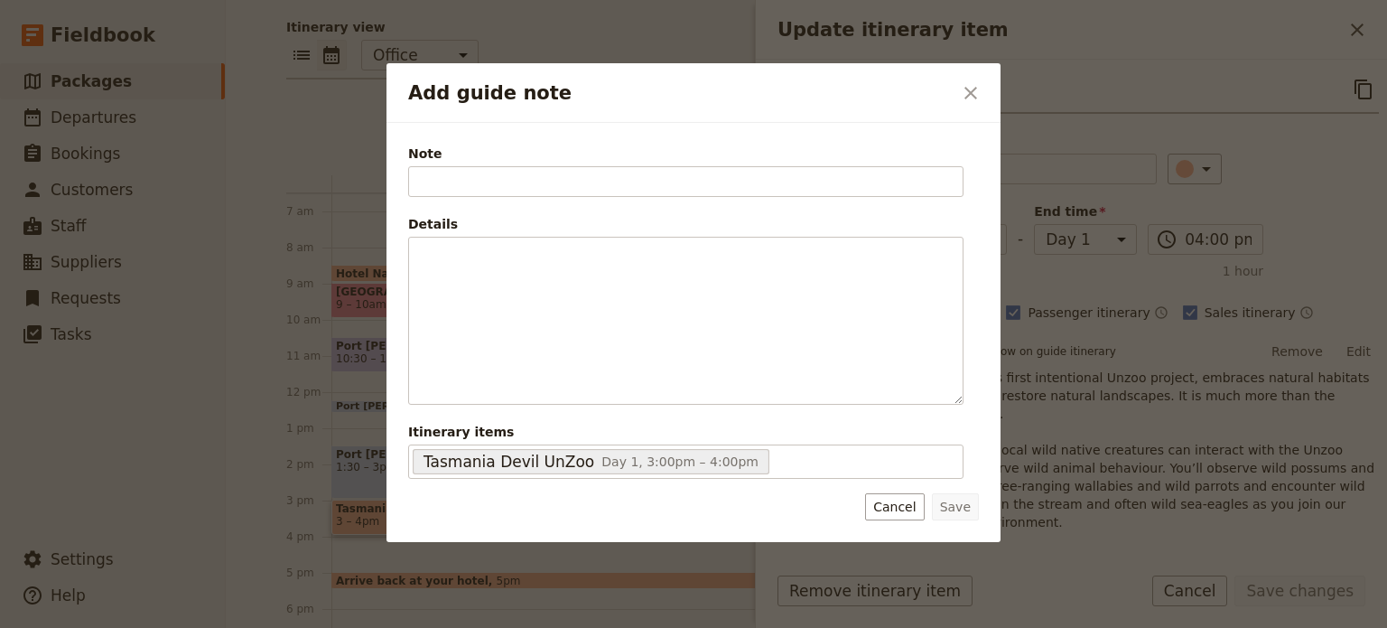
drag, startPoint x: 592, startPoint y: 182, endPoint x: 899, endPoint y: 504, distance: 444.6
click at [898, 504] on button "Cancel" at bounding box center [894, 506] width 59 height 27
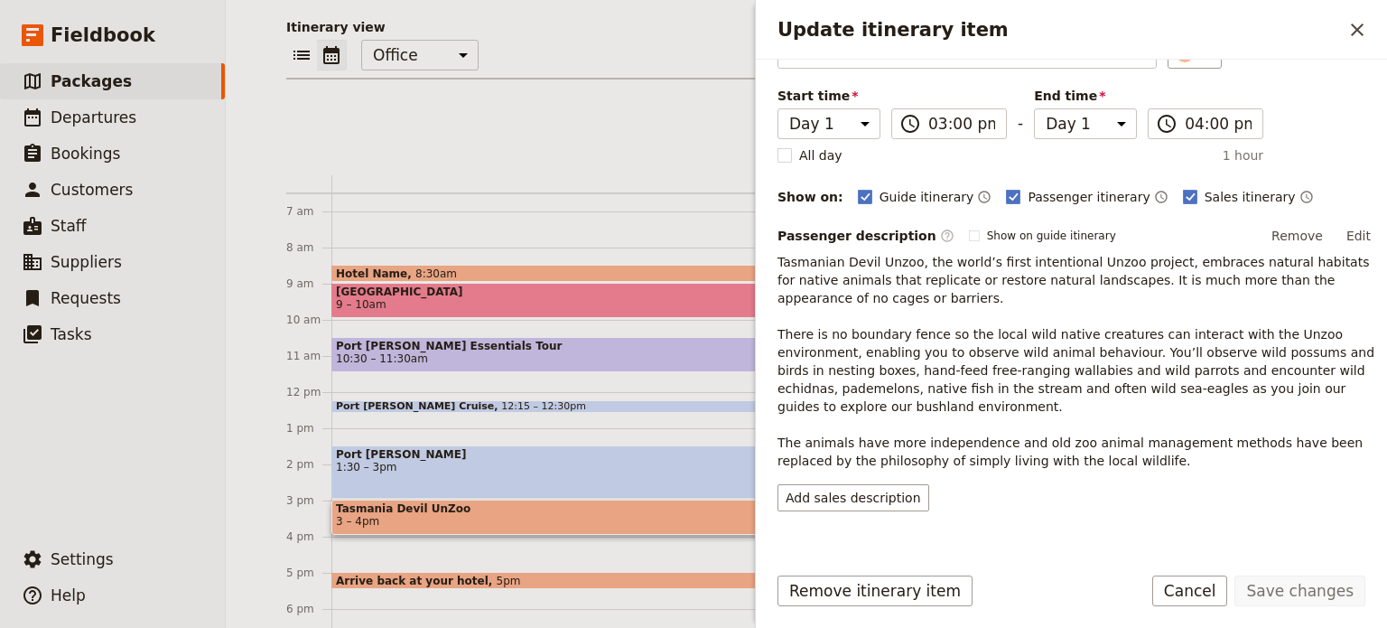
scroll to position [268, 0]
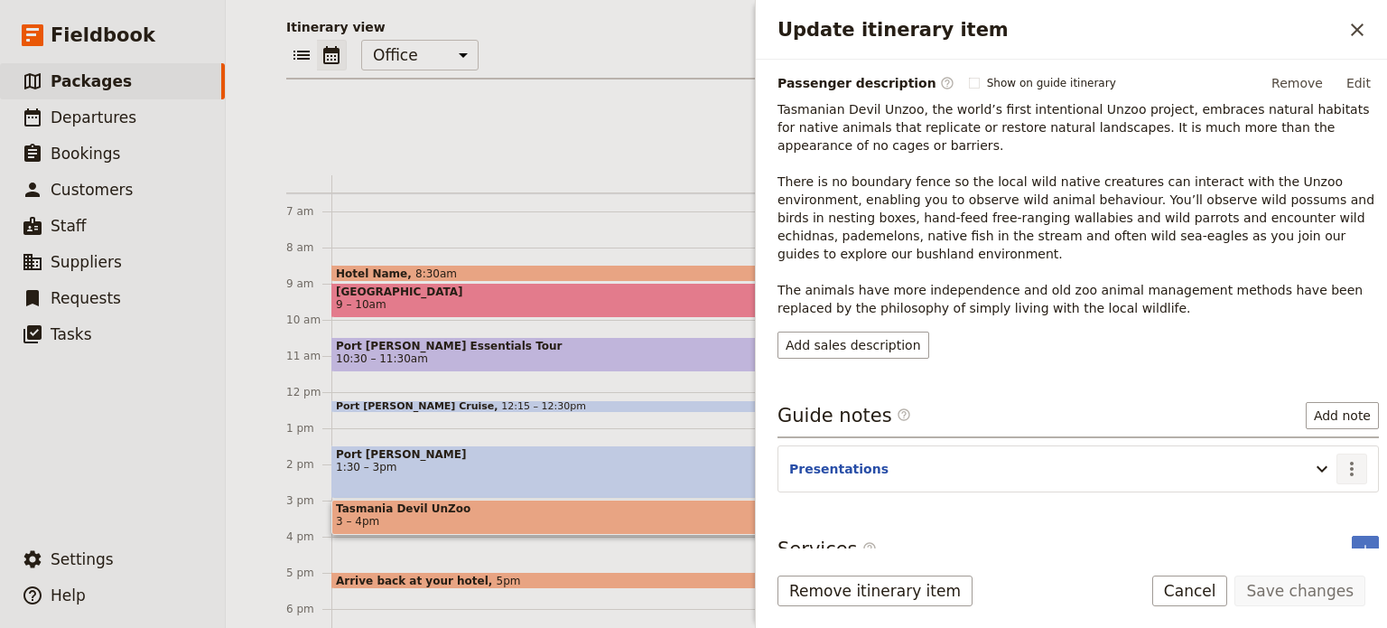
click at [1341, 458] on icon "Actions" at bounding box center [1352, 469] width 22 height 22
click at [1326, 479] on span "Edit note" at bounding box center [1300, 485] width 84 height 18
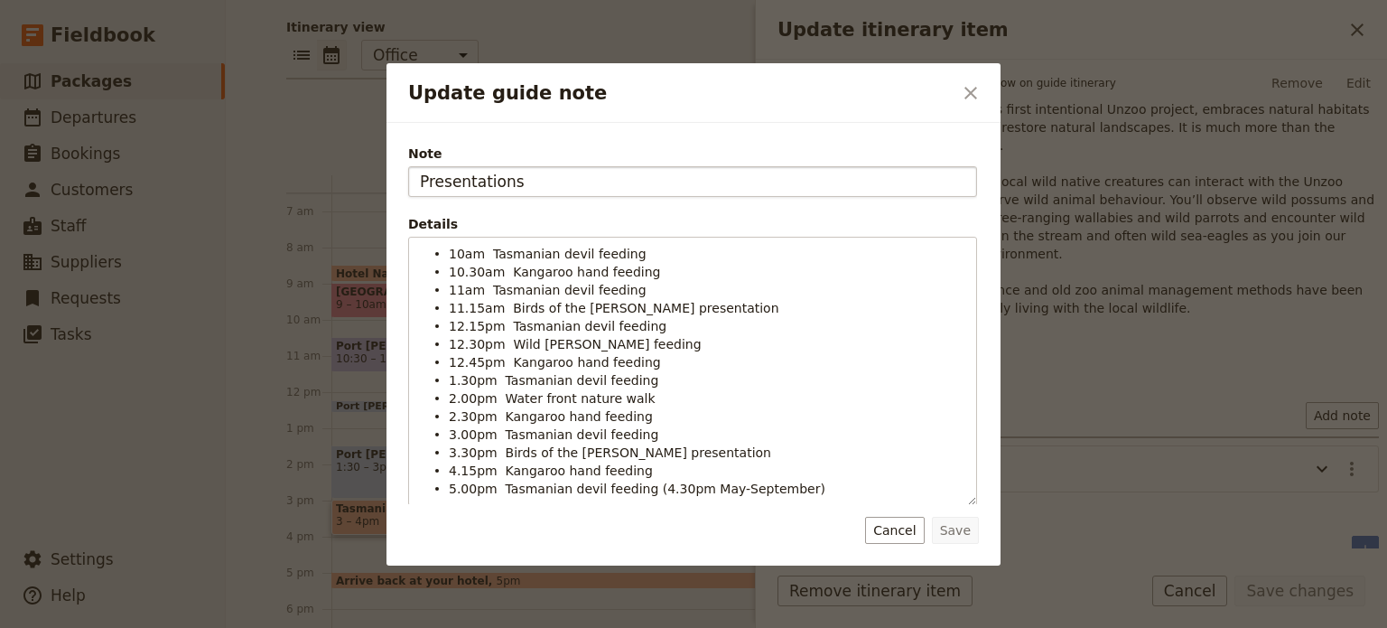
click at [422, 180] on input "Presentations" at bounding box center [692, 181] width 569 height 31
click at [418, 182] on input "Presentations" at bounding box center [692, 181] width 569 height 31
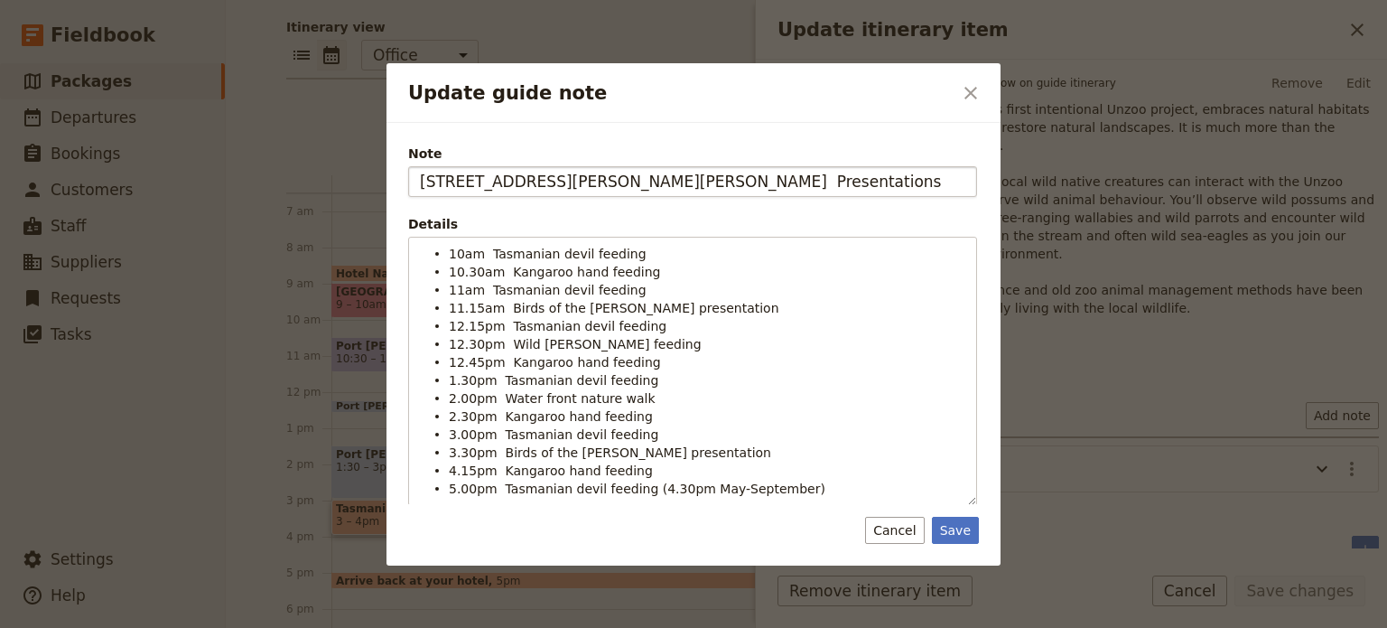
click at [657, 176] on input "[STREET_ADDRESS][PERSON_NAME][PERSON_NAME] Presentations" at bounding box center [692, 181] width 569 height 31
type input "[STREET_ADDRESS][PERSON_NAME][PERSON_NAME]"
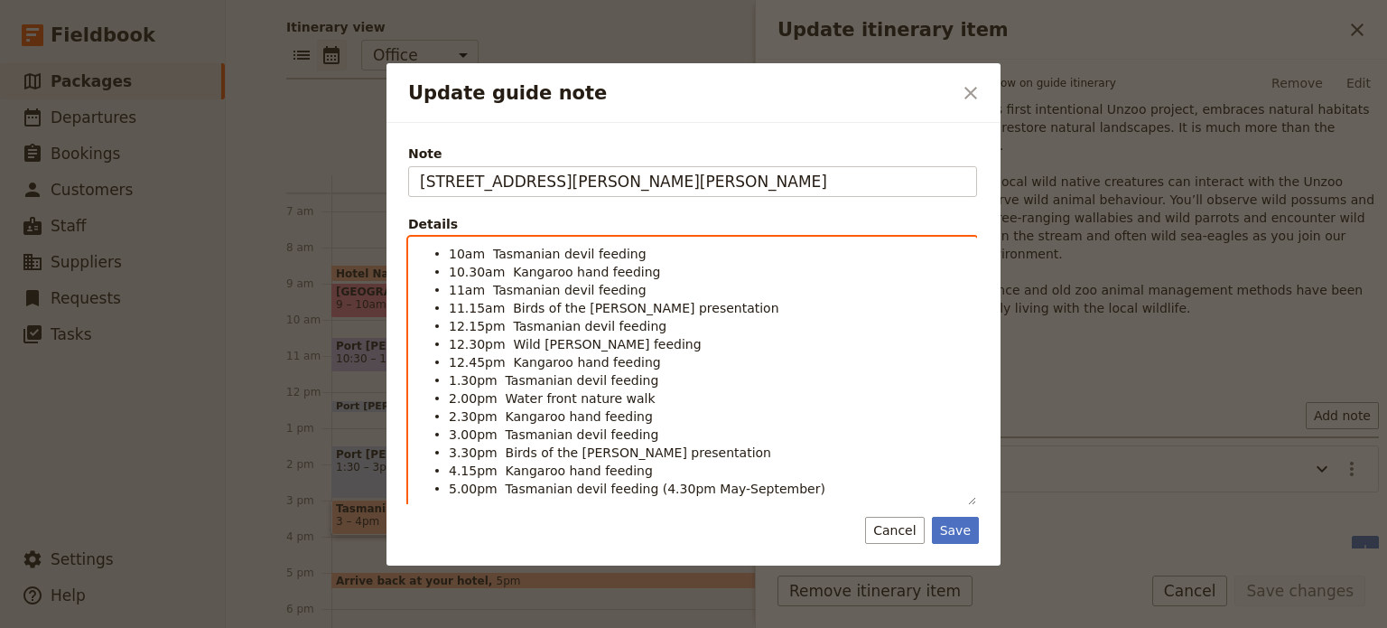
click at [448, 247] on ul "10am Tasmanian devil feeding 10.30am Kangaroo hand feeding 11am Tasmanian devil…" at bounding box center [692, 371] width 545 height 253
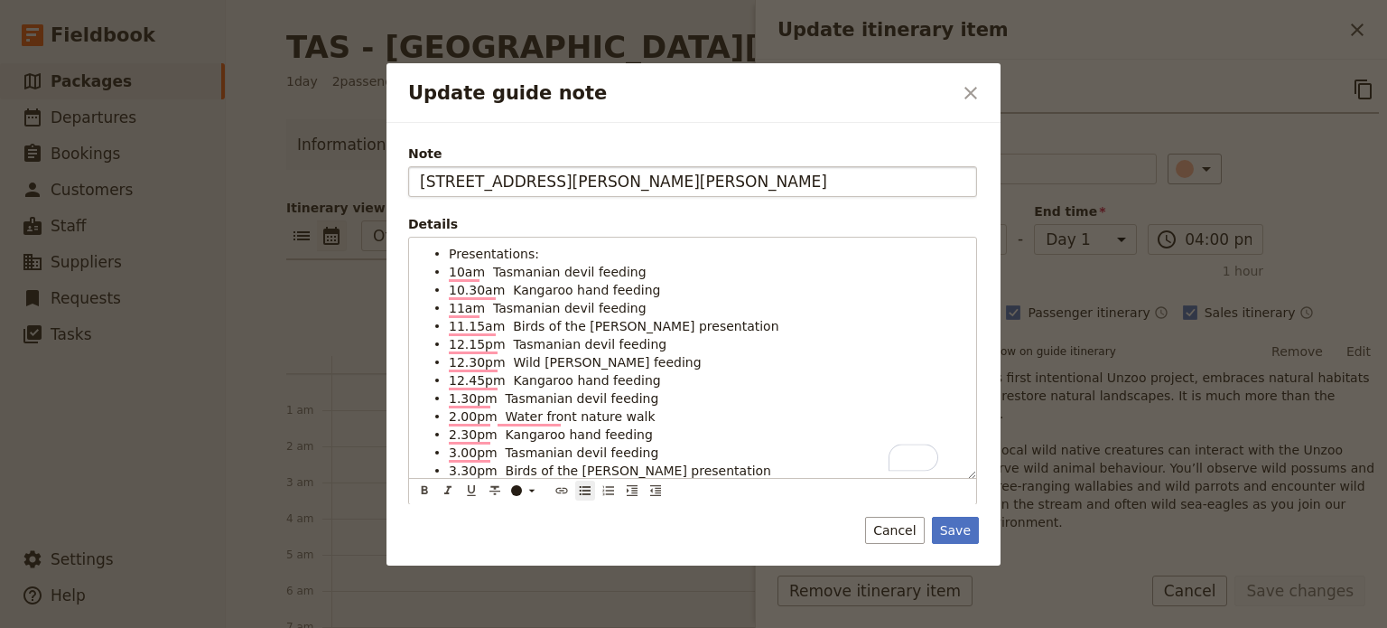
scroll to position [268, 0]
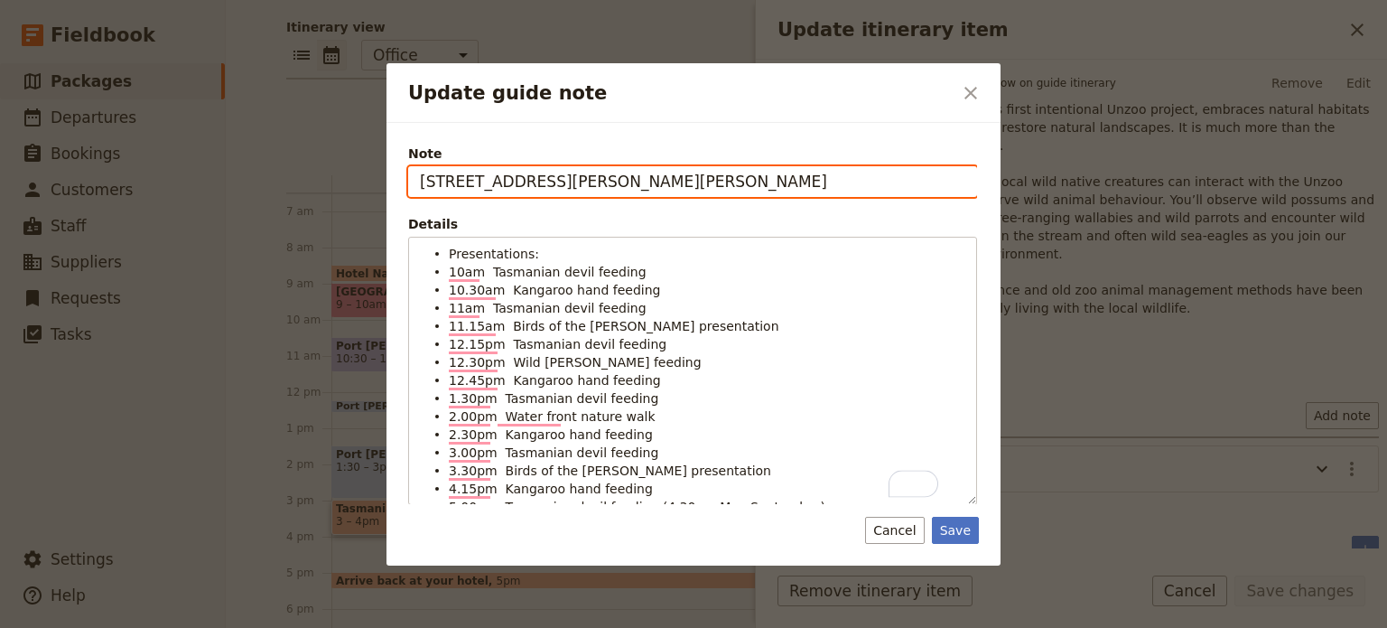
drag, startPoint x: 704, startPoint y: 169, endPoint x: 691, endPoint y: 180, distance: 17.3
click at [702, 169] on input "[STREET_ADDRESS][PERSON_NAME][PERSON_NAME]" at bounding box center [692, 181] width 569 height 31
type input "5990 Arthur Hwy, Taranna. Tel: 6250 3230"
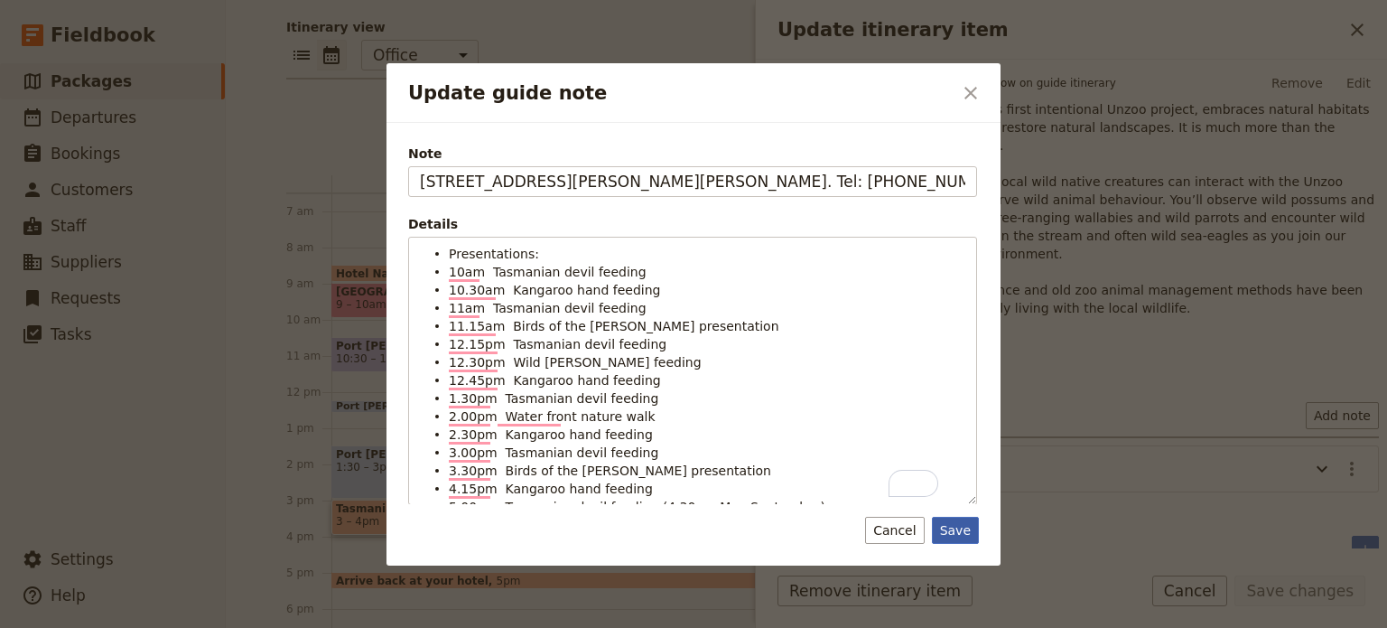
click at [961, 530] on button "Save" at bounding box center [955, 530] width 47 height 27
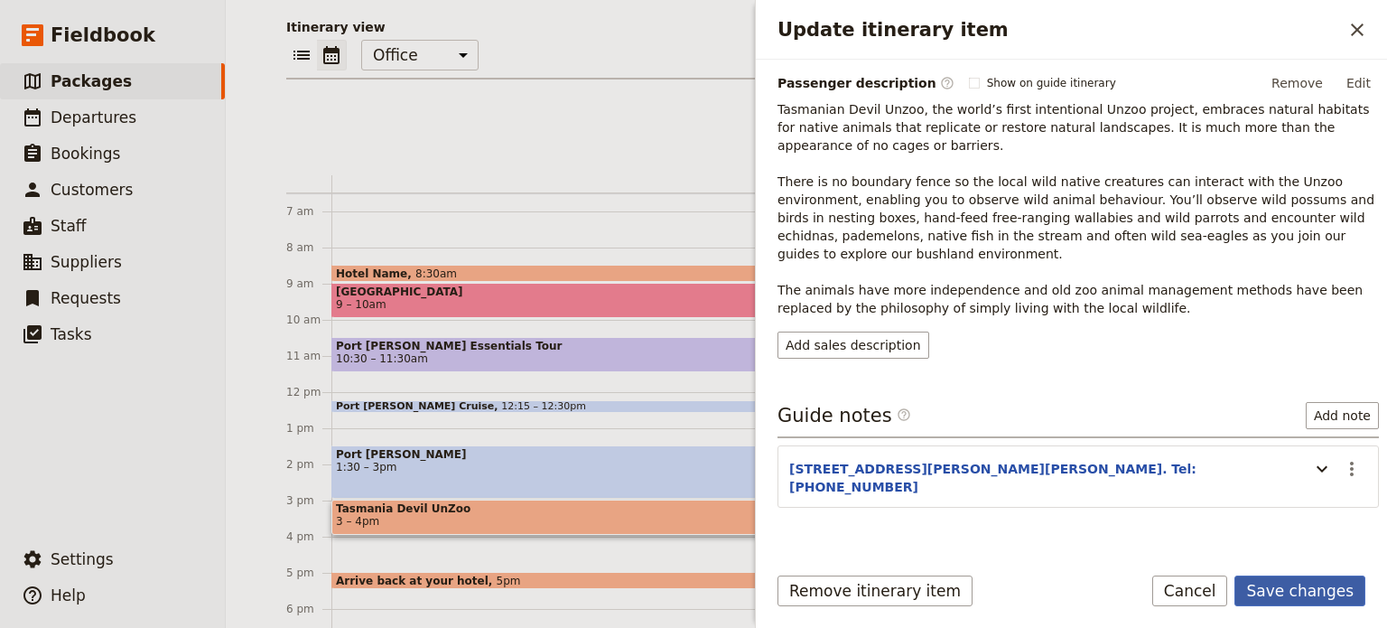
click at [1292, 586] on button "Save changes" at bounding box center [1300, 590] width 131 height 31
